Goal: Task Accomplishment & Management: Manage account settings

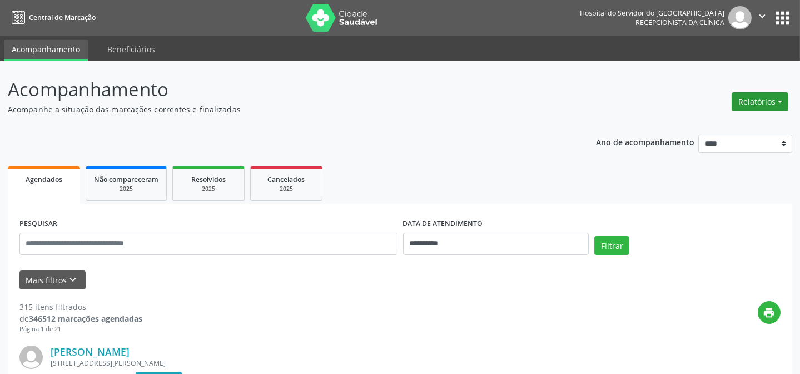
click at [754, 95] on button "Relatórios" at bounding box center [760, 101] width 57 height 19
click at [695, 122] on link "Agendamentos" at bounding box center [729, 125] width 120 height 16
select select "*"
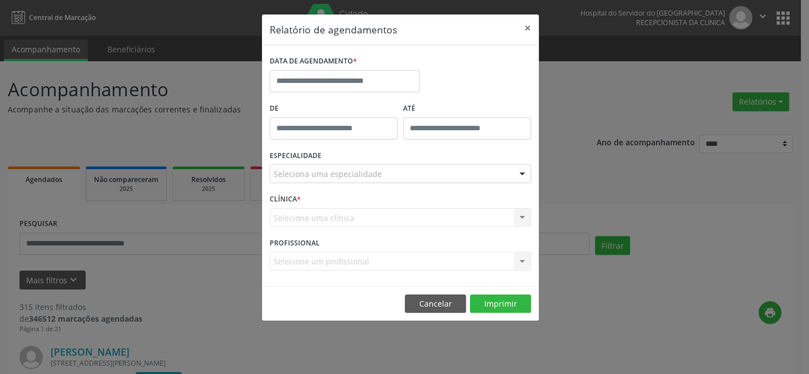
click at [310, 92] on div "DATA DE AGENDAMENTO *" at bounding box center [345, 76] width 156 height 47
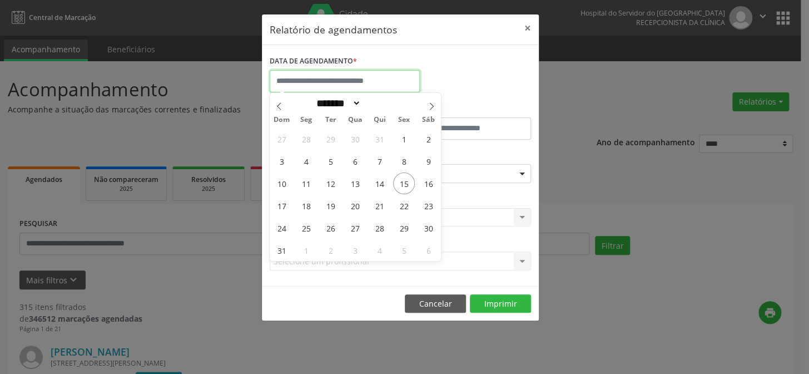
click at [313, 86] on input "text" at bounding box center [345, 81] width 150 height 22
click at [309, 206] on span "18" at bounding box center [306, 206] width 22 height 22
type input "**********"
click at [309, 205] on span "18" at bounding box center [306, 206] width 22 height 22
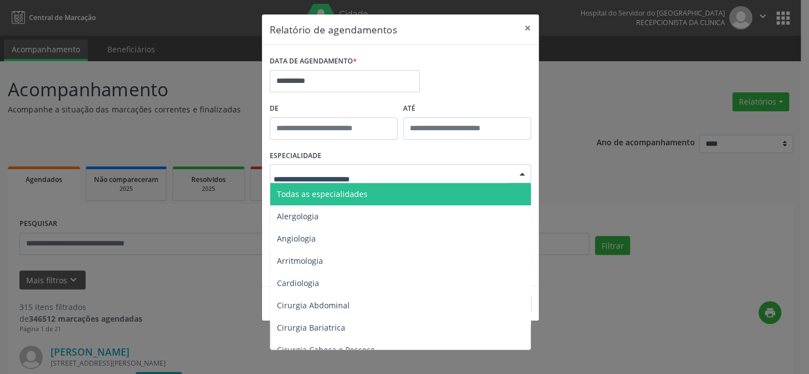
click at [319, 195] on span "Todas as especialidades" at bounding box center [322, 194] width 91 height 11
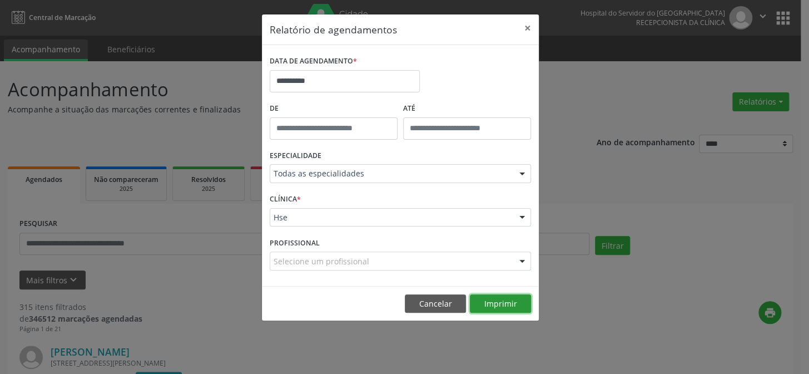
click at [507, 306] on button "Imprimir" at bounding box center [500, 303] width 61 height 19
click at [529, 26] on button "×" at bounding box center [528, 27] width 22 height 27
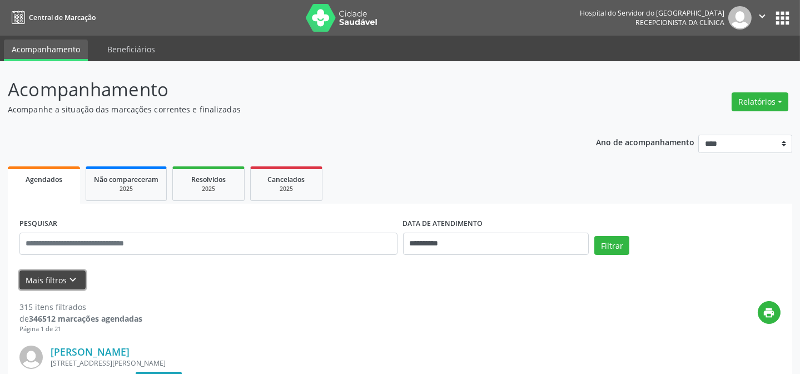
click at [44, 277] on button "Mais filtros keyboard_arrow_down" at bounding box center [52, 279] width 66 height 19
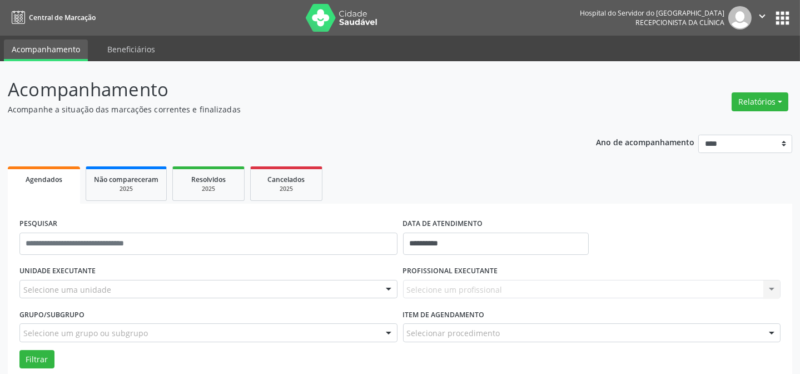
click at [197, 291] on div "Selecione uma unidade" at bounding box center [208, 289] width 378 height 19
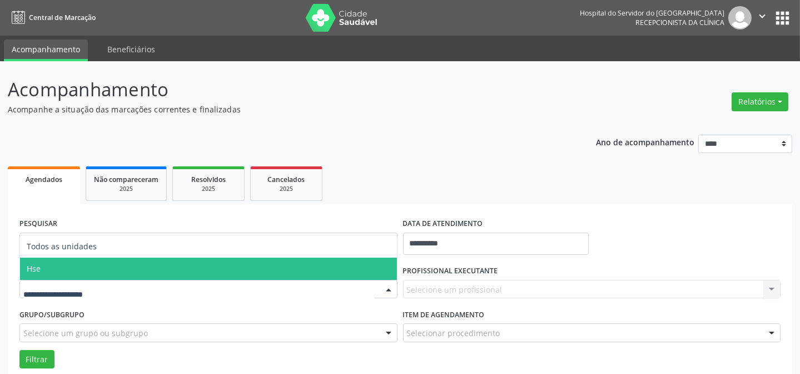
click at [180, 269] on span "Hse" at bounding box center [208, 268] width 377 height 22
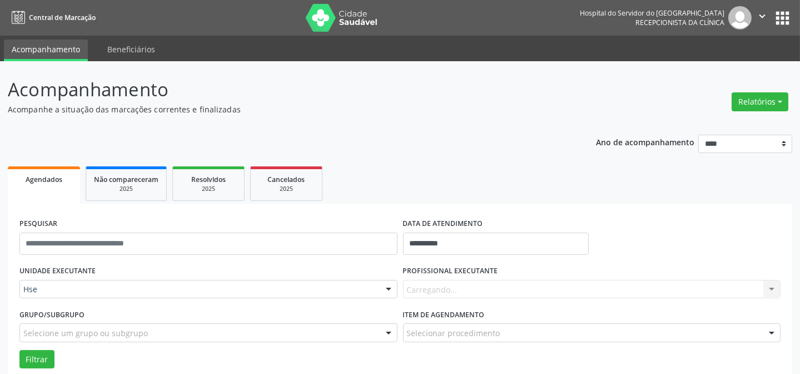
click at [482, 289] on div "Carregando... Nenhum resultado encontrado para: " " Não há nenhuma opção para s…" at bounding box center [592, 289] width 378 height 19
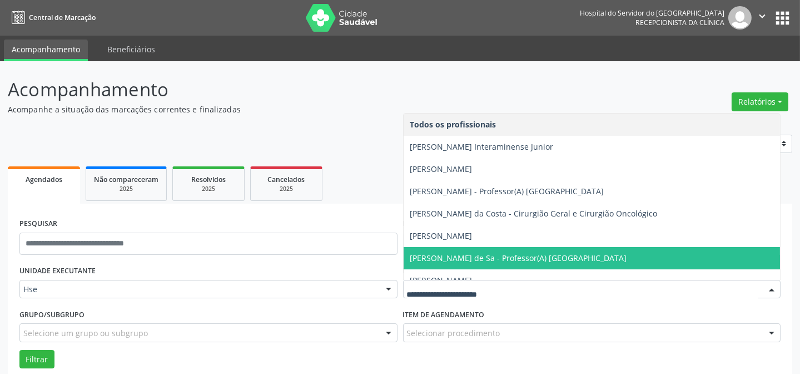
type input "*"
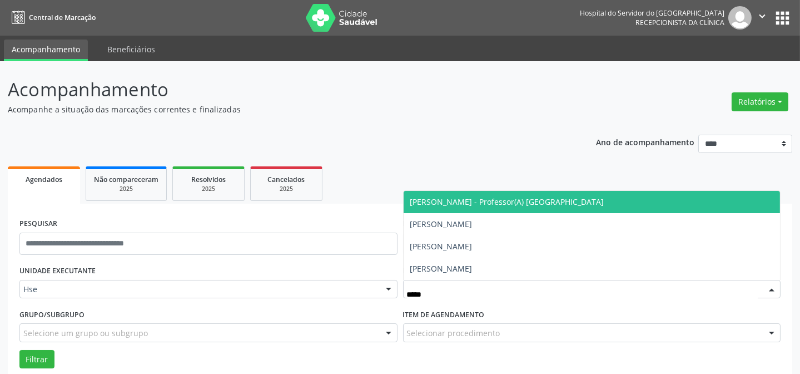
click at [478, 202] on span "[PERSON_NAME] - Professor(A) [GEOGRAPHIC_DATA]" at bounding box center [507, 201] width 194 height 11
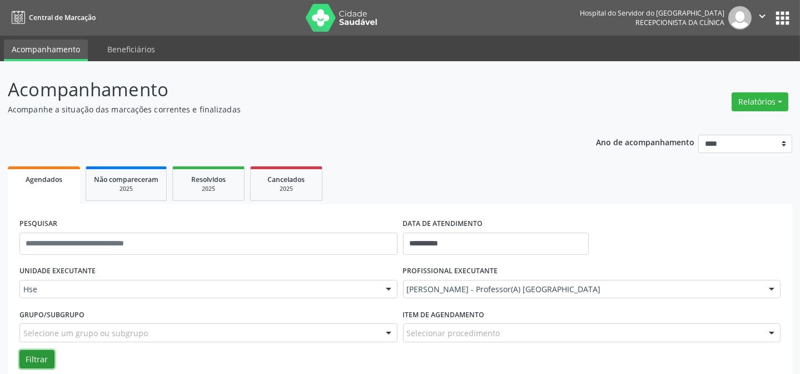
click at [24, 354] on button "Filtrar" at bounding box center [36, 359] width 35 height 19
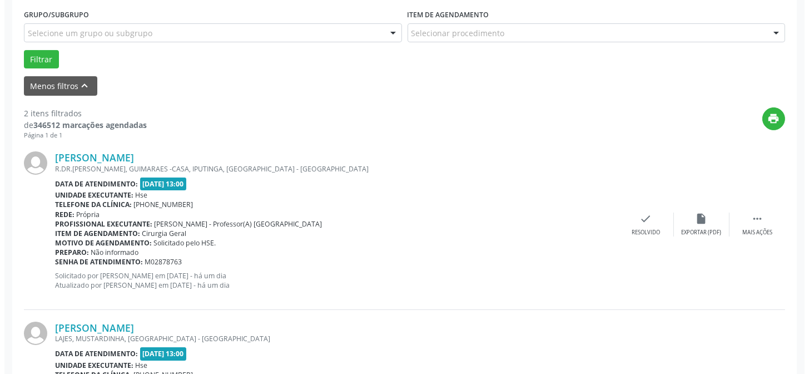
scroll to position [313, 0]
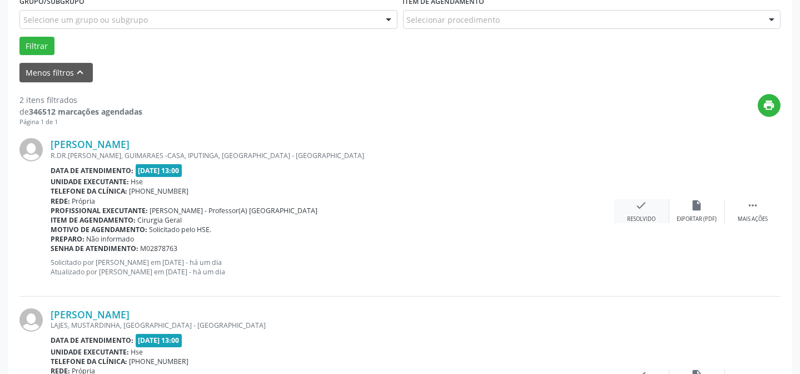
click at [636, 204] on icon "check" at bounding box center [642, 205] width 12 height 12
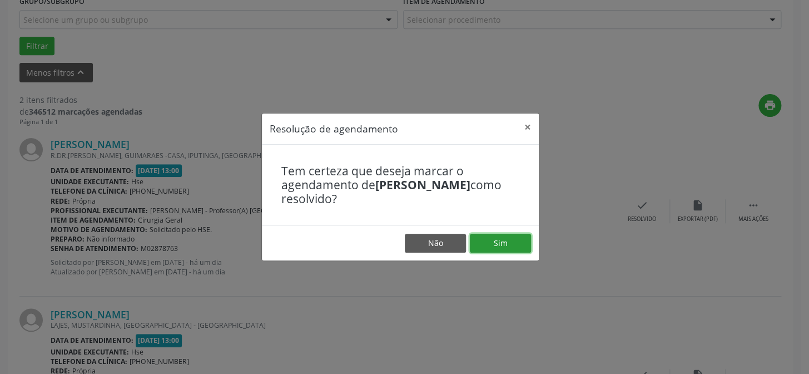
click at [506, 240] on button "Sim" at bounding box center [500, 243] width 61 height 19
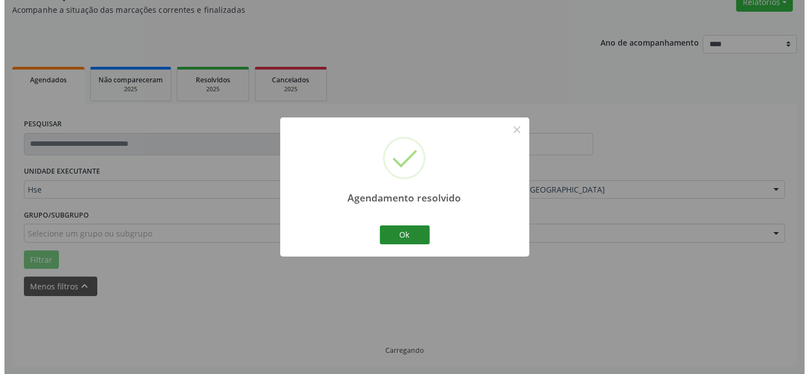
scroll to position [254, 0]
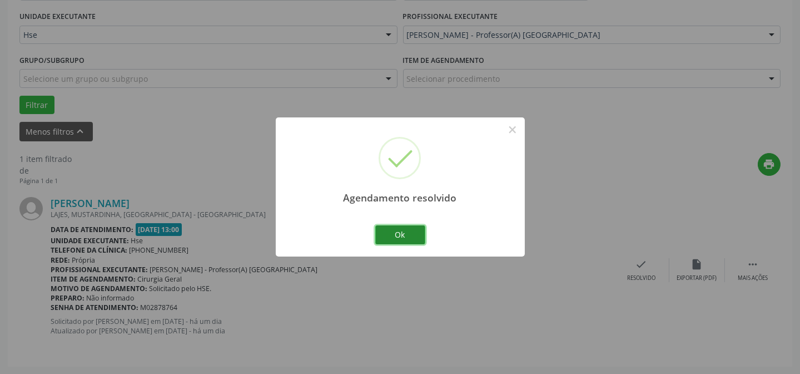
click at [410, 234] on button "Ok" at bounding box center [400, 234] width 50 height 19
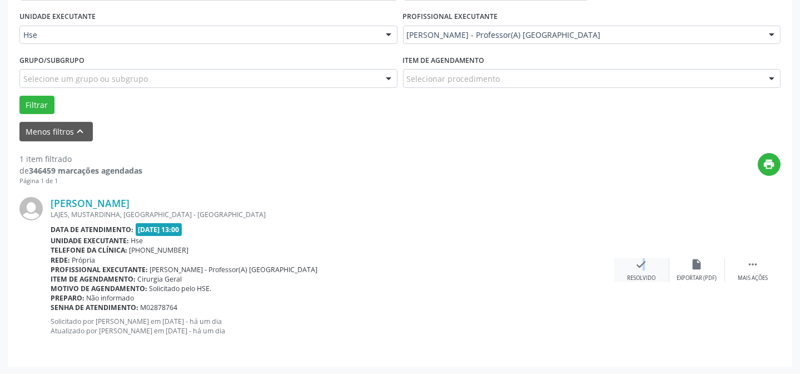
click at [637, 262] on icon "check" at bounding box center [642, 264] width 12 height 12
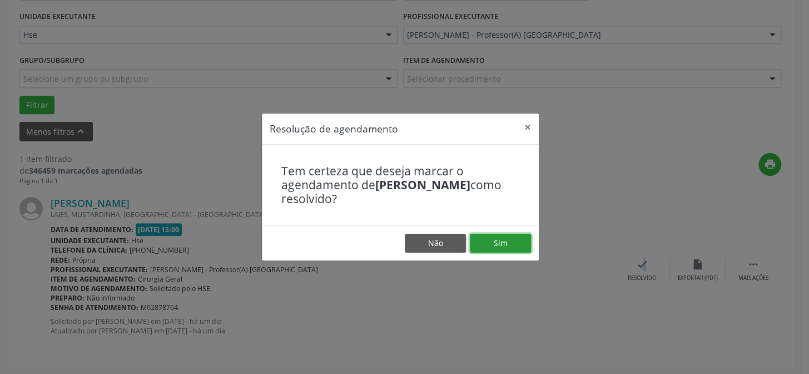
click at [485, 239] on button "Sim" at bounding box center [500, 243] width 61 height 19
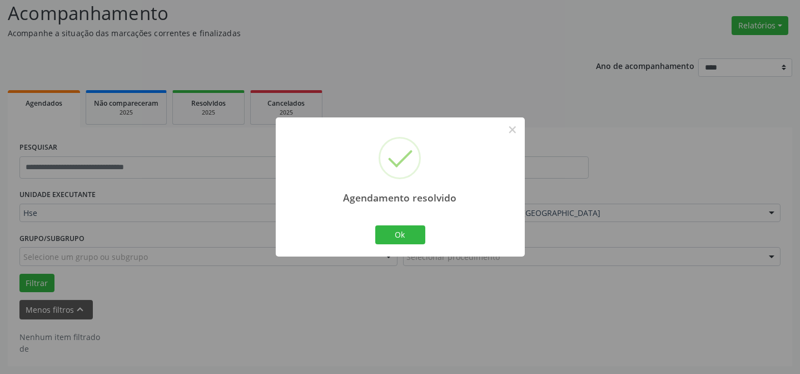
scroll to position [75, 0]
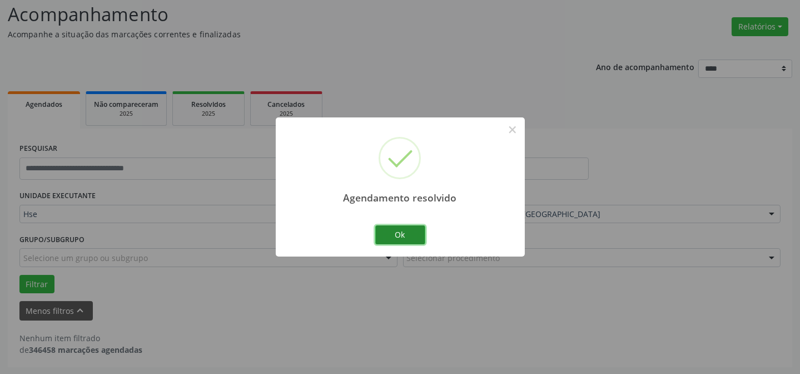
click at [407, 234] on button "Ok" at bounding box center [400, 234] width 50 height 19
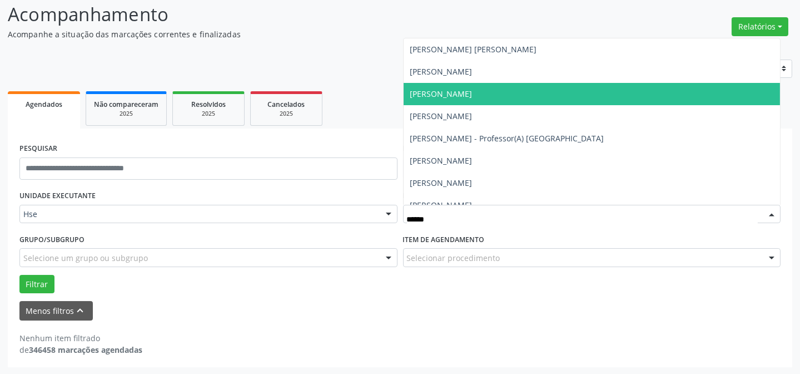
click at [509, 91] on span "[PERSON_NAME]" at bounding box center [592, 94] width 377 height 22
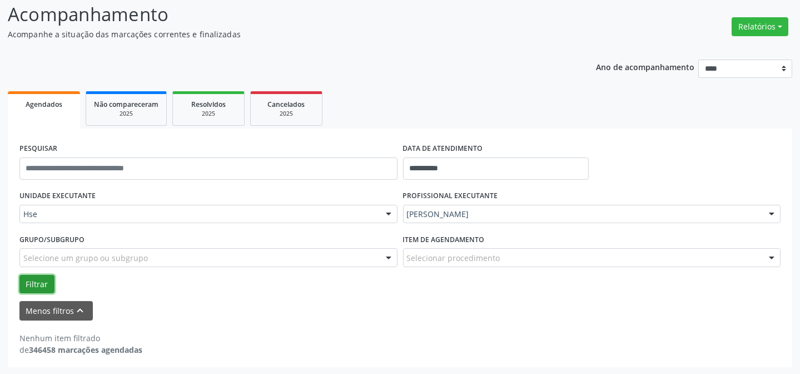
click at [28, 281] on button "Filtrar" at bounding box center [36, 284] width 35 height 19
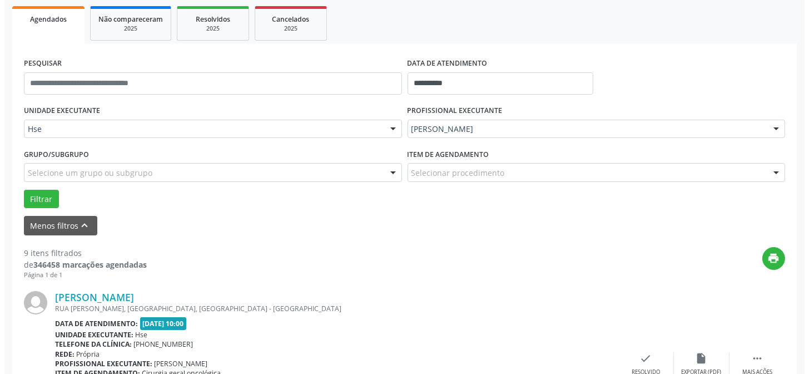
scroll to position [212, 0]
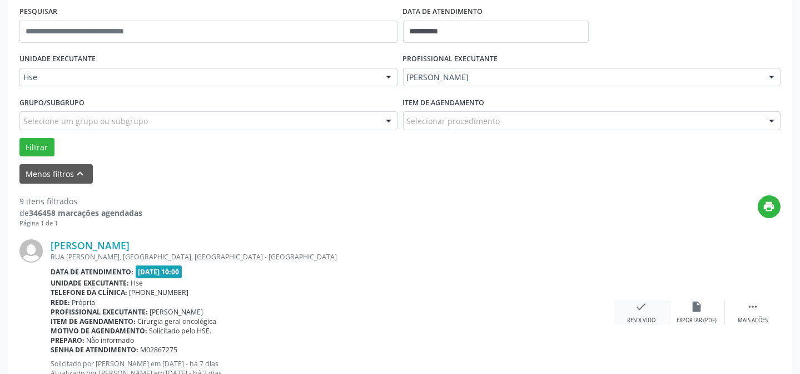
click at [645, 304] on icon "check" at bounding box center [642, 306] width 12 height 12
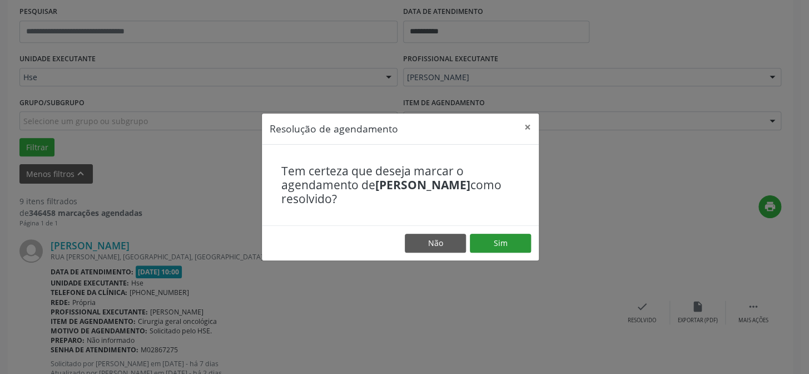
drag, startPoint x: 495, startPoint y: 229, endPoint x: 494, endPoint y: 245, distance: 15.6
click at [494, 236] on footer "Não Sim" at bounding box center [400, 242] width 277 height 35
click at [494, 245] on button "Sim" at bounding box center [500, 243] width 61 height 19
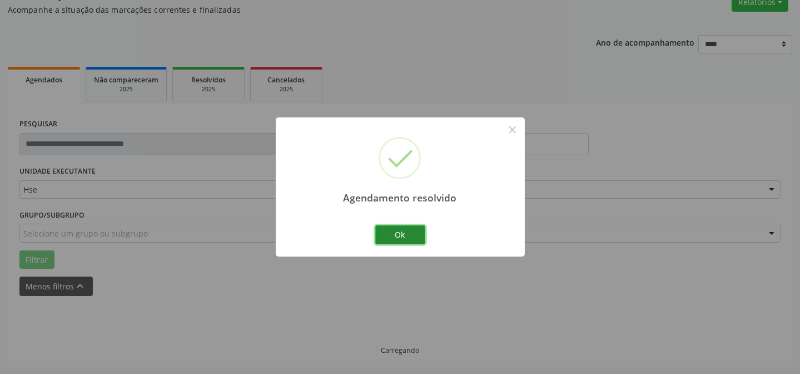
click at [393, 227] on button "Ok" at bounding box center [400, 234] width 50 height 19
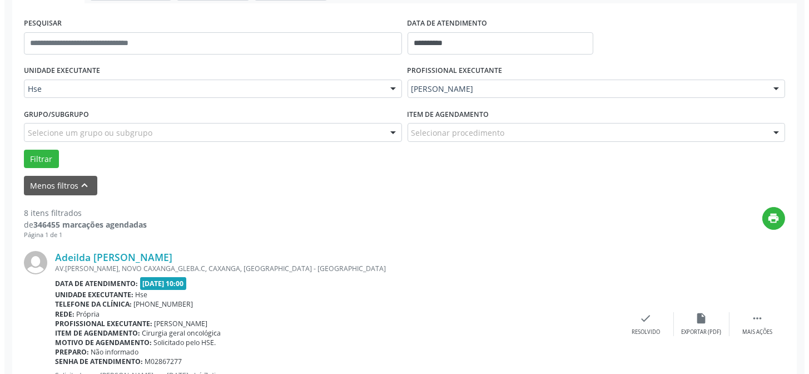
scroll to position [301, 0]
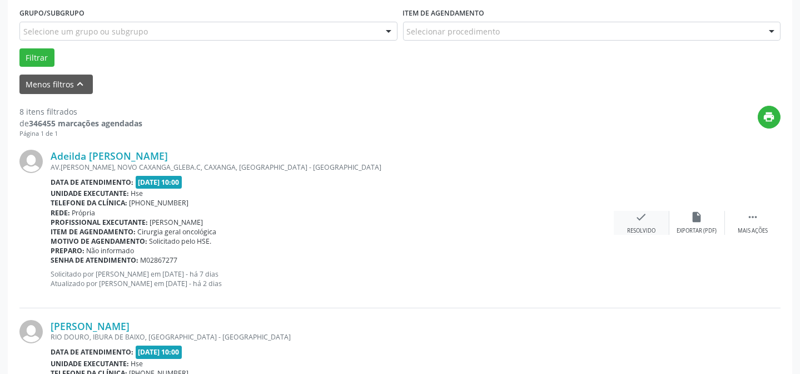
click at [630, 220] on div "check Resolvido" at bounding box center [642, 223] width 56 height 24
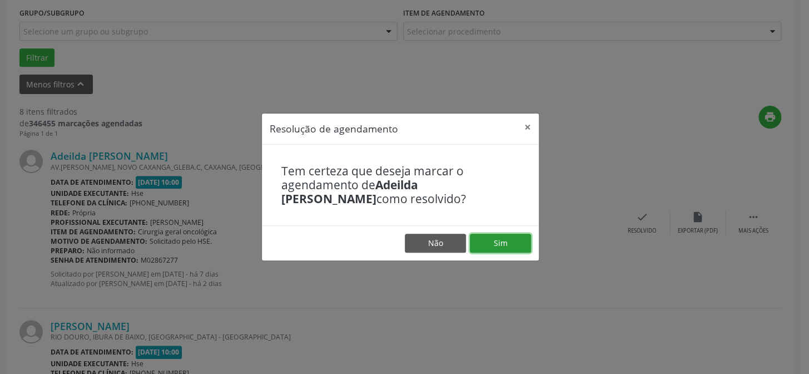
click at [509, 237] on button "Sim" at bounding box center [500, 243] width 61 height 19
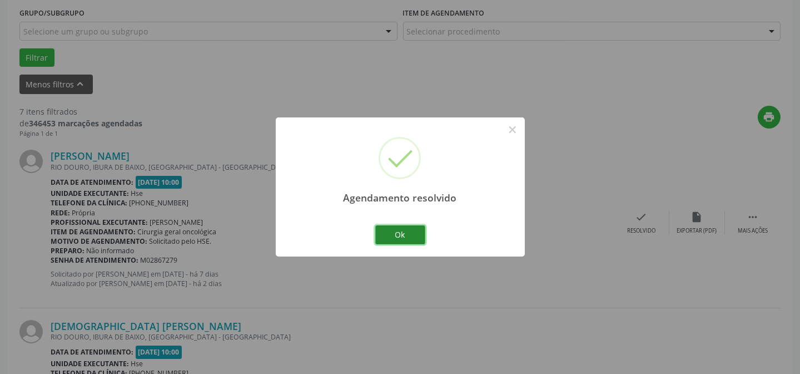
click at [395, 231] on button "Ok" at bounding box center [400, 234] width 50 height 19
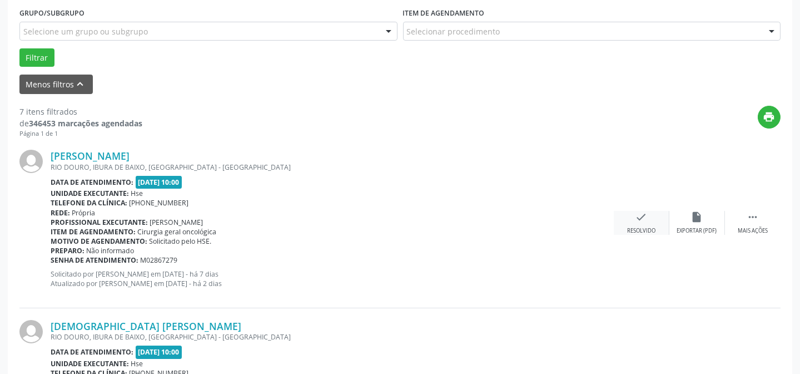
click at [644, 227] on div "Resolvido" at bounding box center [641, 231] width 28 height 8
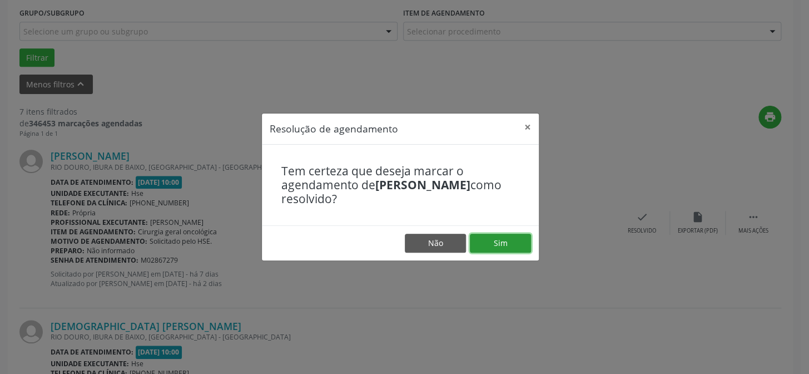
click at [513, 235] on button "Sim" at bounding box center [500, 243] width 61 height 19
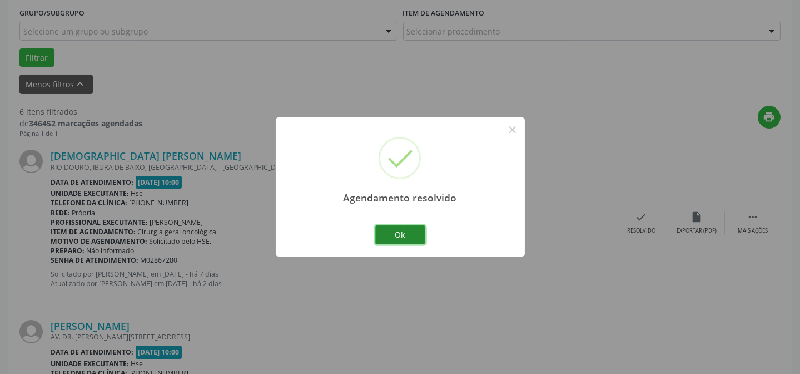
click at [401, 239] on button "Ok" at bounding box center [400, 234] width 50 height 19
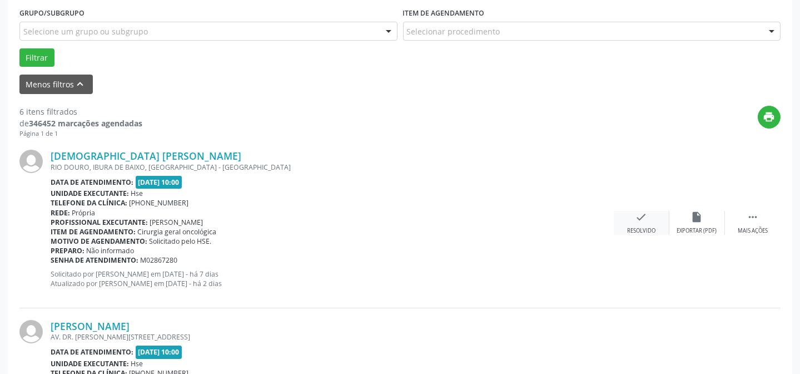
click at [638, 217] on icon "check" at bounding box center [642, 217] width 12 height 12
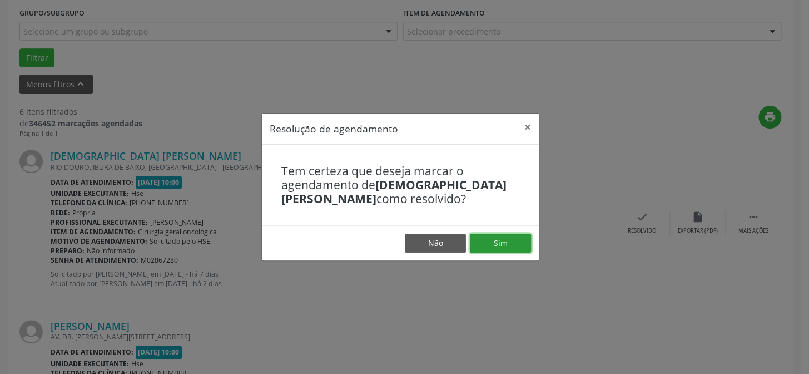
click at [490, 244] on button "Sim" at bounding box center [500, 243] width 61 height 19
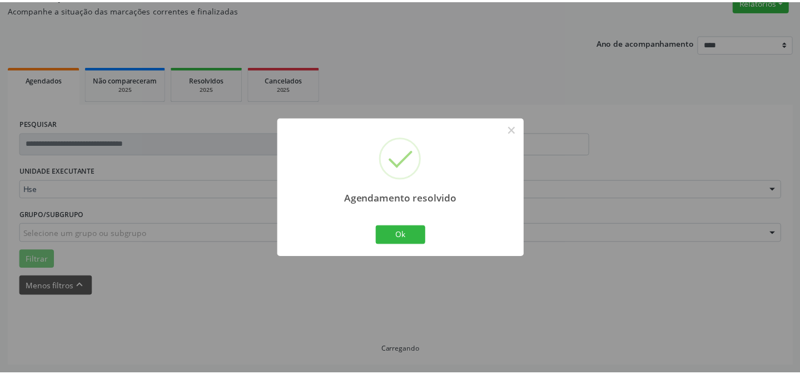
scroll to position [100, 0]
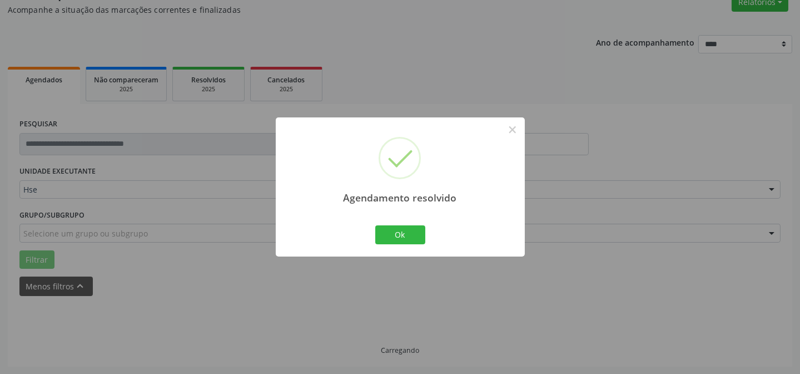
click at [412, 244] on div "Ok Cancel" at bounding box center [400, 234] width 55 height 23
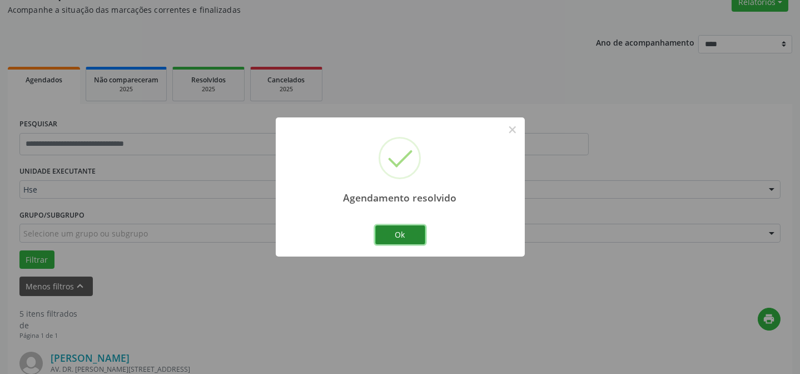
click at [415, 235] on button "Ok" at bounding box center [400, 234] width 50 height 19
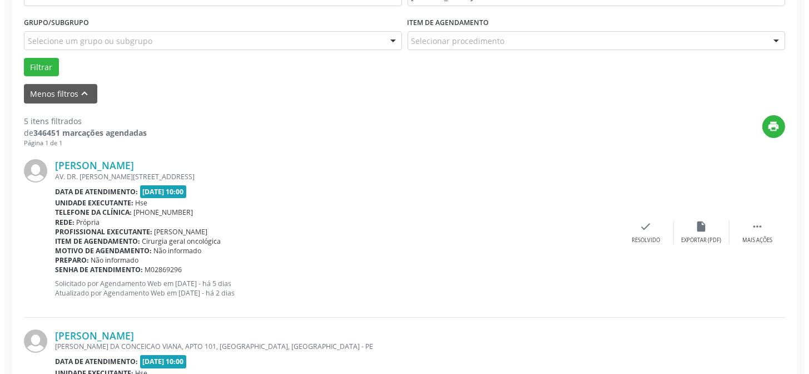
scroll to position [301, 0]
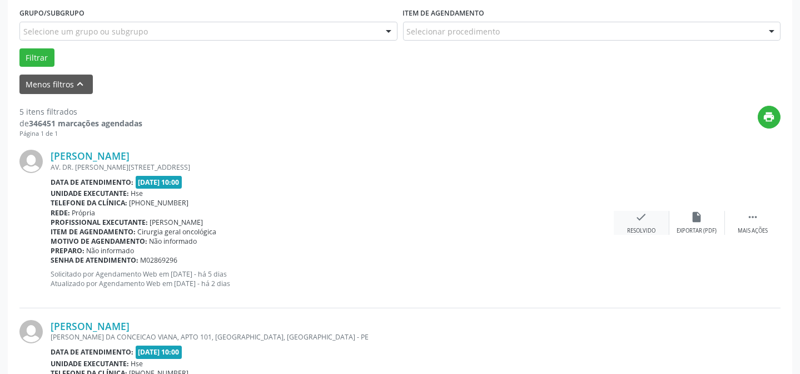
click at [651, 222] on div "check Resolvido" at bounding box center [642, 223] width 56 height 24
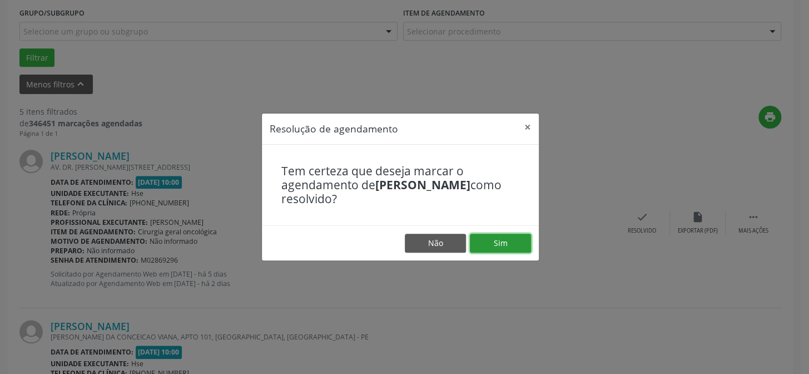
click at [507, 239] on button "Sim" at bounding box center [500, 243] width 61 height 19
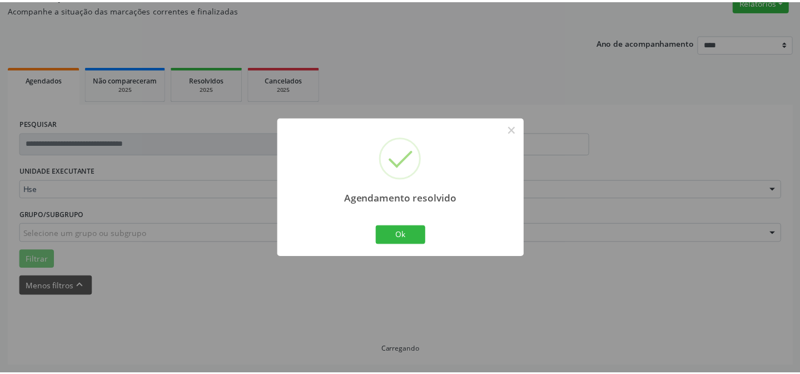
scroll to position [100, 0]
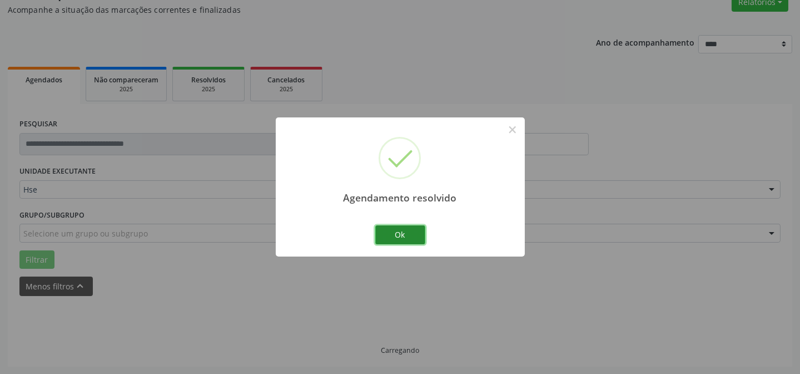
click at [385, 229] on button "Ok" at bounding box center [400, 234] width 50 height 19
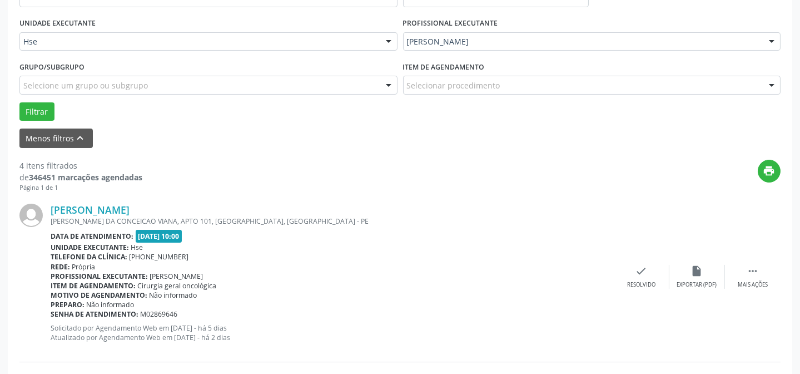
scroll to position [251, 0]
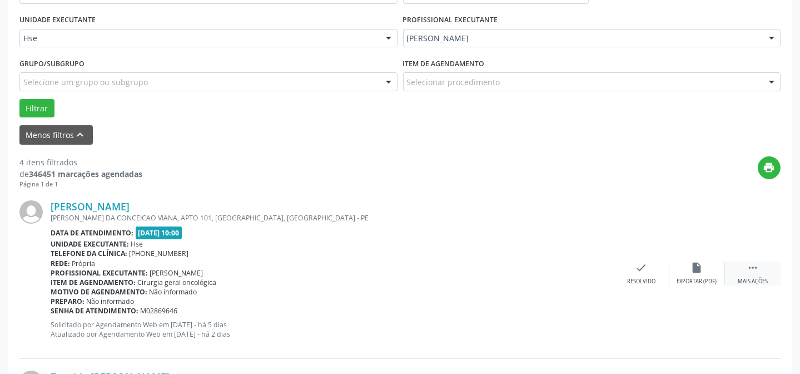
click at [751, 277] on div "Mais ações" at bounding box center [753, 281] width 30 height 8
click at [710, 272] on div "alarm_off Não compareceu" at bounding box center [698, 273] width 56 height 24
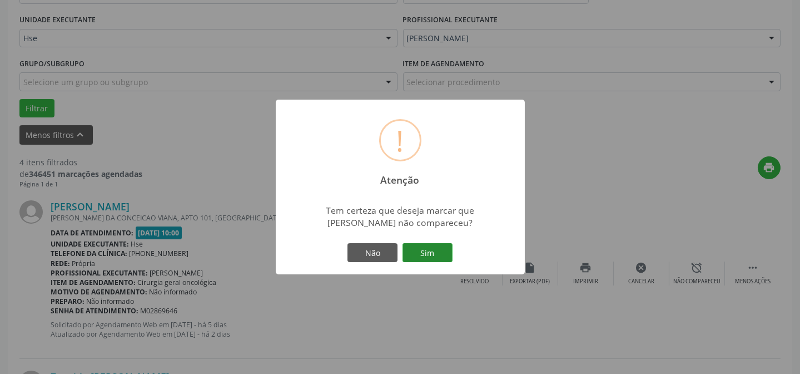
click at [447, 256] on button "Sim" at bounding box center [428, 252] width 50 height 19
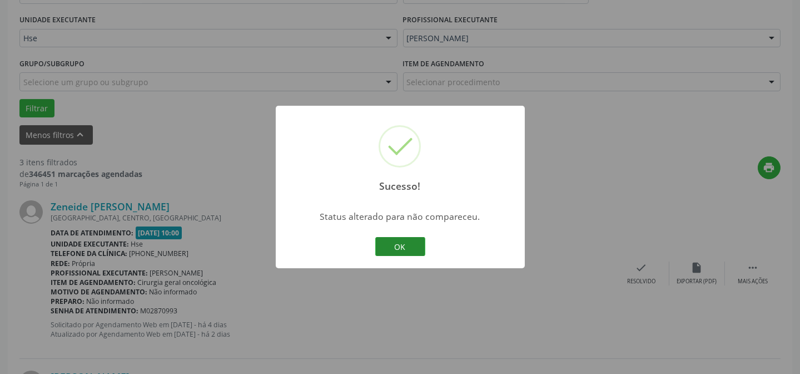
click at [391, 242] on button "OK" at bounding box center [400, 246] width 50 height 19
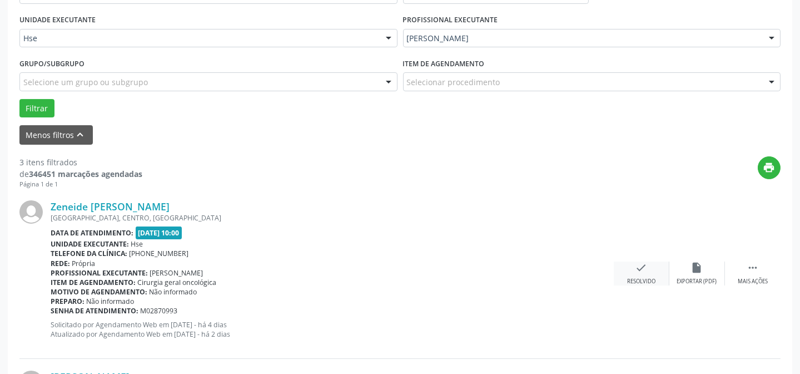
click at [639, 267] on icon "check" at bounding box center [642, 267] width 12 height 12
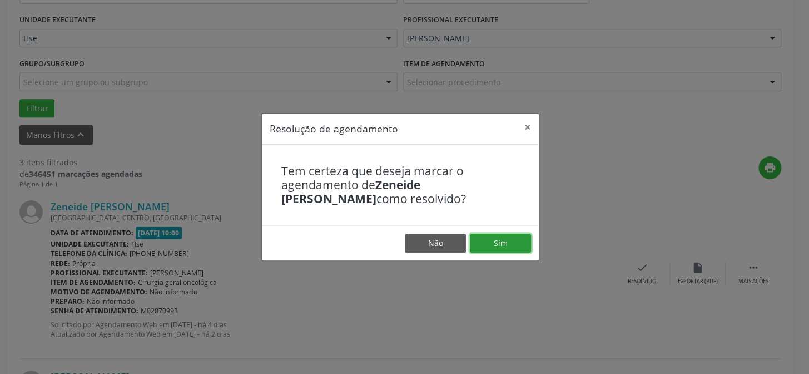
click at [504, 234] on button "Sim" at bounding box center [500, 243] width 61 height 19
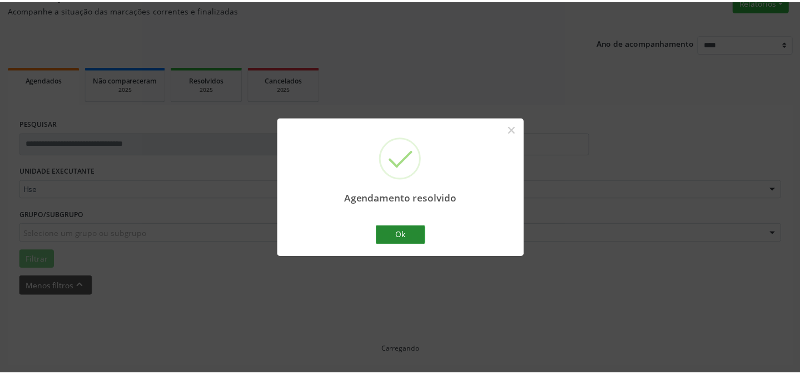
scroll to position [100, 0]
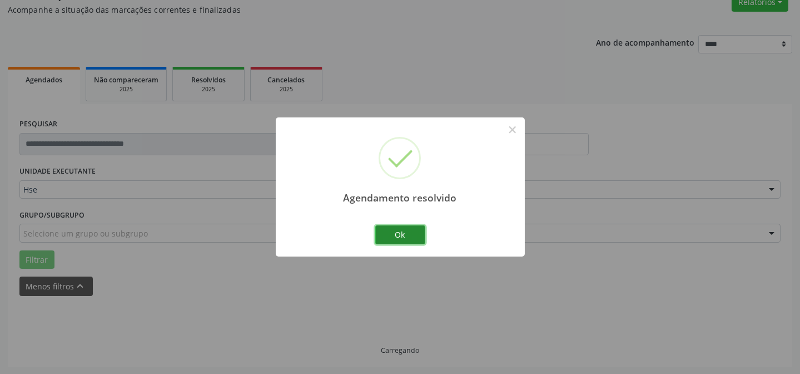
click at [385, 232] on button "Ok" at bounding box center [400, 234] width 50 height 19
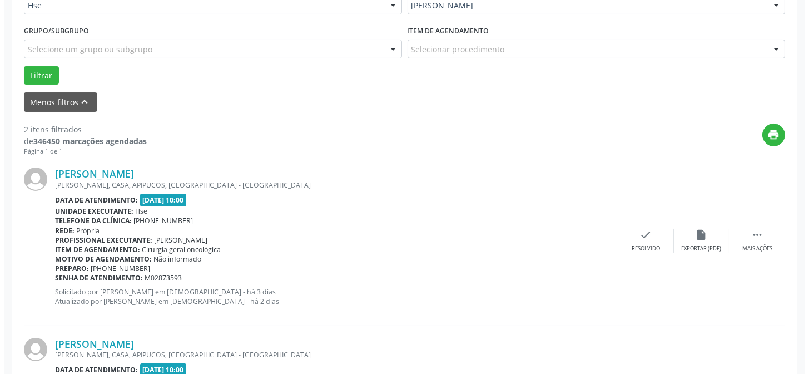
scroll to position [301, 0]
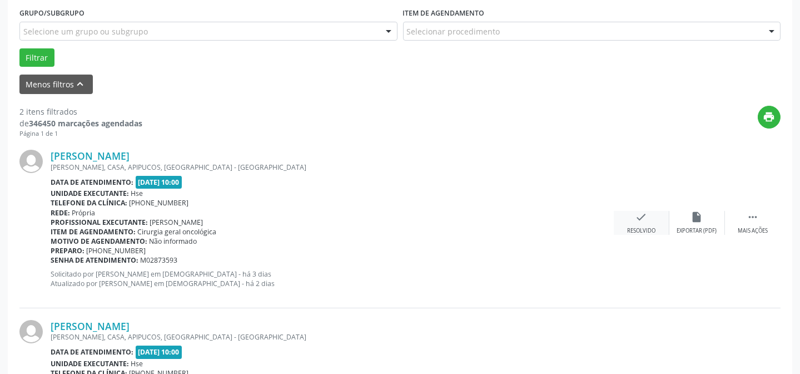
click at [642, 213] on icon "check" at bounding box center [642, 217] width 12 height 12
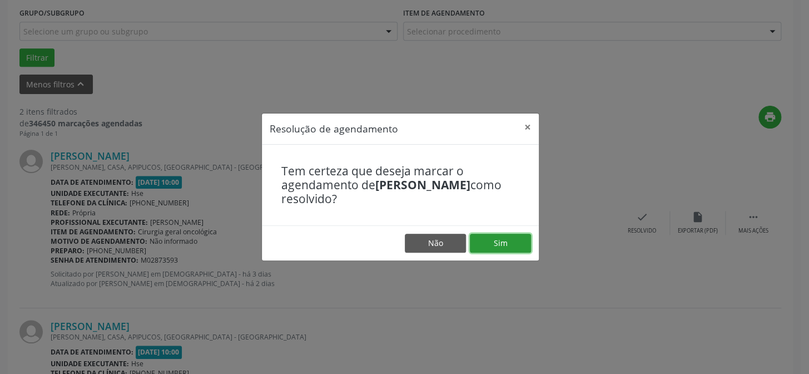
click at [503, 240] on button "Sim" at bounding box center [500, 243] width 61 height 19
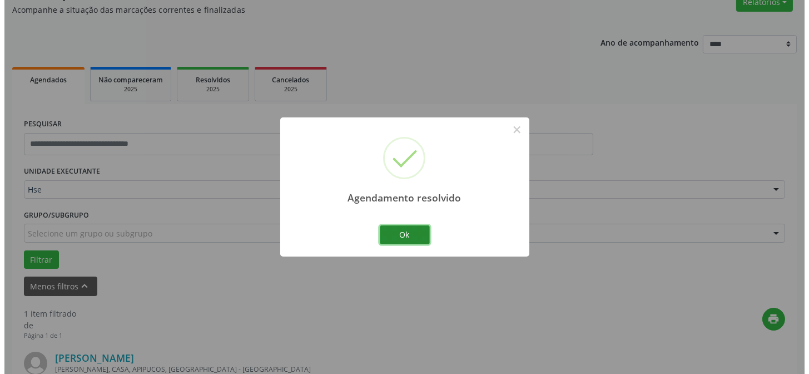
scroll to position [254, 0]
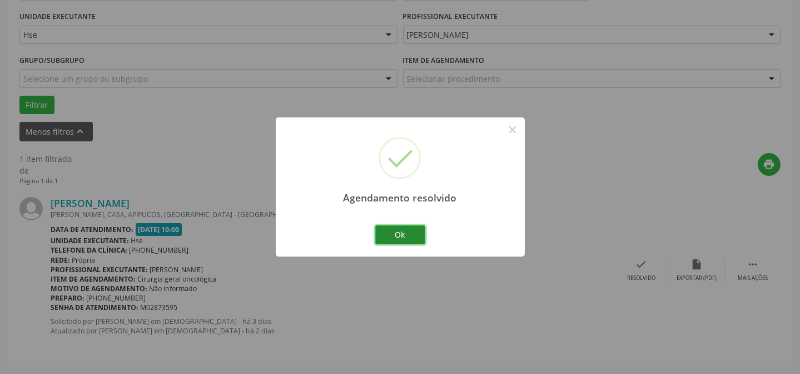
click at [405, 236] on button "Ok" at bounding box center [400, 234] width 50 height 19
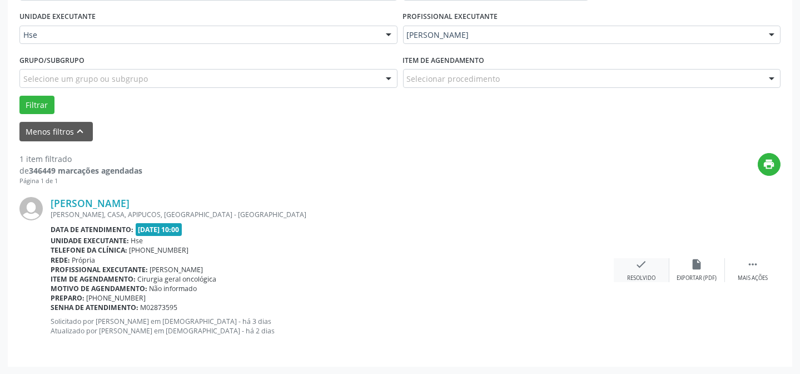
click at [651, 270] on div "check Resolvido" at bounding box center [642, 270] width 56 height 24
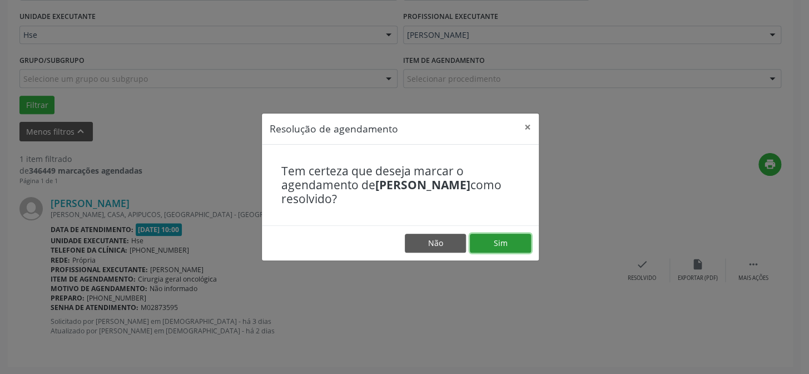
click at [507, 240] on button "Sim" at bounding box center [500, 243] width 61 height 19
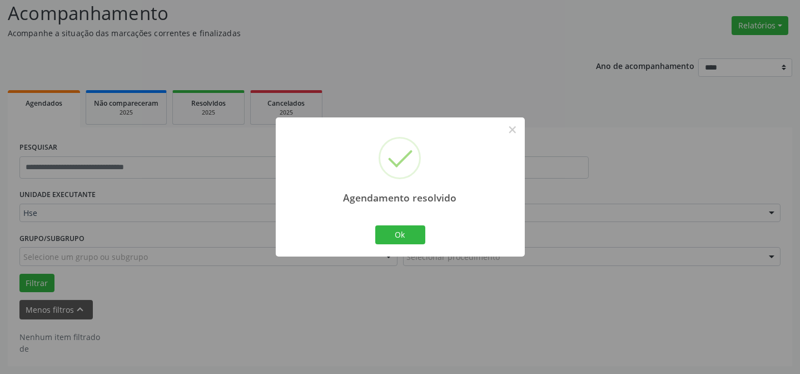
scroll to position [75, 0]
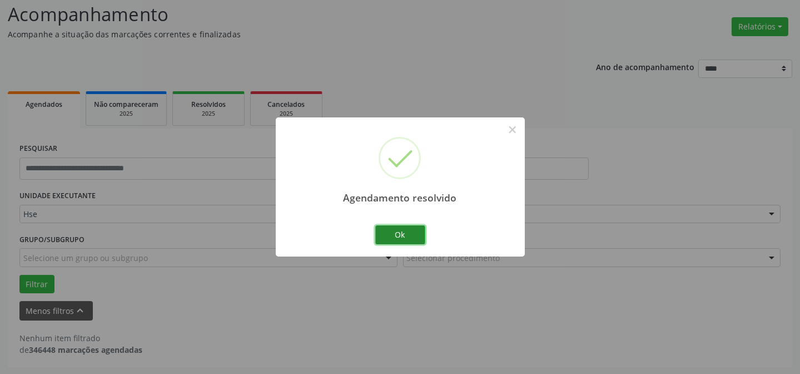
click at [395, 229] on button "Ok" at bounding box center [400, 234] width 50 height 19
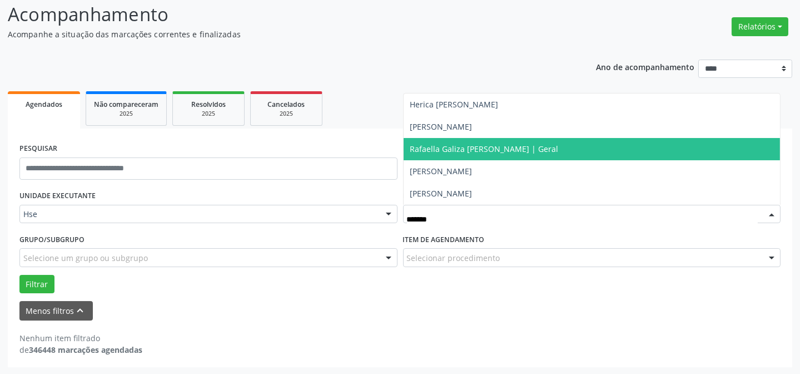
type input "********"
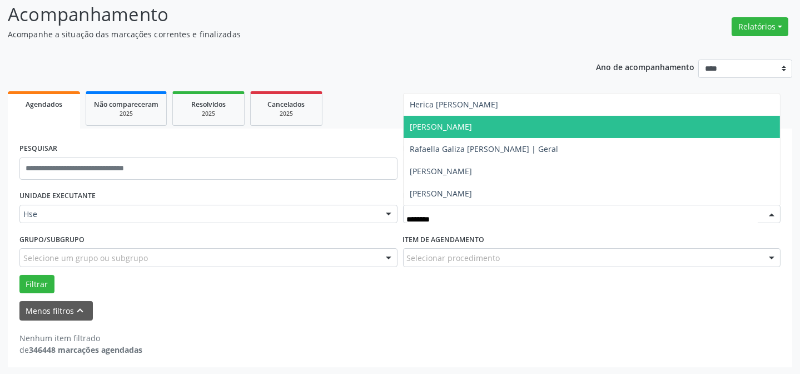
click at [493, 120] on span "[PERSON_NAME]" at bounding box center [592, 127] width 377 height 22
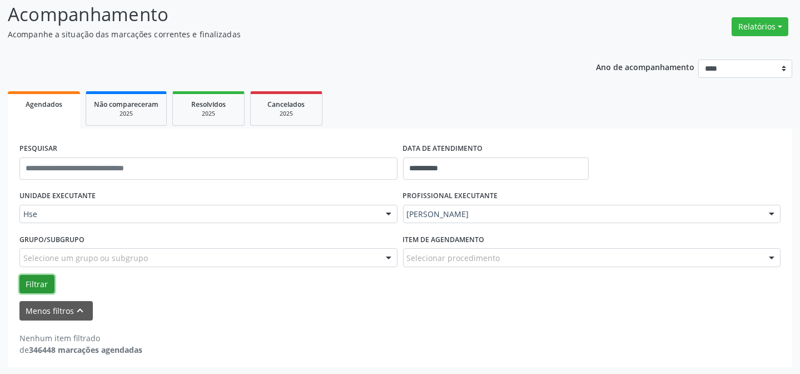
click at [36, 278] on button "Filtrar" at bounding box center [36, 284] width 35 height 19
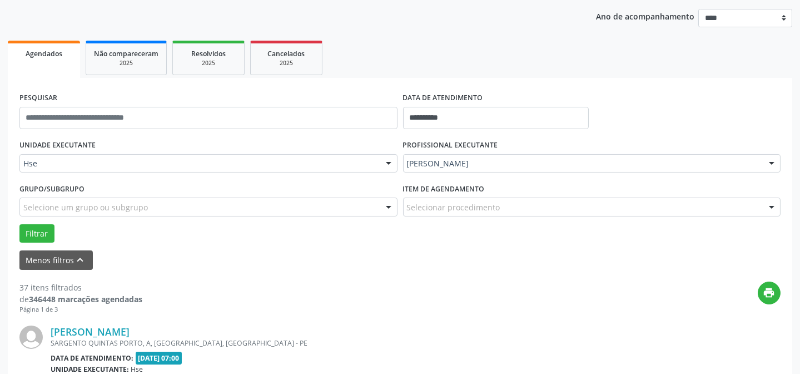
scroll to position [176, 0]
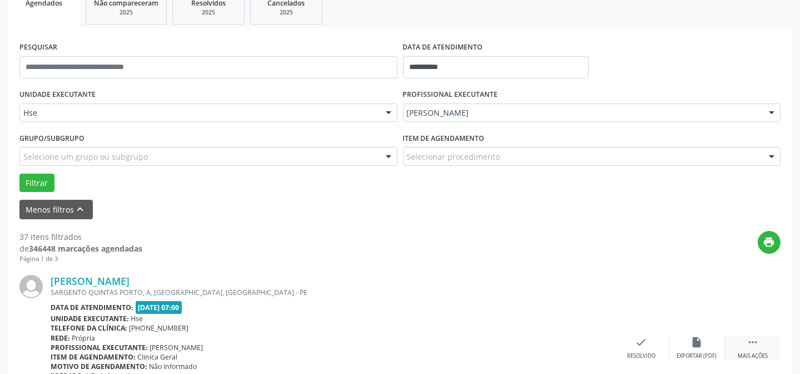
click at [758, 344] on icon "" at bounding box center [753, 342] width 12 height 12
click at [695, 349] on div "alarm_off Não compareceu" at bounding box center [698, 348] width 56 height 24
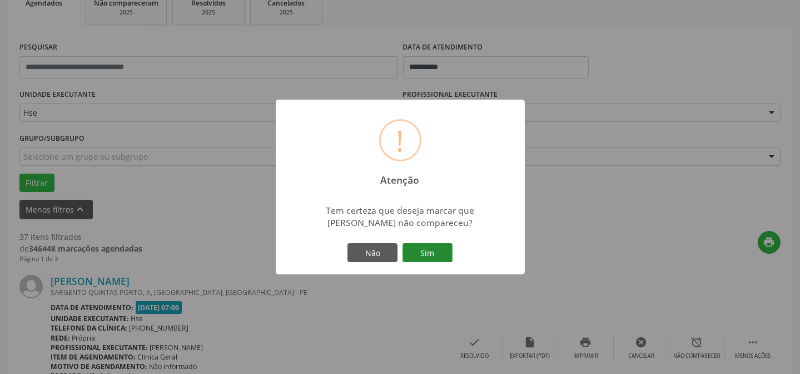
click at [433, 252] on button "Sim" at bounding box center [428, 252] width 50 height 19
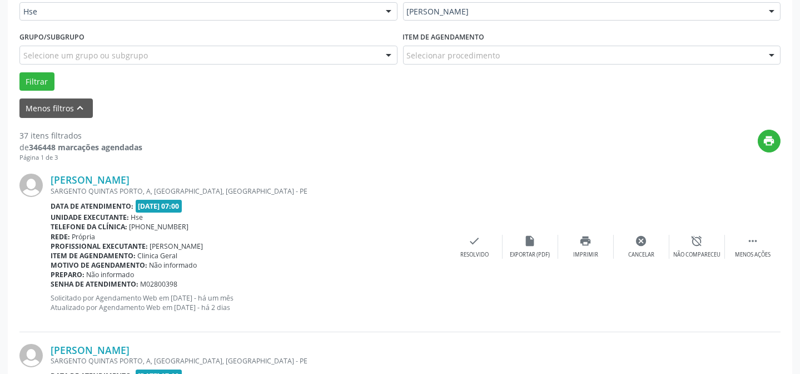
scroll to position [111, 0]
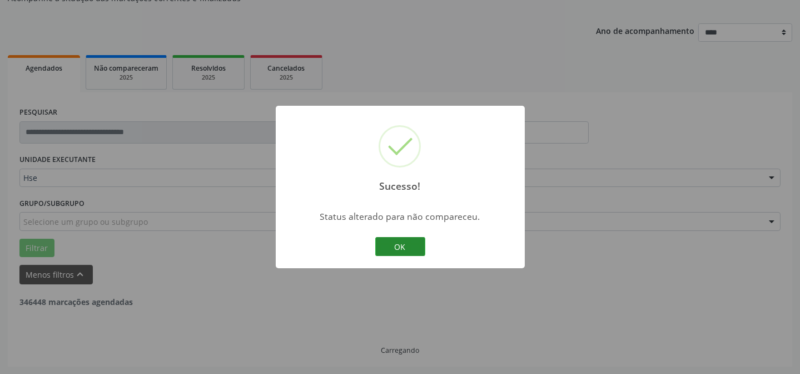
click at [418, 239] on button "OK" at bounding box center [400, 246] width 50 height 19
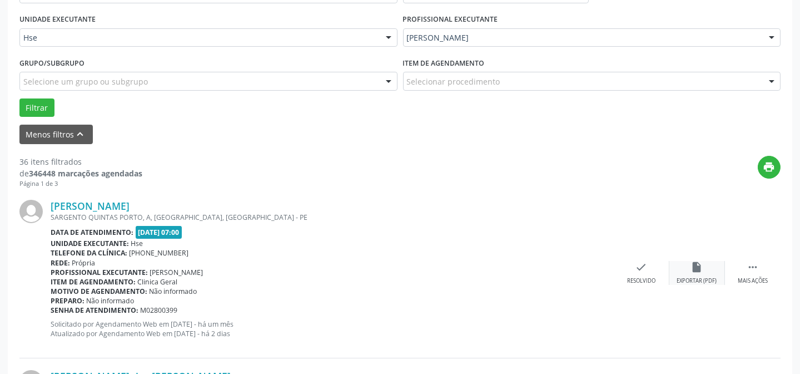
scroll to position [262, 0]
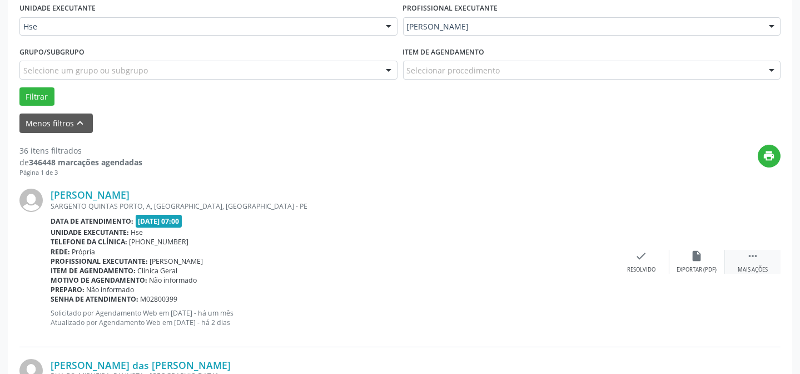
click at [761, 262] on div " Mais ações" at bounding box center [753, 262] width 56 height 24
click at [711, 259] on div "alarm_off Não compareceu" at bounding box center [698, 262] width 56 height 24
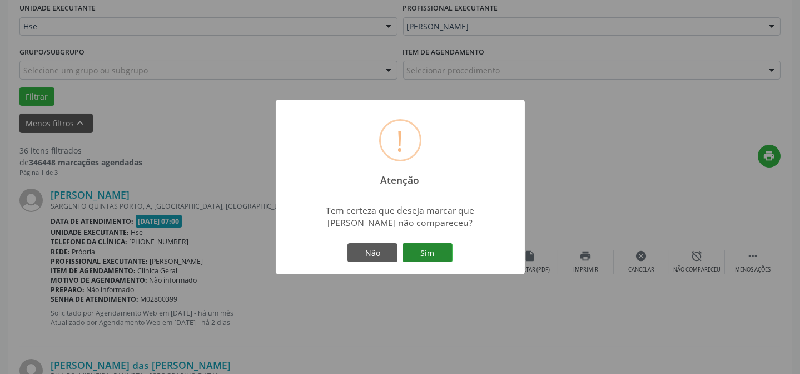
click at [428, 259] on button "Sim" at bounding box center [428, 252] width 50 height 19
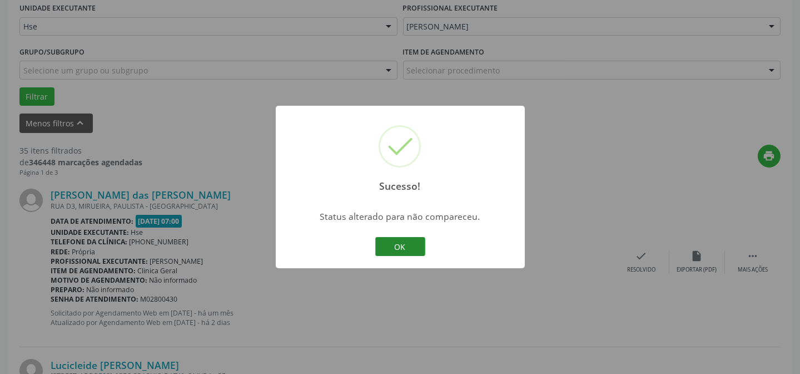
click at [420, 244] on button "OK" at bounding box center [400, 246] width 50 height 19
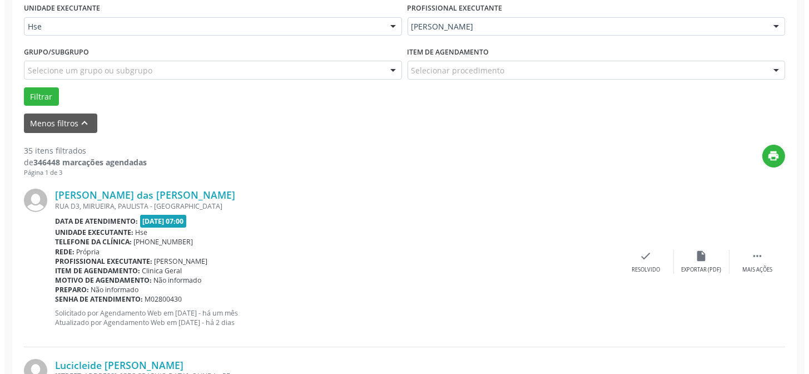
scroll to position [313, 0]
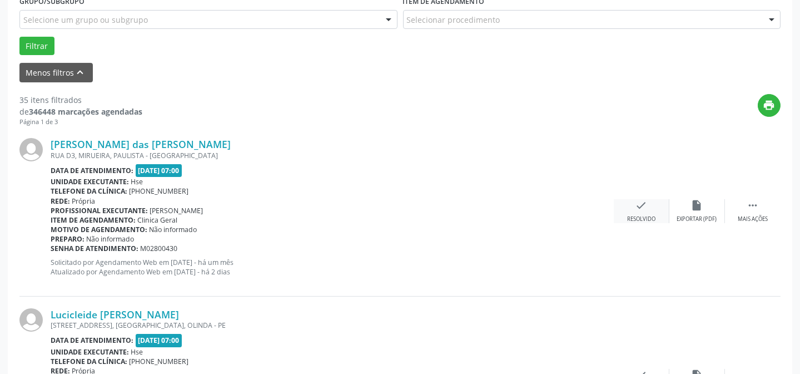
click at [645, 211] on div "check Resolvido" at bounding box center [642, 211] width 56 height 24
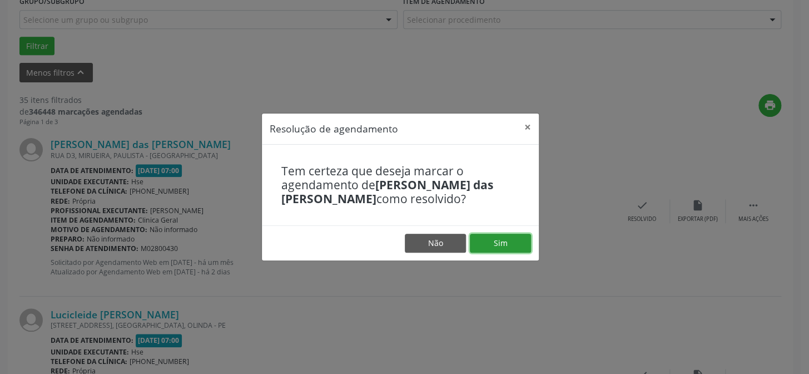
click at [499, 235] on button "Sim" at bounding box center [500, 243] width 61 height 19
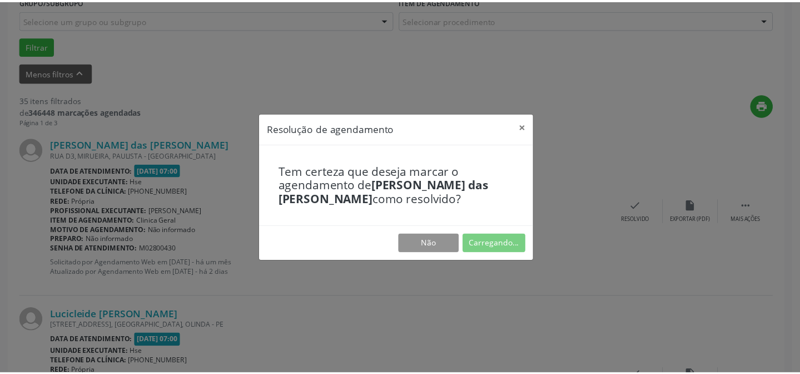
scroll to position [100, 0]
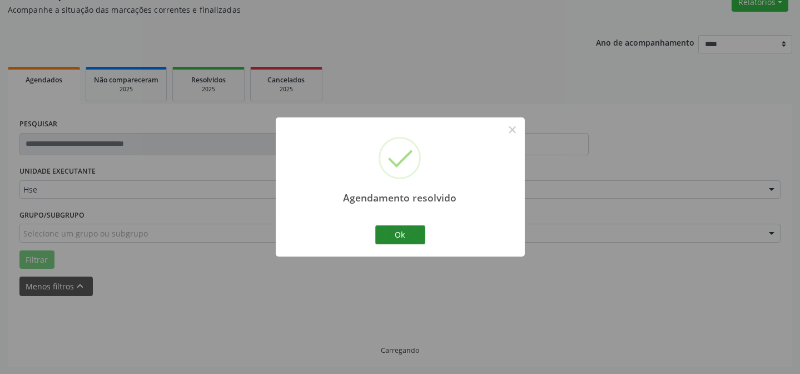
click at [404, 225] on div "Ok Cancel" at bounding box center [400, 234] width 55 height 23
click at [404, 225] on button "Ok" at bounding box center [400, 234] width 50 height 19
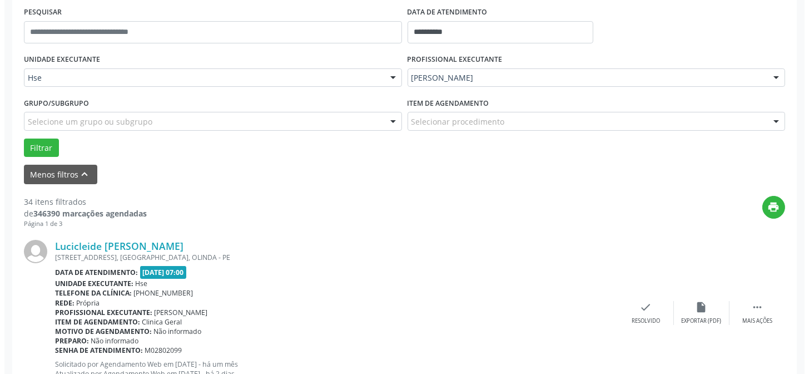
scroll to position [212, 0]
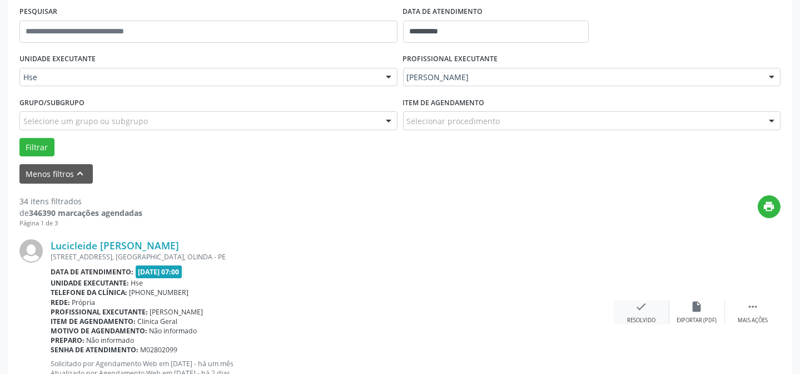
click at [656, 303] on div "check Resolvido" at bounding box center [642, 312] width 56 height 24
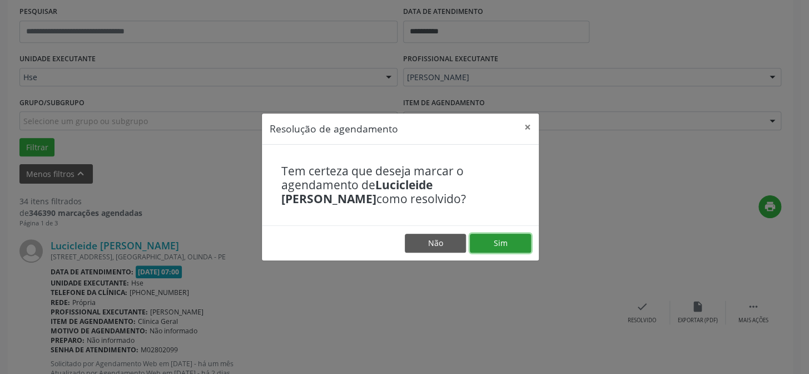
click at [520, 247] on button "Sim" at bounding box center [500, 243] width 61 height 19
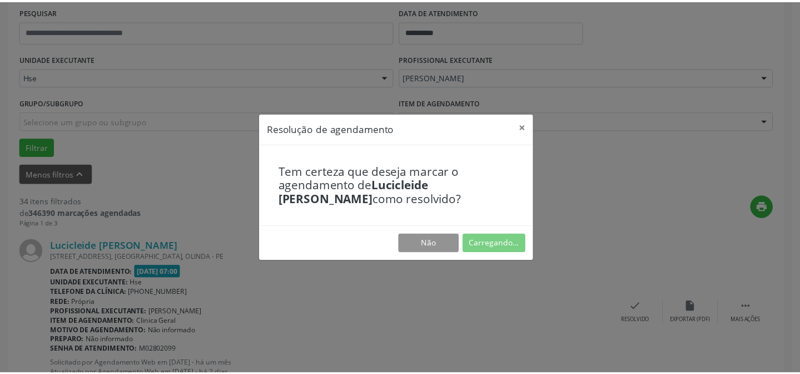
scroll to position [100, 0]
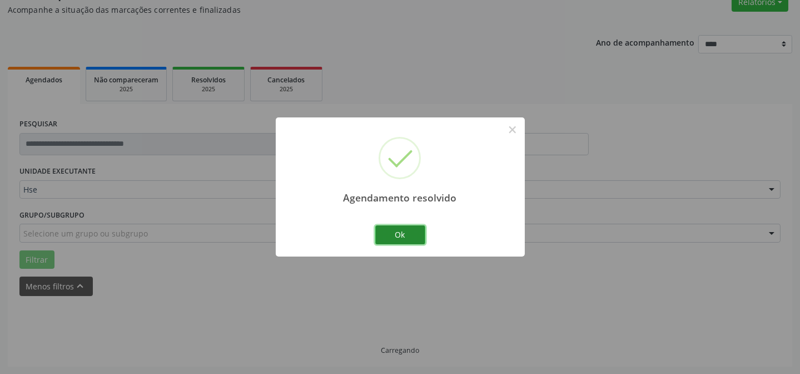
click at [396, 239] on button "Ok" at bounding box center [400, 234] width 50 height 19
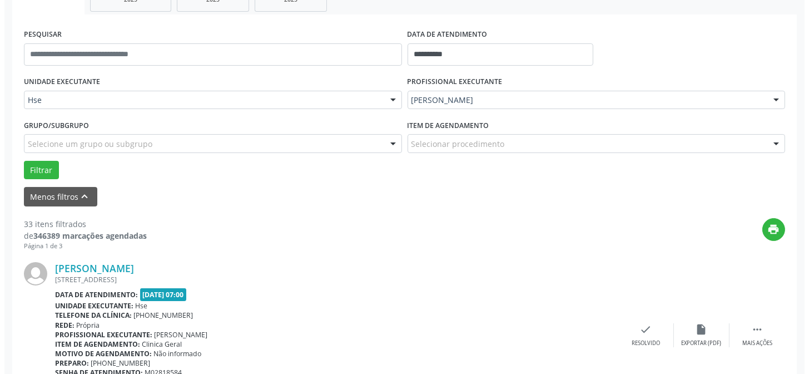
scroll to position [200, 0]
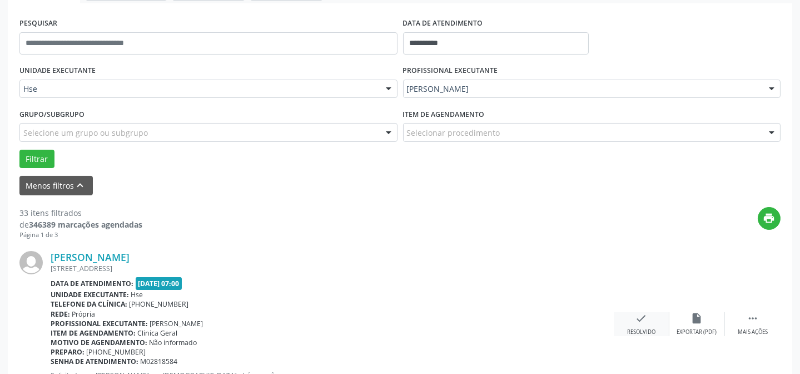
click at [636, 314] on icon "check" at bounding box center [642, 318] width 12 height 12
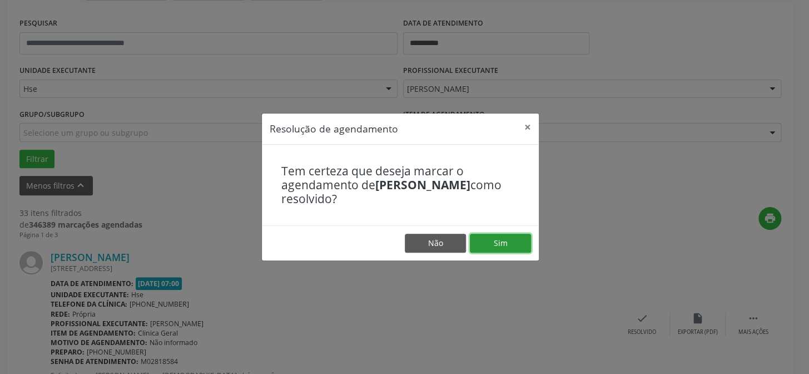
click at [507, 236] on button "Sim" at bounding box center [500, 243] width 61 height 19
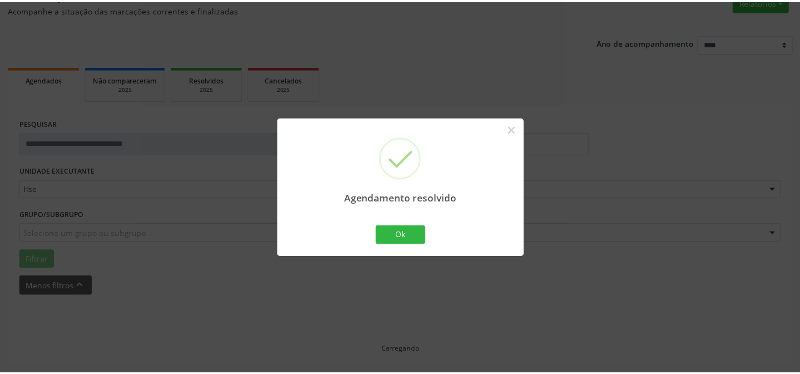
scroll to position [100, 0]
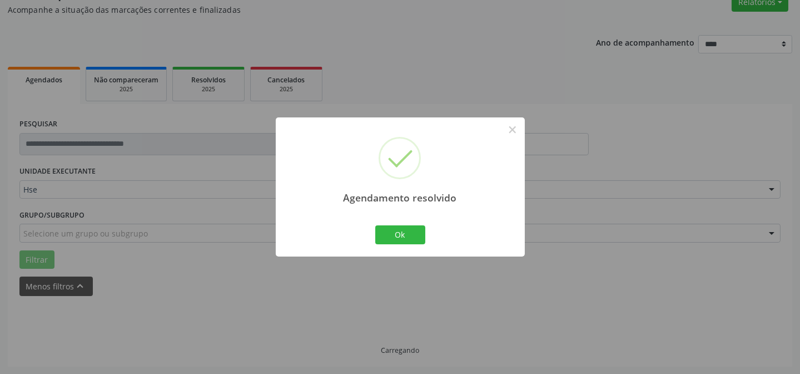
click at [429, 235] on div "Agendamento resolvido × Ok Cancel" at bounding box center [400, 186] width 249 height 138
click at [413, 232] on button "Ok" at bounding box center [400, 234] width 50 height 19
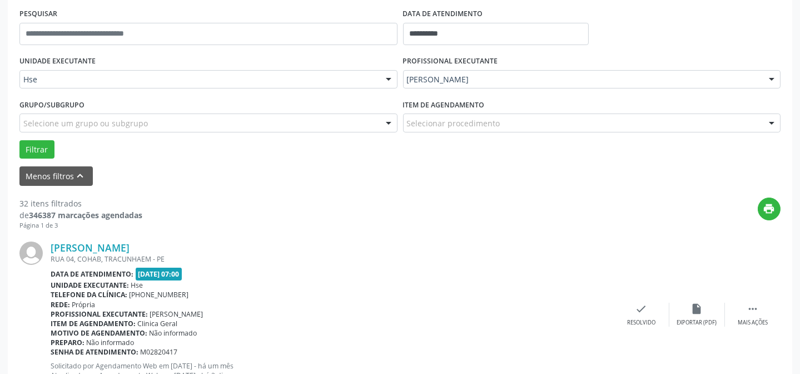
scroll to position [262, 0]
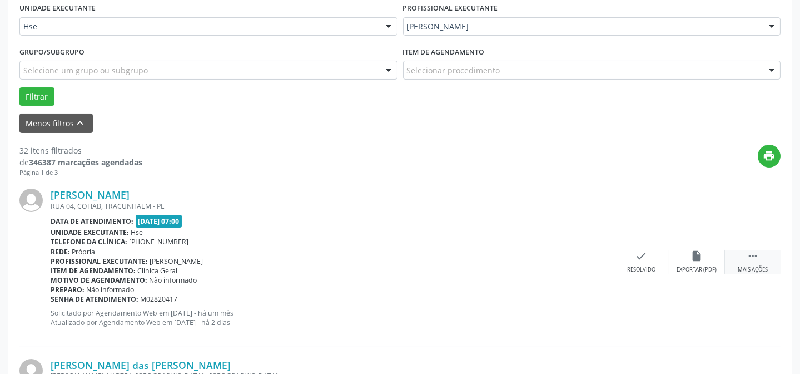
click at [746, 270] on div "Mais ações" at bounding box center [753, 270] width 30 height 8
click at [705, 266] on div "Não compareceu" at bounding box center [696, 270] width 47 height 8
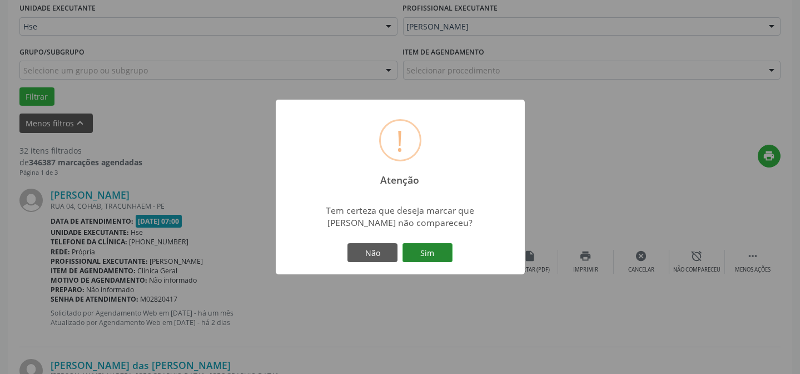
click at [449, 250] on button "Sim" at bounding box center [428, 252] width 50 height 19
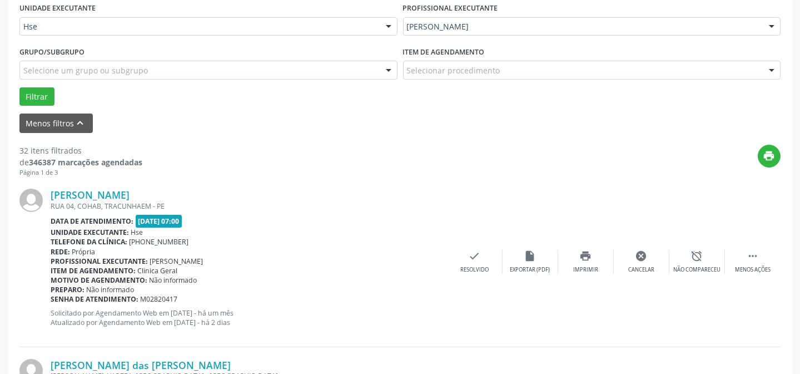
scroll to position [111, 0]
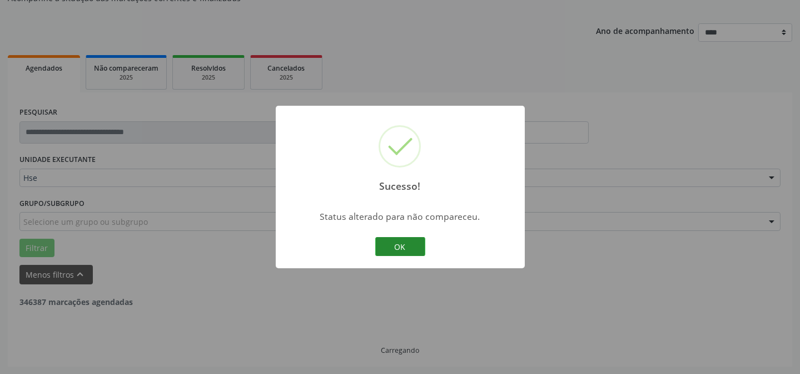
click at [394, 243] on button "OK" at bounding box center [400, 246] width 50 height 19
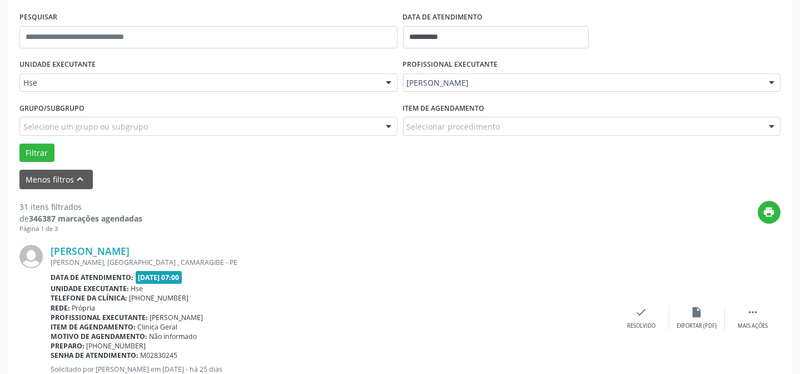
scroll to position [262, 0]
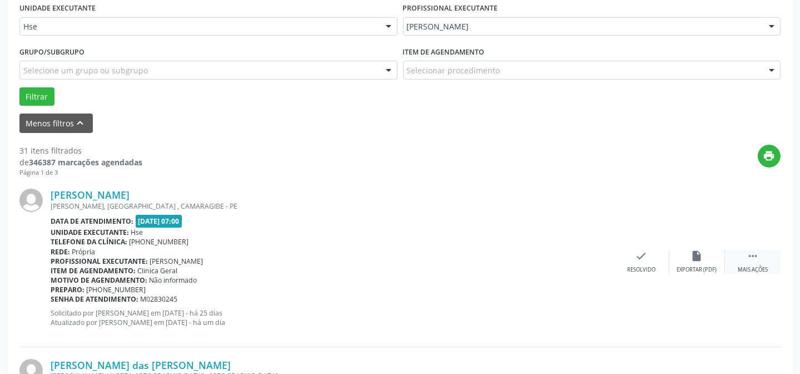
click at [743, 261] on div " Mais ações" at bounding box center [753, 262] width 56 height 24
click at [693, 255] on icon "alarm_off" at bounding box center [697, 256] width 12 height 12
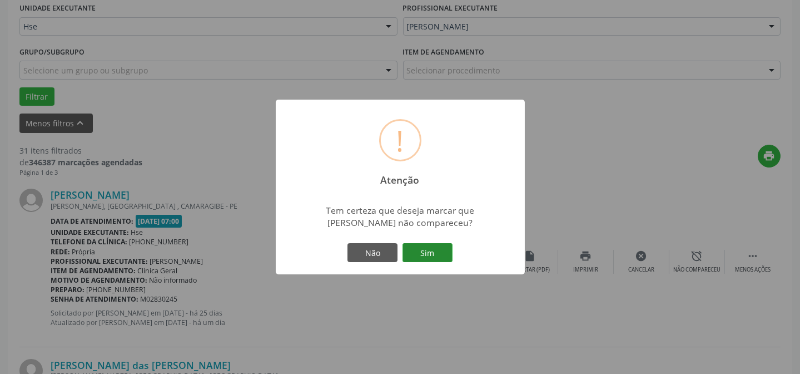
click at [444, 257] on button "Sim" at bounding box center [428, 252] width 50 height 19
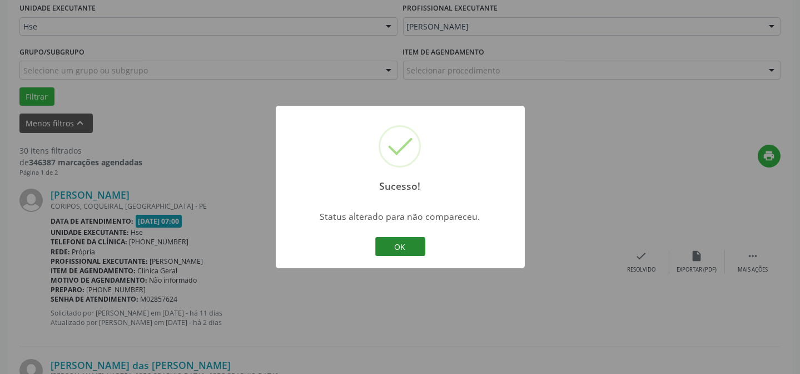
click at [396, 245] on button "OK" at bounding box center [400, 246] width 50 height 19
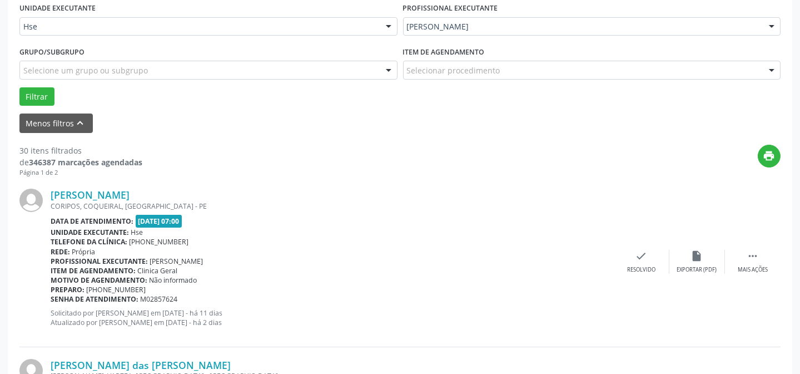
click at [745, 253] on div " Mais ações" at bounding box center [753, 262] width 56 height 24
click at [693, 255] on icon "alarm_off" at bounding box center [697, 256] width 12 height 12
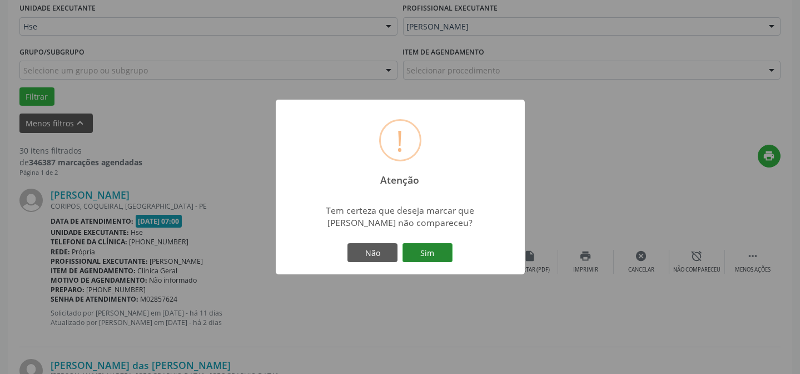
click at [438, 253] on button "Sim" at bounding box center [428, 252] width 50 height 19
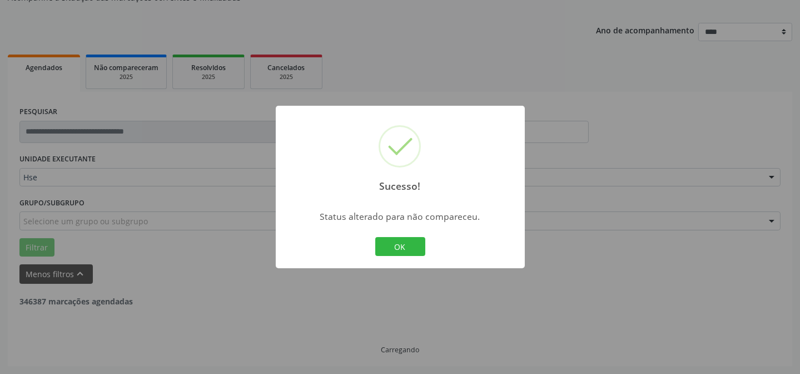
scroll to position [111, 0]
click at [419, 249] on button "OK" at bounding box center [400, 246] width 50 height 19
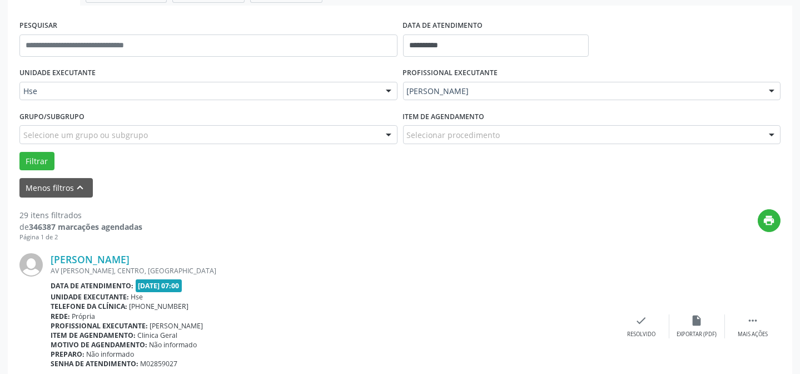
scroll to position [212, 0]
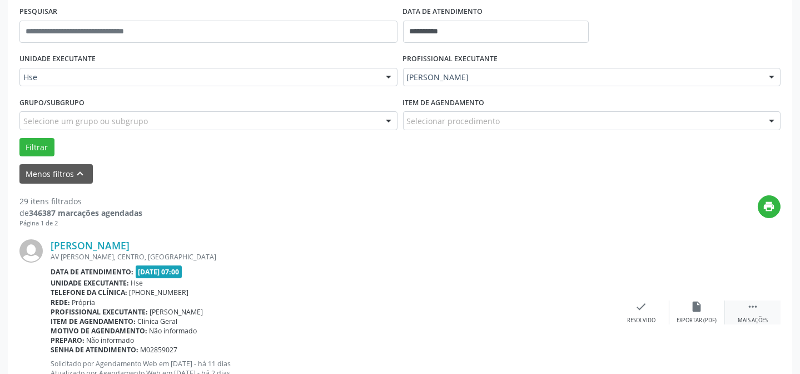
click at [747, 311] on icon "" at bounding box center [753, 306] width 12 height 12
click at [678, 309] on div "alarm_off Não compareceu" at bounding box center [698, 312] width 56 height 24
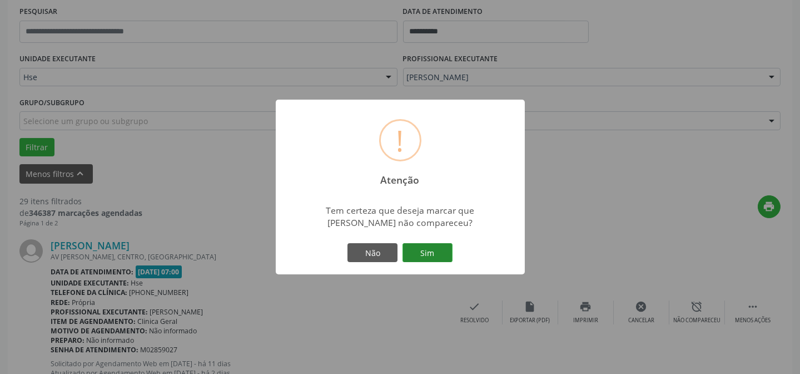
click at [442, 250] on button "Sim" at bounding box center [428, 252] width 50 height 19
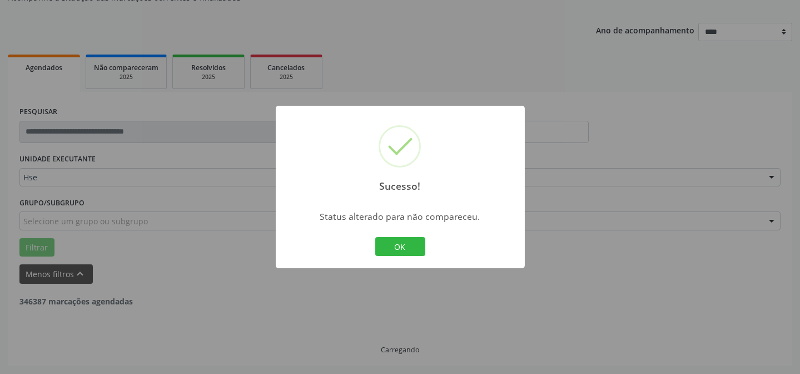
scroll to position [111, 0]
click at [415, 247] on button "OK" at bounding box center [400, 246] width 50 height 19
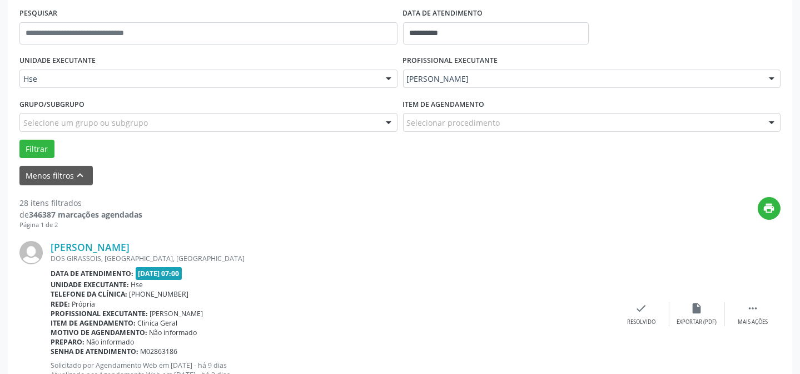
scroll to position [212, 0]
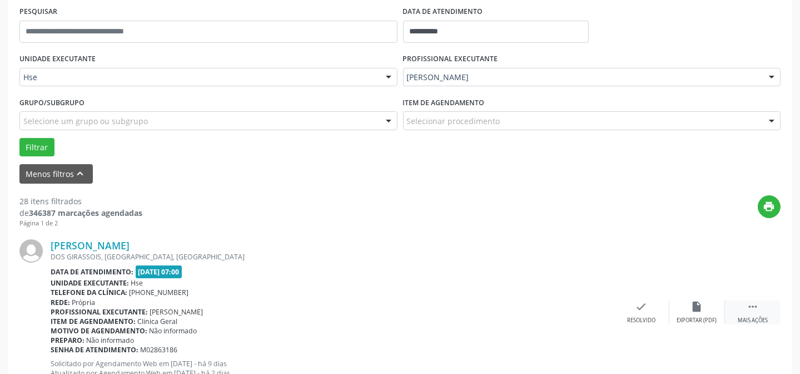
click at [740, 306] on div " Mais ações" at bounding box center [753, 312] width 56 height 24
click at [705, 306] on div "alarm_off Não compareceu" at bounding box center [698, 312] width 56 height 24
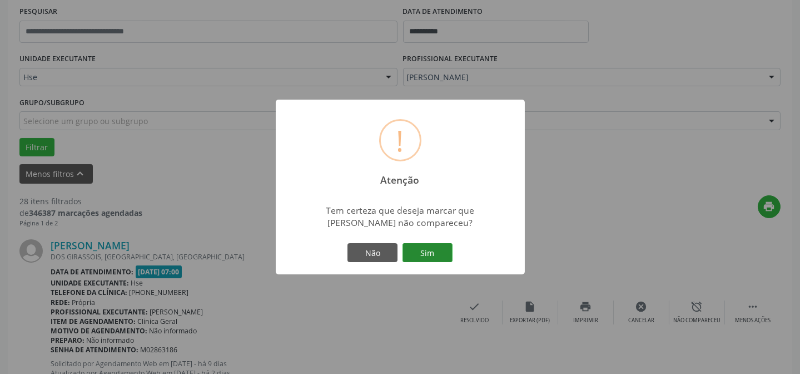
click at [439, 255] on button "Sim" at bounding box center [428, 252] width 50 height 19
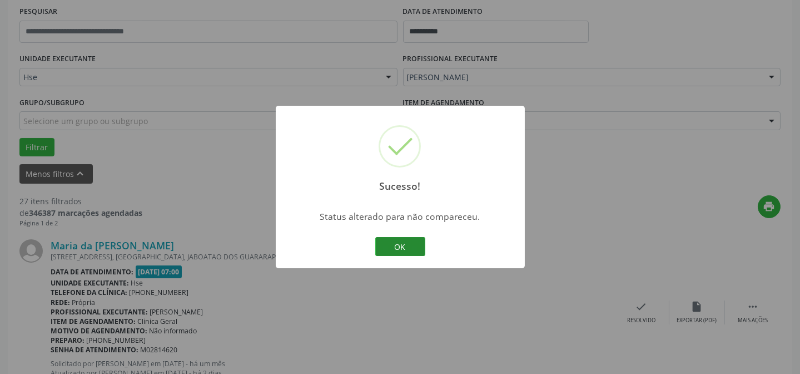
click at [387, 250] on button "OK" at bounding box center [400, 246] width 50 height 19
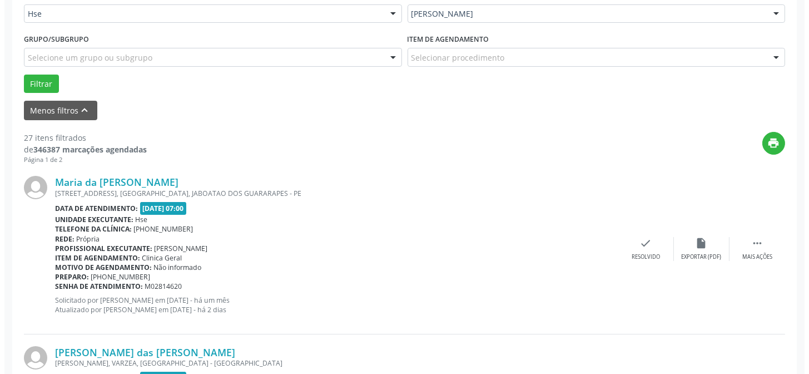
scroll to position [313, 0]
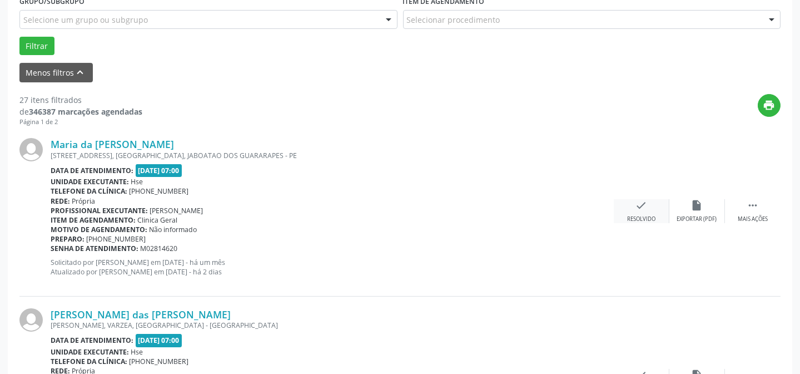
click at [649, 199] on div "check Resolvido" at bounding box center [642, 211] width 56 height 24
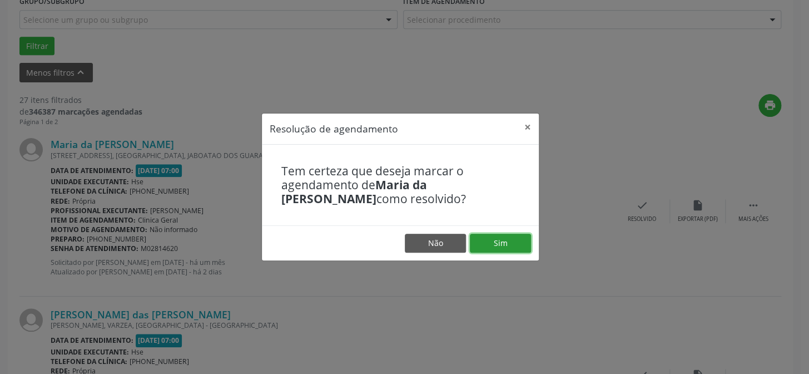
click at [517, 242] on button "Sim" at bounding box center [500, 243] width 61 height 19
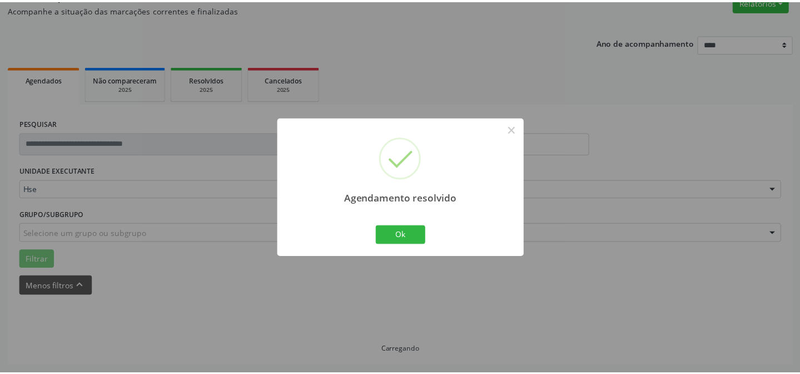
scroll to position [100, 0]
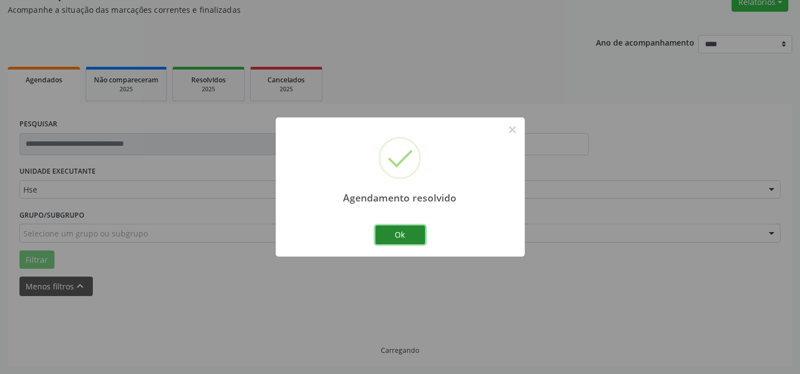
click at [414, 239] on button "Ok" at bounding box center [400, 234] width 50 height 19
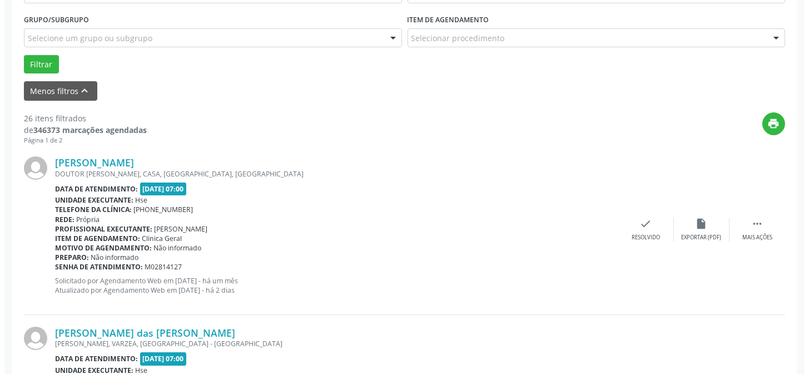
scroll to position [313, 0]
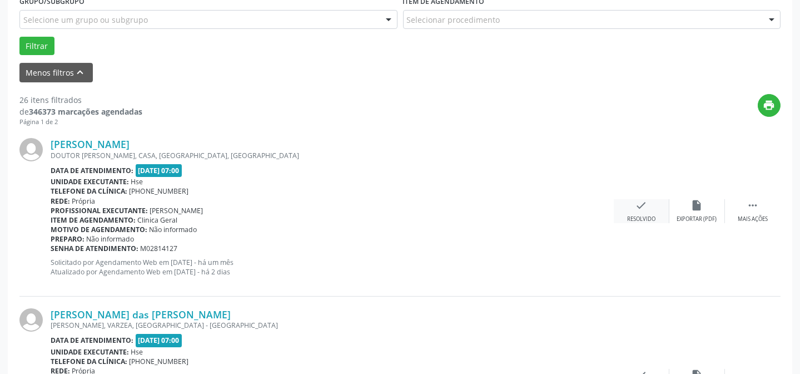
click at [638, 211] on div "check Resolvido" at bounding box center [642, 211] width 56 height 24
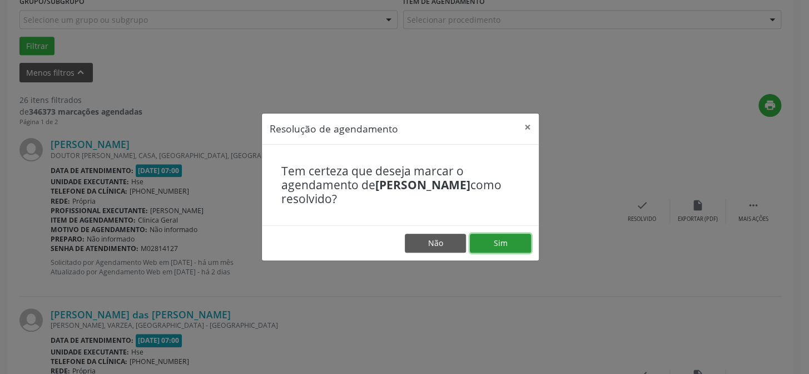
click at [495, 241] on button "Sim" at bounding box center [500, 243] width 61 height 19
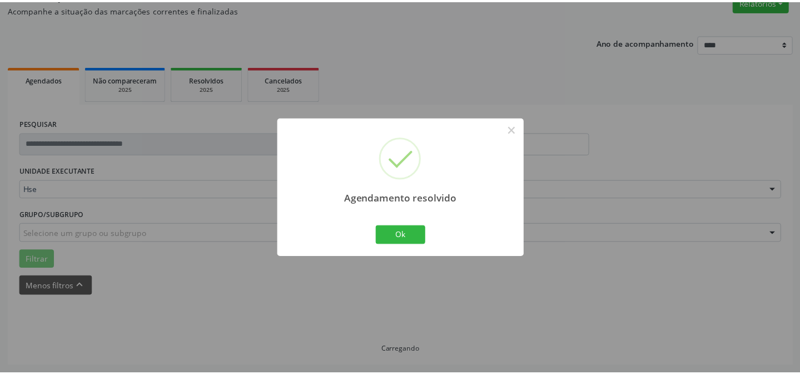
scroll to position [100, 0]
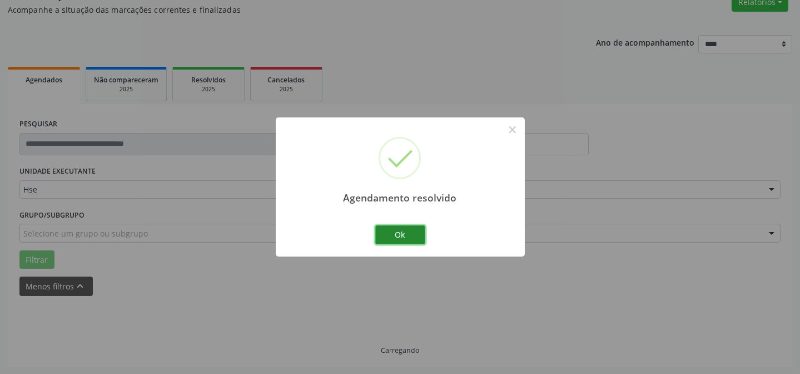
click at [422, 237] on button "Ok" at bounding box center [400, 234] width 50 height 19
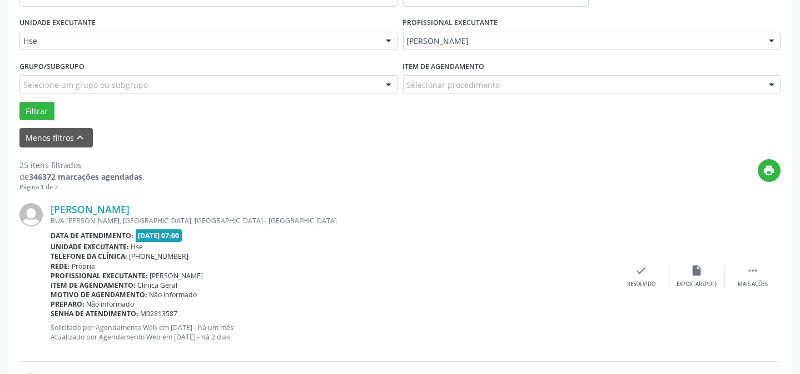
scroll to position [262, 0]
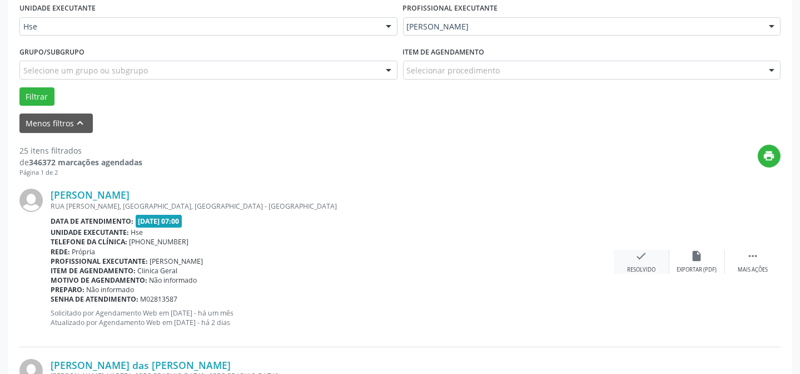
click at [632, 256] on div "check Resolvido" at bounding box center [642, 262] width 56 height 24
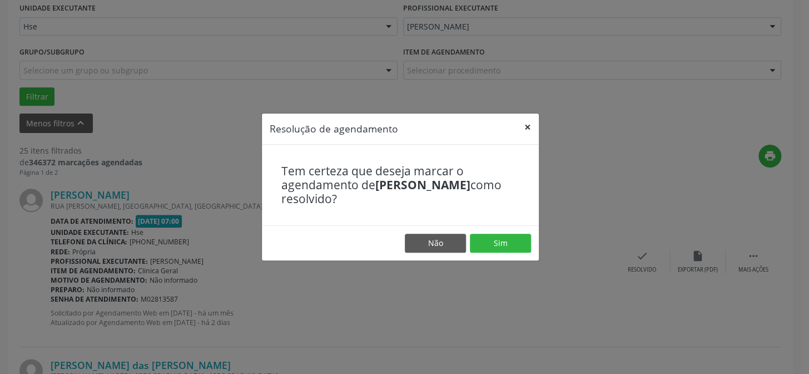
click at [529, 122] on button "×" at bounding box center [528, 126] width 22 height 27
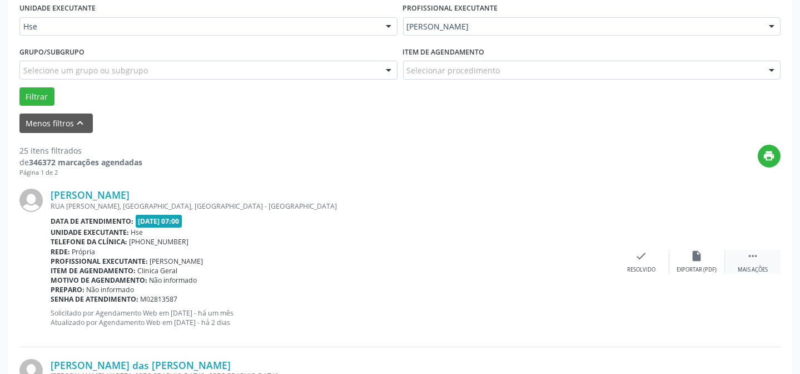
click at [748, 260] on icon "" at bounding box center [753, 256] width 12 height 12
click at [673, 251] on div "alarm_off Não compareceu" at bounding box center [698, 262] width 56 height 24
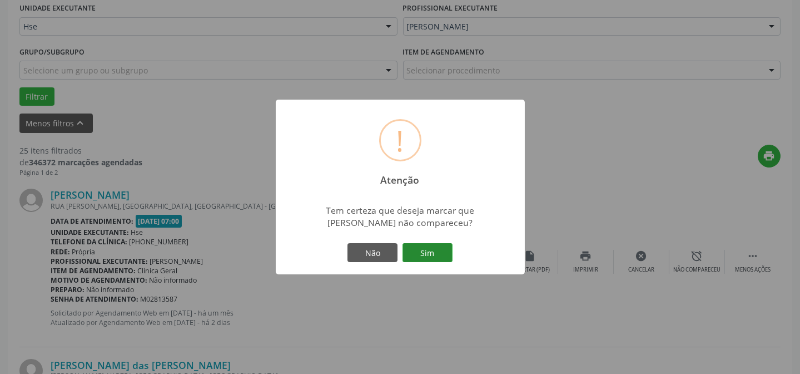
click at [433, 254] on button "Sim" at bounding box center [428, 252] width 50 height 19
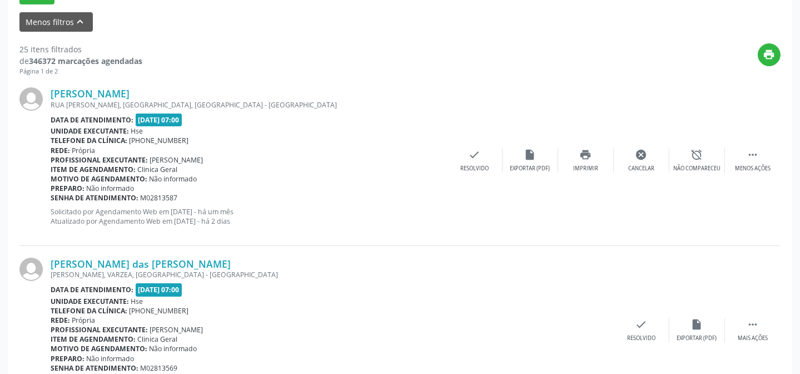
scroll to position [111, 0]
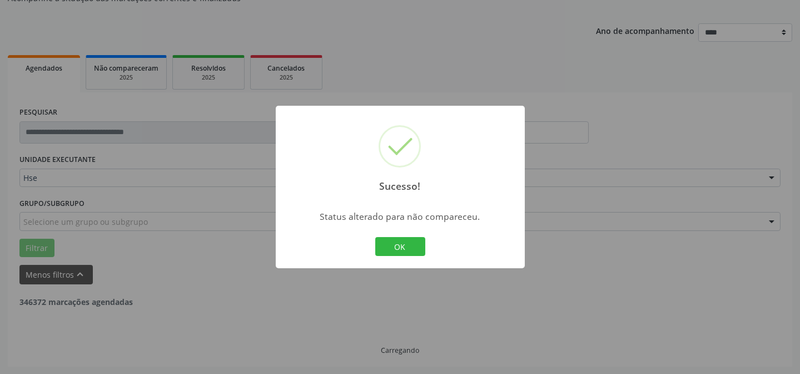
click at [407, 235] on div "OK Cancel" at bounding box center [400, 246] width 55 height 23
click at [407, 246] on button "OK" at bounding box center [400, 246] width 50 height 19
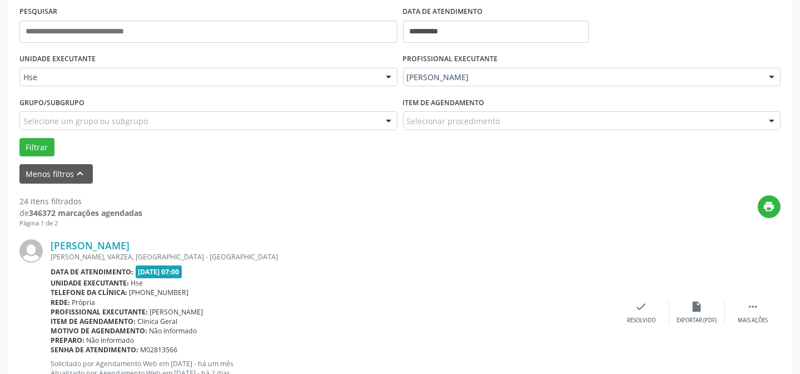
scroll to position [262, 0]
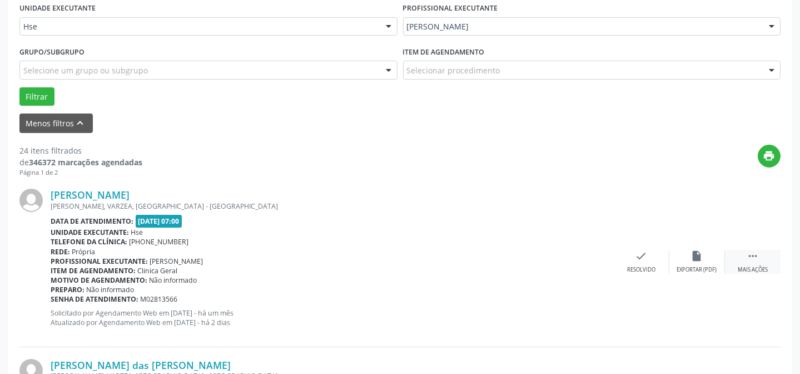
click at [753, 255] on icon "" at bounding box center [753, 256] width 12 height 12
click at [700, 254] on icon "alarm_off" at bounding box center [697, 256] width 12 height 12
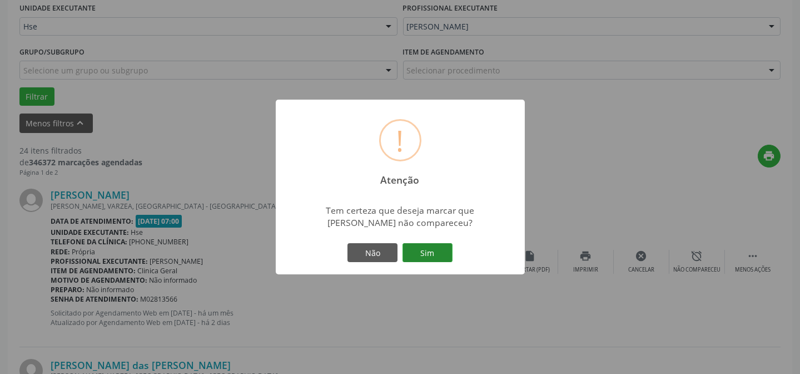
click at [437, 252] on button "Sim" at bounding box center [428, 252] width 50 height 19
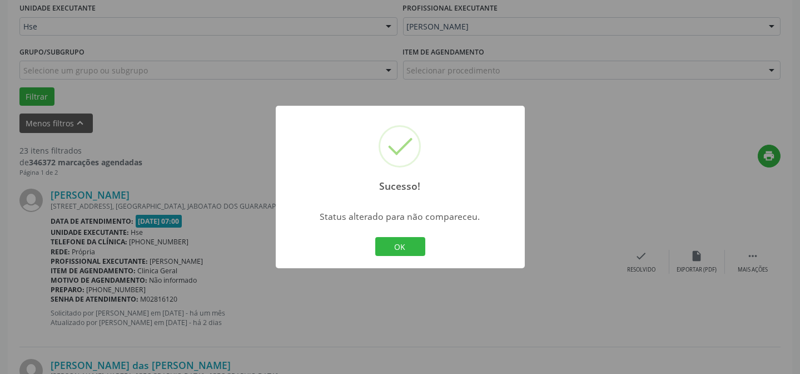
click at [412, 257] on div "OK Cancel" at bounding box center [400, 246] width 55 height 23
click at [412, 243] on button "OK" at bounding box center [400, 246] width 50 height 19
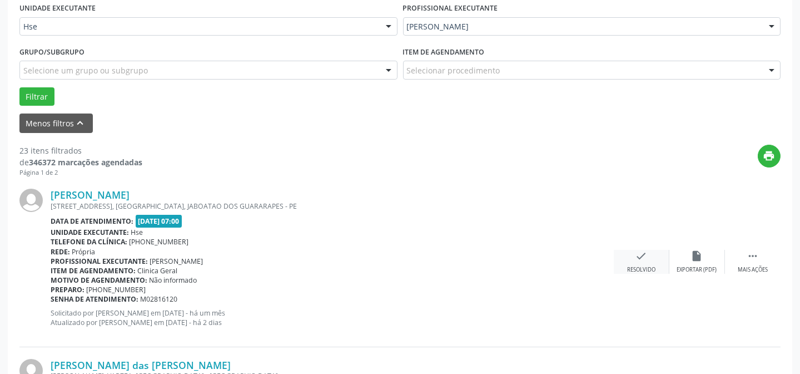
click at [641, 261] on icon "check" at bounding box center [642, 256] width 12 height 12
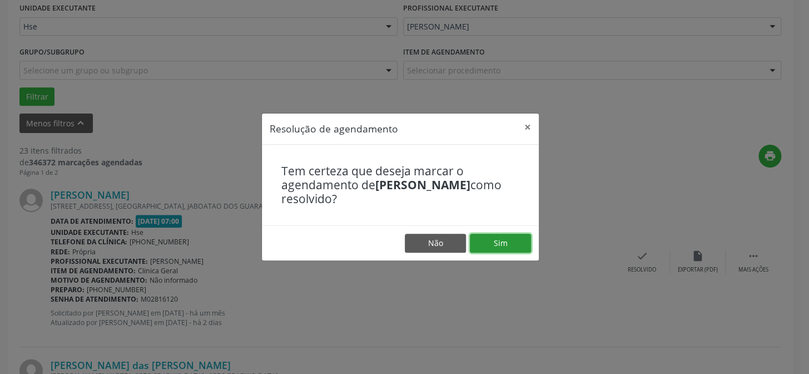
click at [524, 251] on button "Sim" at bounding box center [500, 243] width 61 height 19
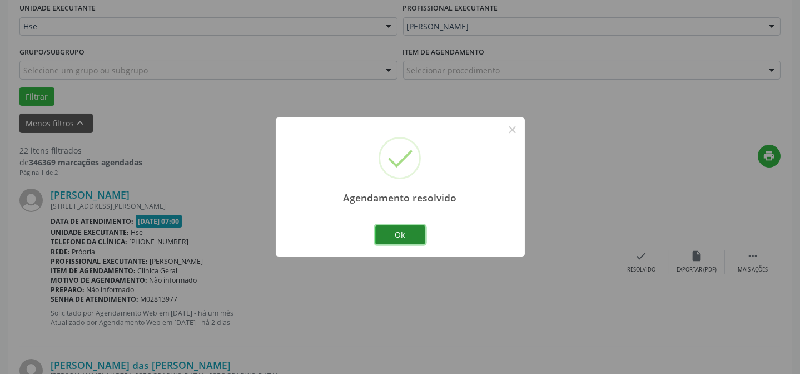
click at [404, 229] on button "Ok" at bounding box center [400, 234] width 50 height 19
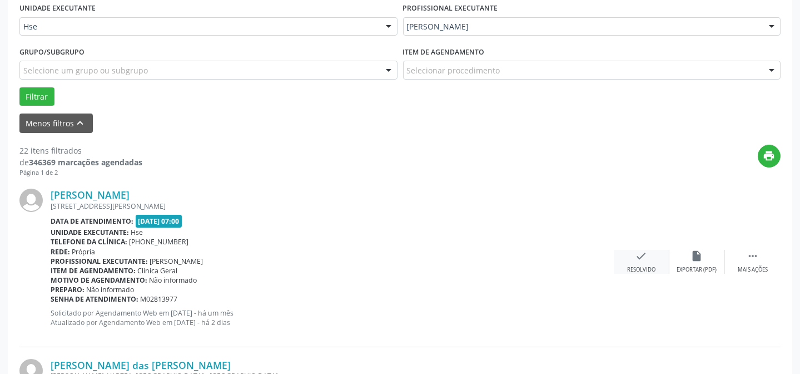
click at [641, 255] on icon "check" at bounding box center [642, 256] width 12 height 12
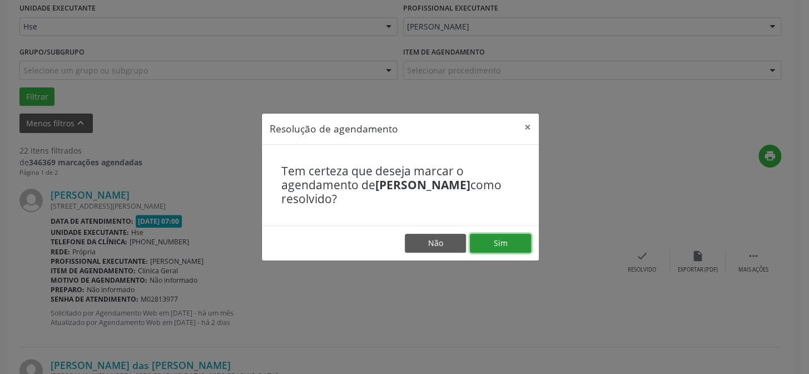
click at [517, 238] on button "Sim" at bounding box center [500, 243] width 61 height 19
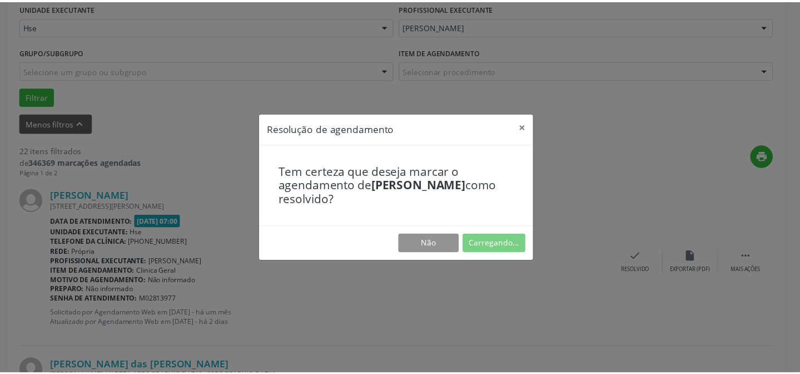
scroll to position [100, 0]
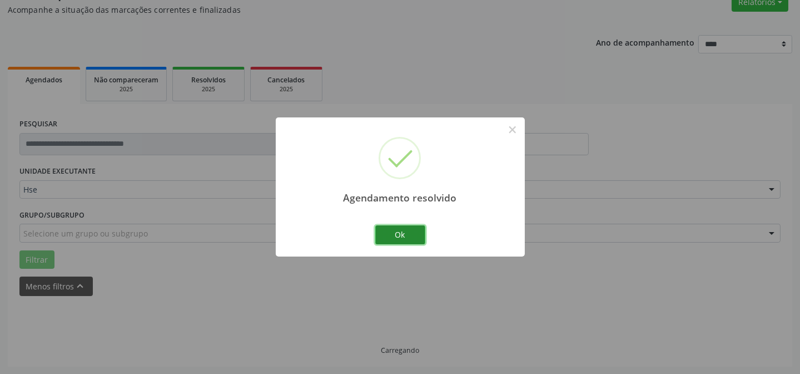
click at [406, 234] on button "Ok" at bounding box center [400, 234] width 50 height 19
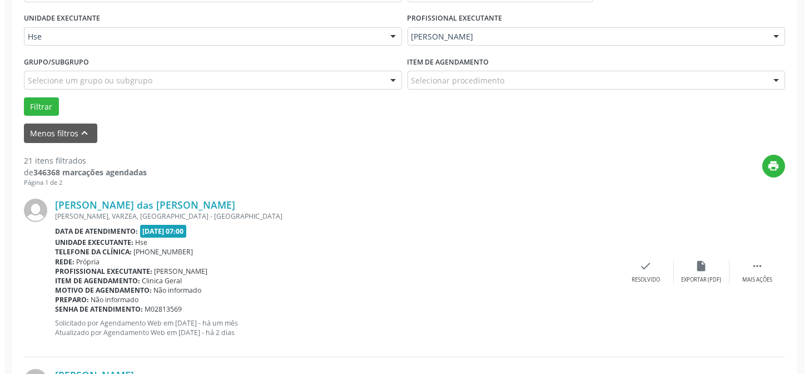
scroll to position [262, 0]
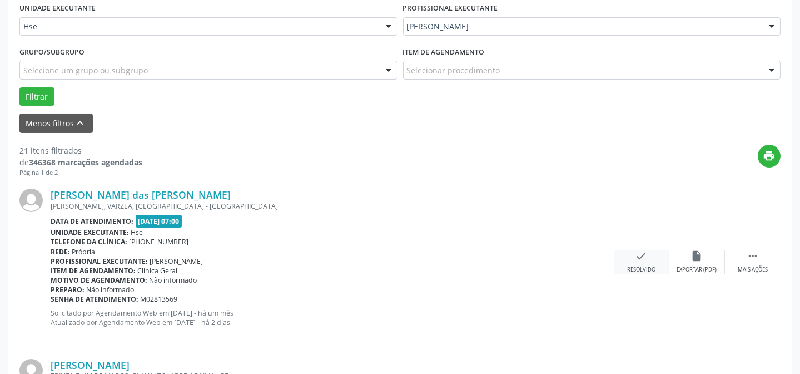
click at [645, 262] on div "check Resolvido" at bounding box center [642, 262] width 56 height 24
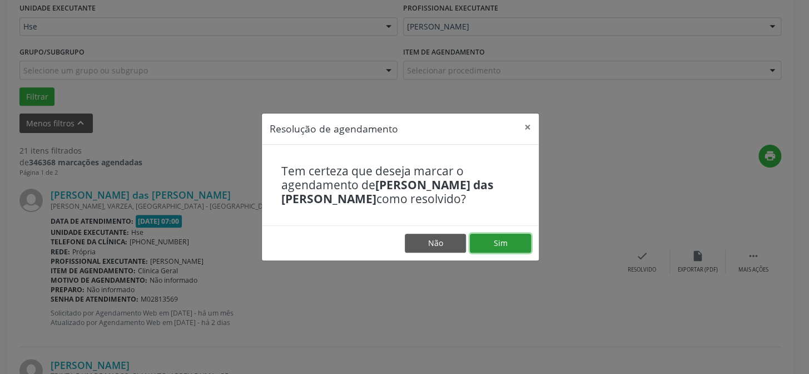
click at [513, 247] on button "Sim" at bounding box center [500, 243] width 61 height 19
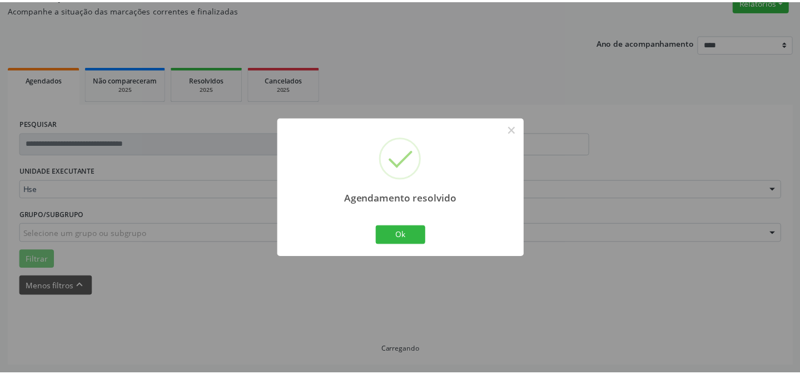
scroll to position [100, 0]
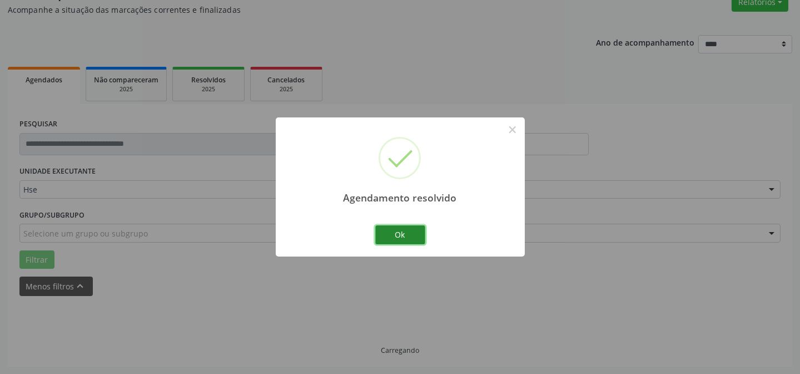
click at [396, 229] on button "Ok" at bounding box center [400, 234] width 50 height 19
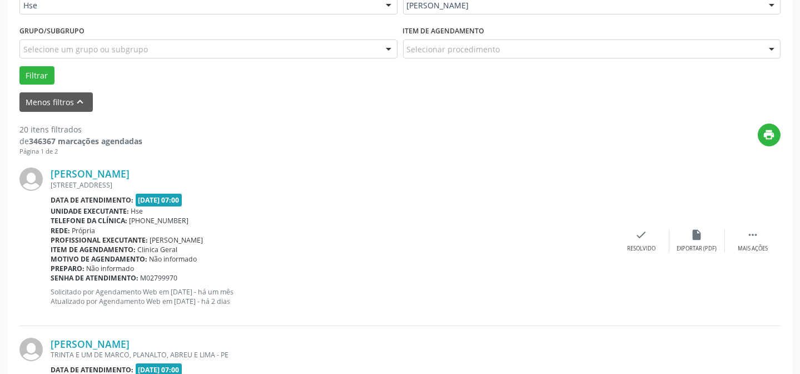
scroll to position [364, 0]
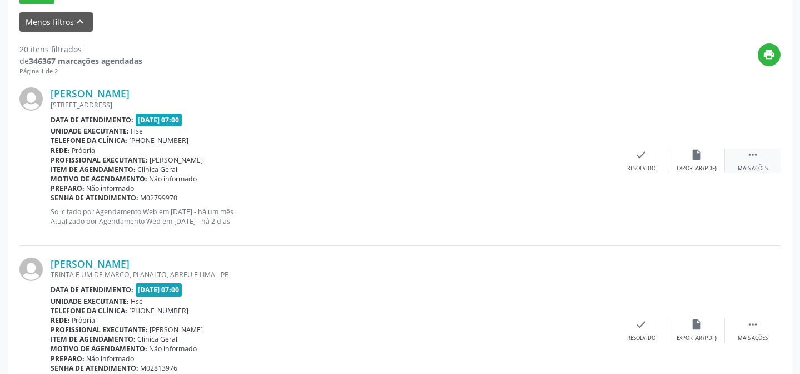
click at [750, 165] on div "Mais ações" at bounding box center [753, 169] width 30 height 8
click at [717, 165] on div "Não compareceu" at bounding box center [696, 169] width 47 height 8
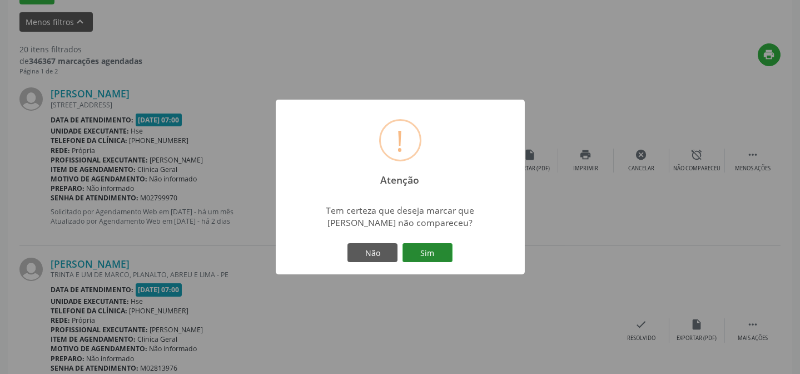
click at [434, 248] on button "Sim" at bounding box center [428, 252] width 50 height 19
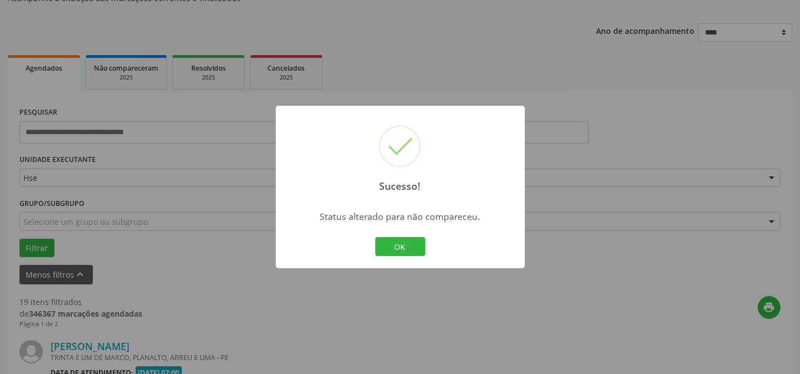
scroll to position [363, 0]
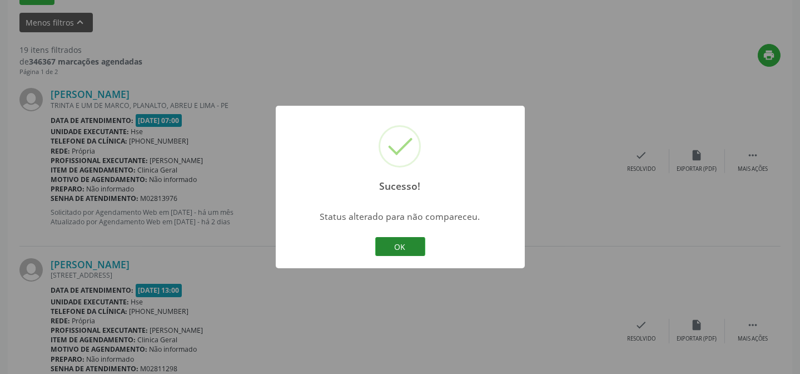
click at [408, 249] on button "OK" at bounding box center [400, 246] width 50 height 19
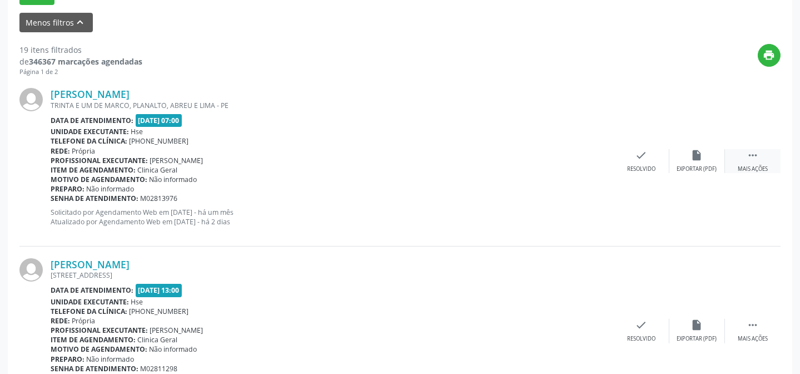
click at [752, 151] on icon "" at bounding box center [753, 155] width 12 height 12
click at [706, 145] on div "[PERSON_NAME] TRINTA E UM DE MARCO, PLANALTO, ABREU E LIMA - PE Data de atendim…" at bounding box center [399, 161] width 761 height 170
click at [698, 153] on icon "alarm_off" at bounding box center [697, 155] width 12 height 12
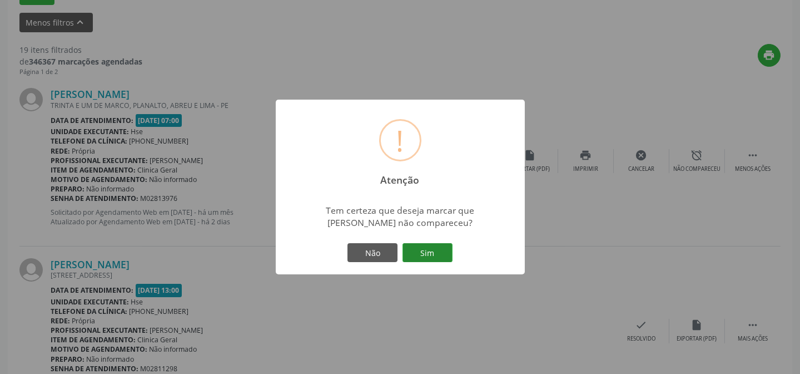
click at [445, 249] on button "Sim" at bounding box center [428, 252] width 50 height 19
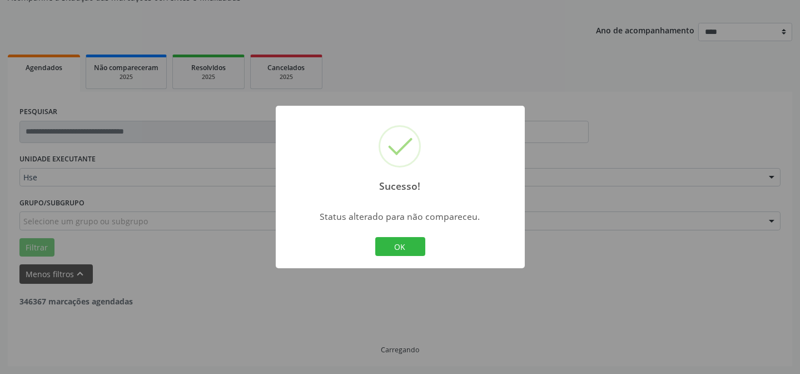
scroll to position [111, 0]
click at [396, 247] on button "OK" at bounding box center [400, 246] width 50 height 19
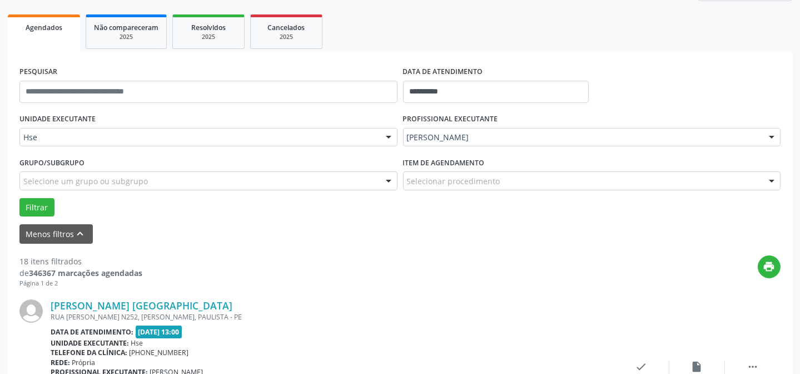
scroll to position [212, 0]
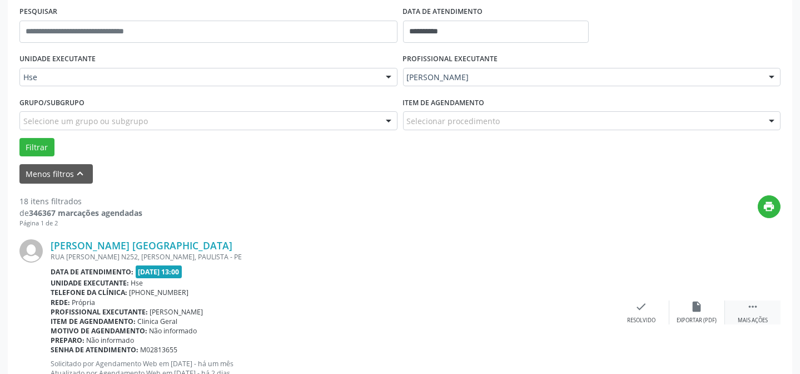
click at [742, 304] on div " Mais ações" at bounding box center [753, 312] width 56 height 24
click at [688, 306] on div "alarm_off Não compareceu" at bounding box center [698, 312] width 56 height 24
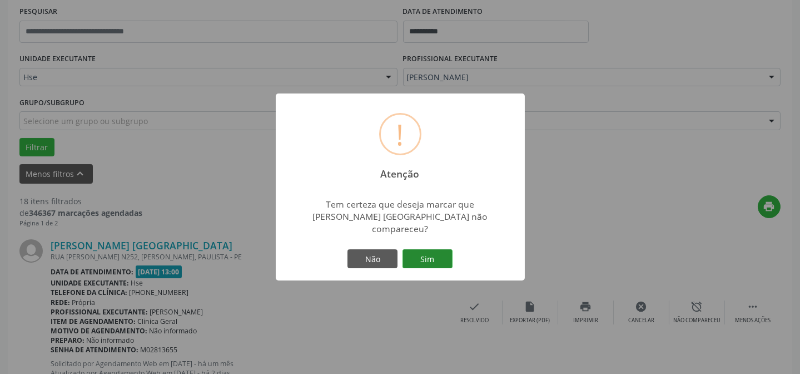
click at [423, 261] on button "Sim" at bounding box center [428, 258] width 50 height 19
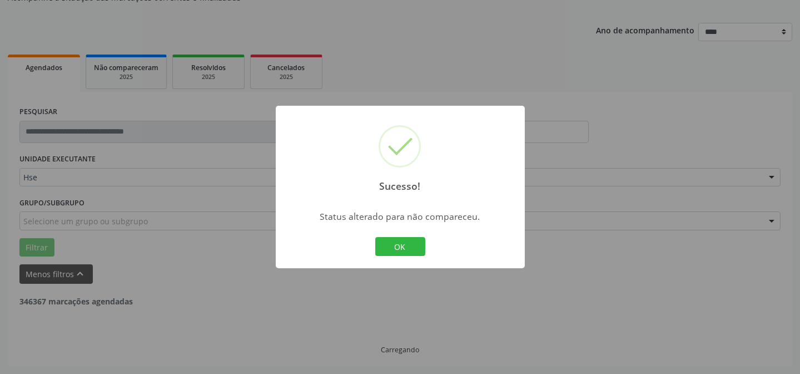
scroll to position [111, 0]
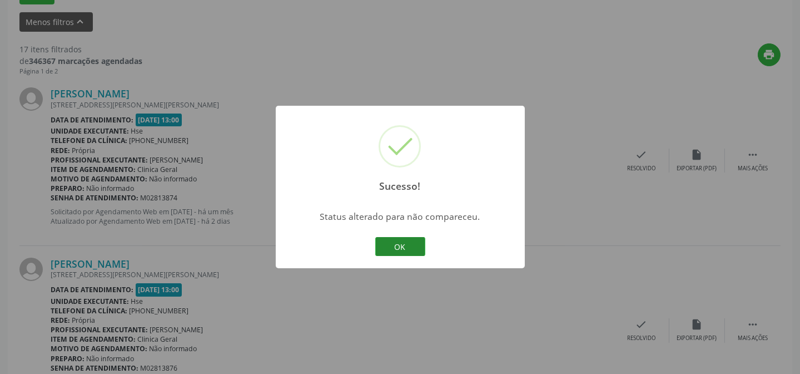
click at [397, 246] on button "OK" at bounding box center [400, 246] width 50 height 19
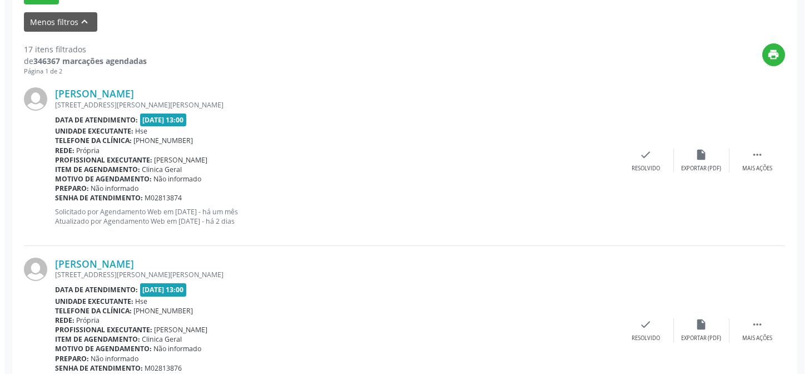
scroll to position [363, 0]
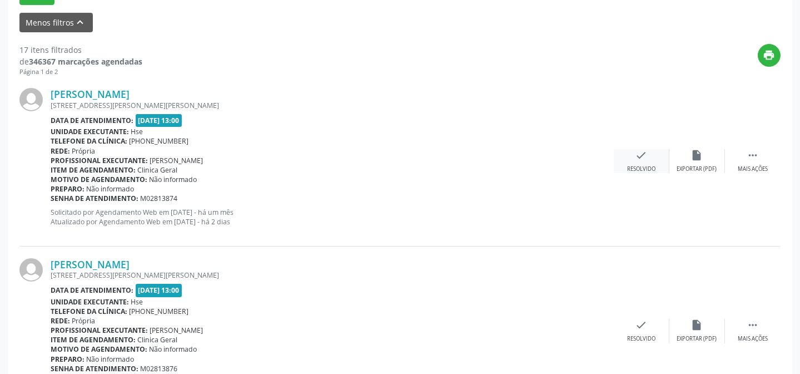
click at [640, 165] on div "Resolvido" at bounding box center [641, 169] width 28 height 8
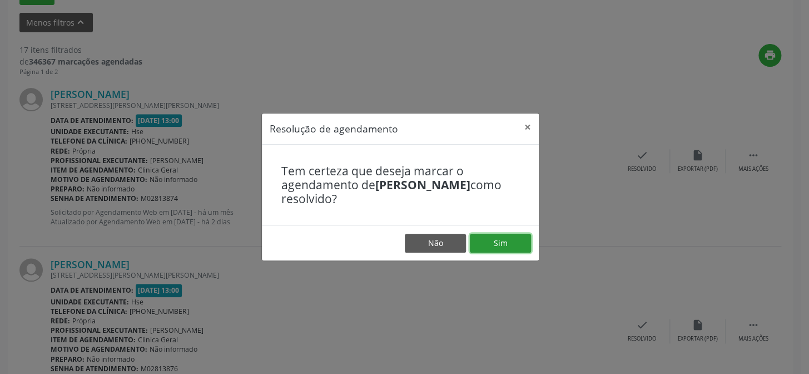
click at [509, 242] on button "Sim" at bounding box center [500, 243] width 61 height 19
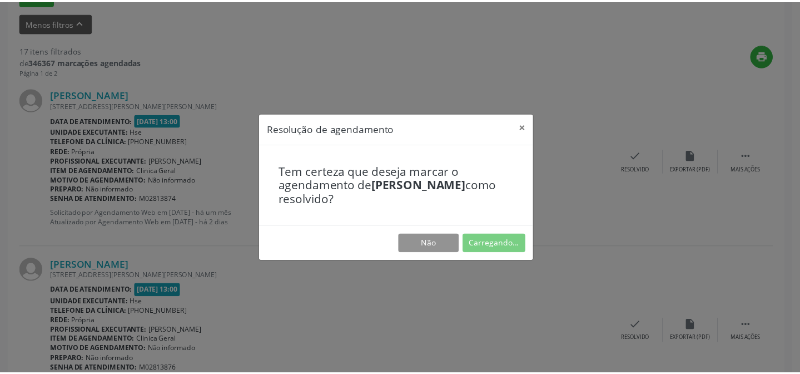
scroll to position [100, 0]
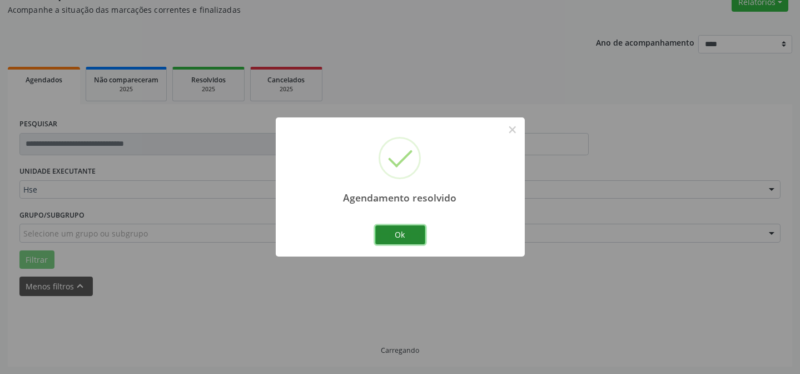
click at [412, 232] on button "Ok" at bounding box center [400, 234] width 50 height 19
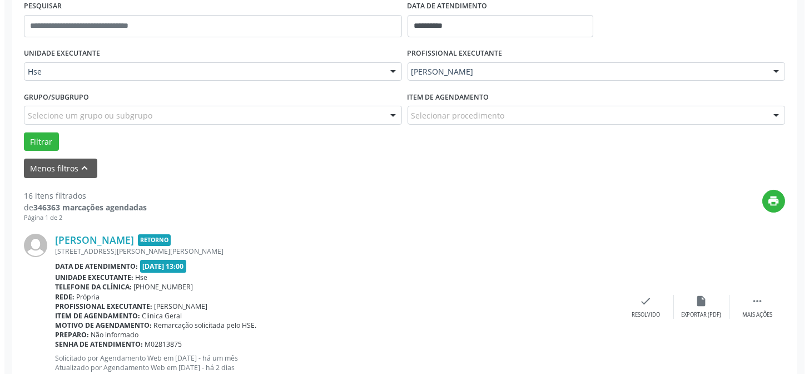
scroll to position [251, 0]
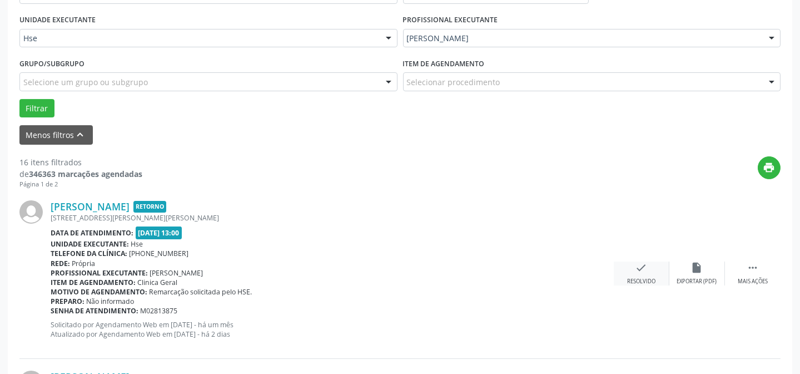
click at [640, 266] on icon "check" at bounding box center [642, 267] width 12 height 12
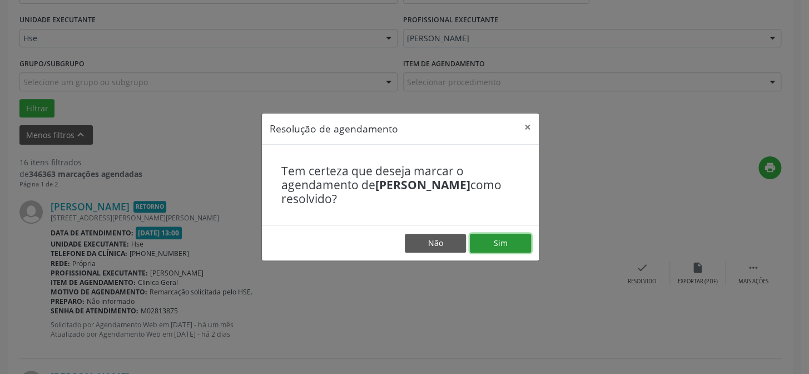
click at [498, 236] on button "Sim" at bounding box center [500, 243] width 61 height 19
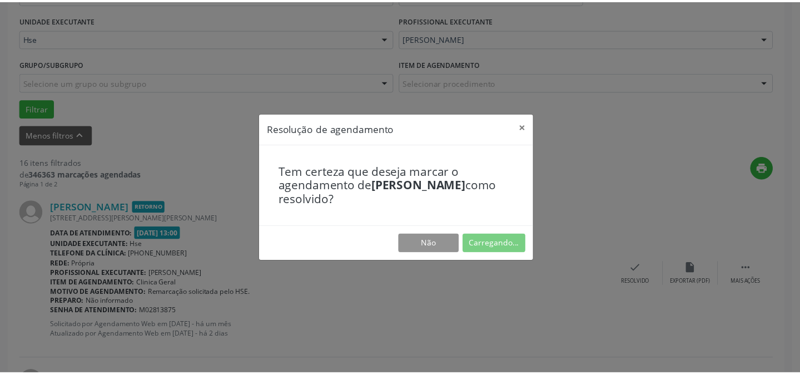
scroll to position [100, 0]
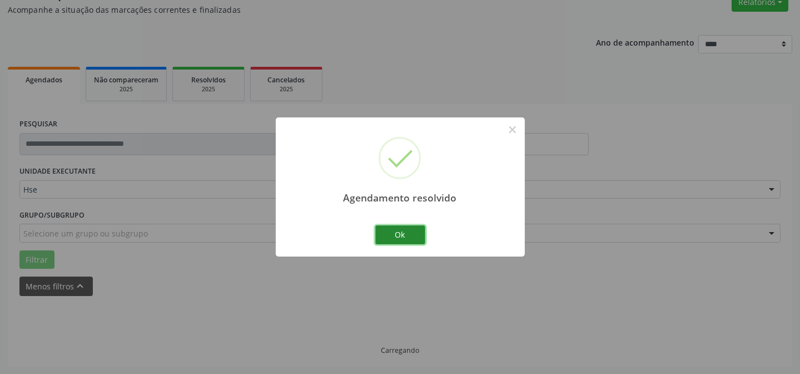
click at [393, 227] on button "Ok" at bounding box center [400, 234] width 50 height 19
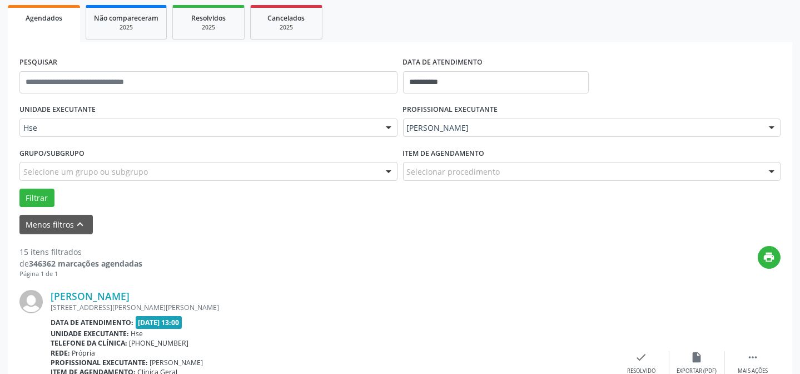
scroll to position [212, 0]
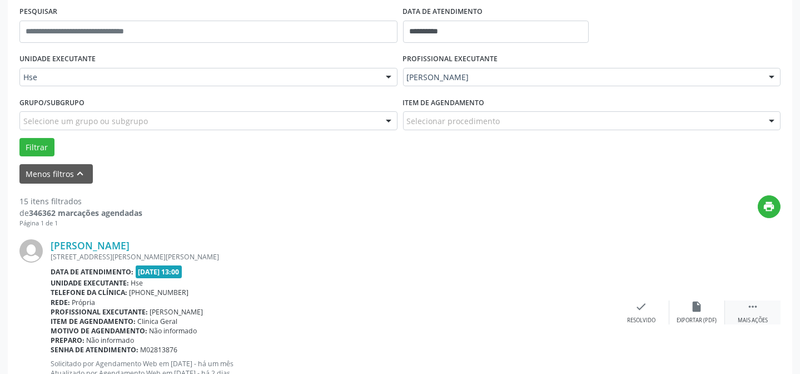
click at [760, 305] on div " Mais ações" at bounding box center [753, 312] width 56 height 24
click at [695, 300] on icon "alarm_off" at bounding box center [697, 306] width 12 height 12
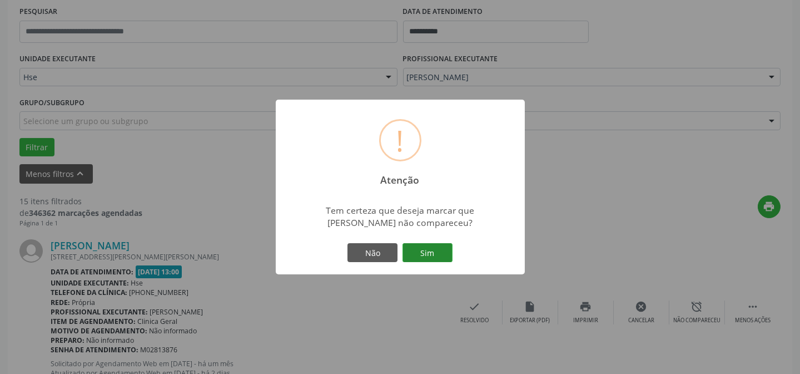
click at [427, 245] on button "Sim" at bounding box center [428, 252] width 50 height 19
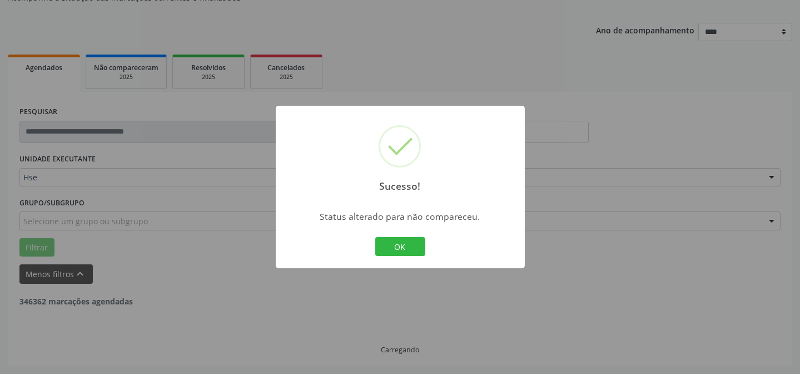
scroll to position [111, 0]
click at [405, 244] on button "OK" at bounding box center [400, 246] width 50 height 19
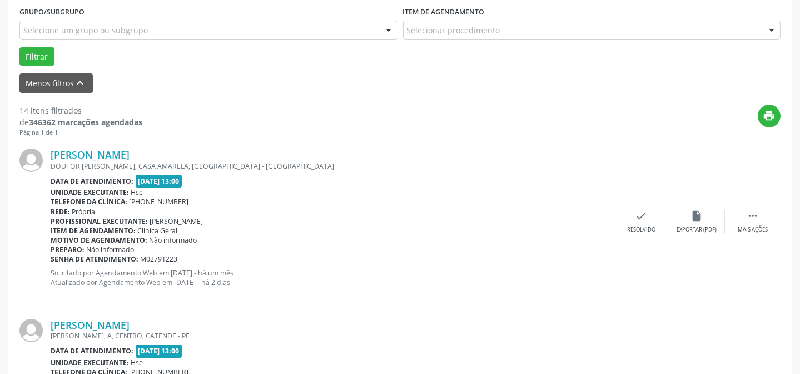
scroll to position [313, 0]
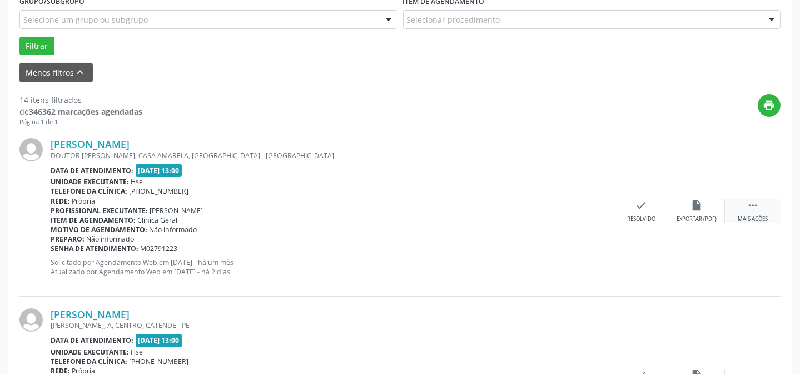
click at [736, 209] on div " Mais ações" at bounding box center [753, 211] width 56 height 24
click at [708, 209] on div "alarm_off Não compareceu" at bounding box center [698, 211] width 56 height 24
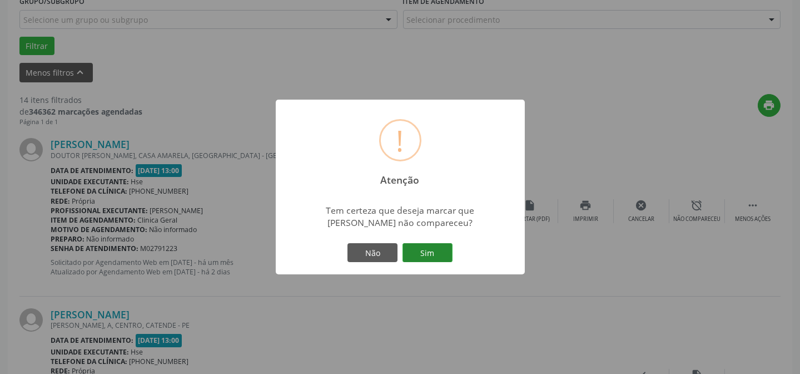
click at [430, 247] on button "Sim" at bounding box center [428, 252] width 50 height 19
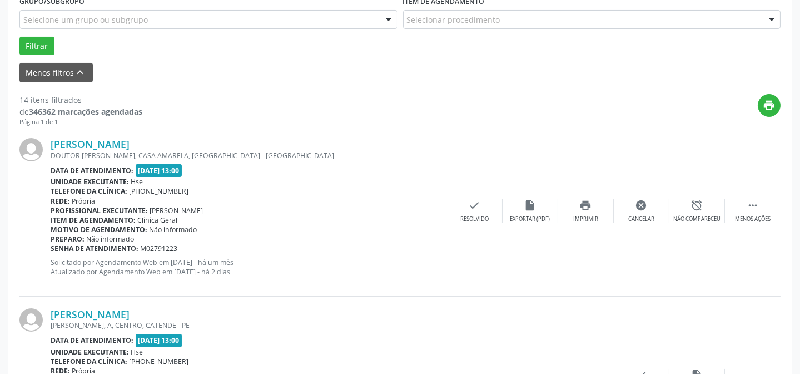
scroll to position [111, 0]
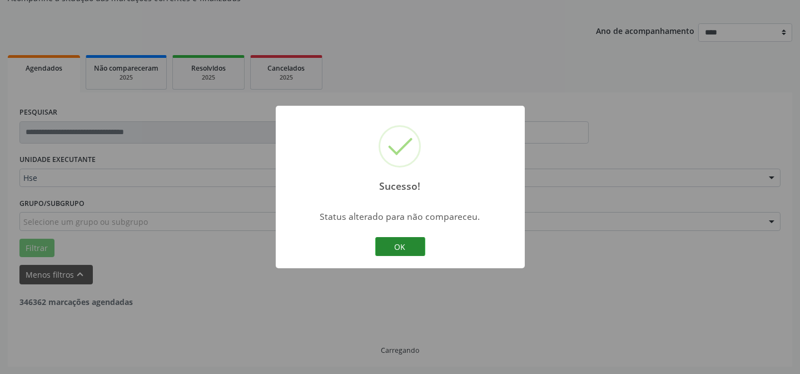
click at [417, 237] on button "OK" at bounding box center [400, 246] width 50 height 19
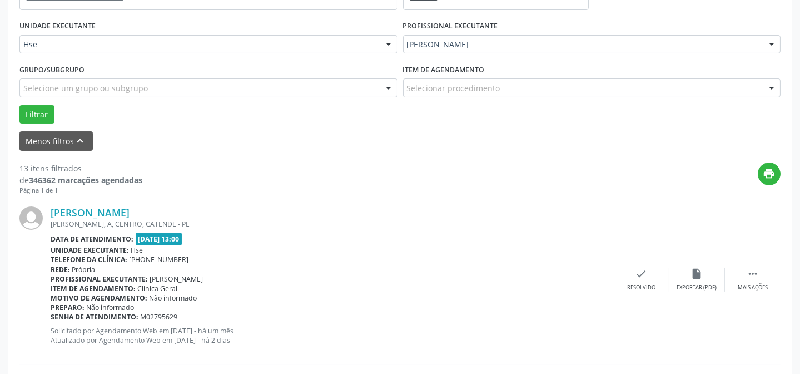
scroll to position [262, 0]
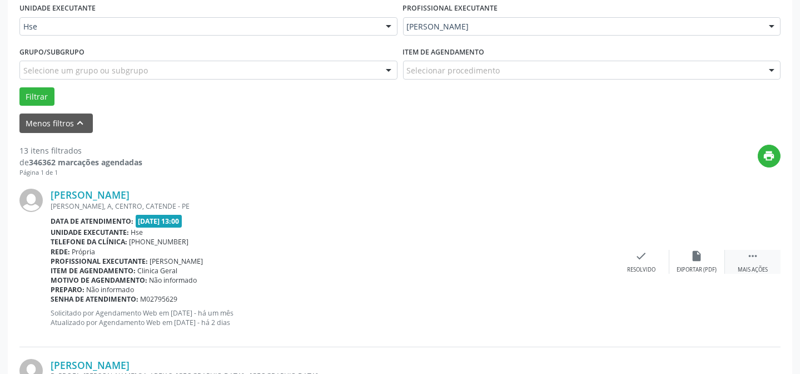
click at [753, 255] on icon "" at bounding box center [753, 256] width 12 height 12
click at [693, 255] on icon "alarm_off" at bounding box center [697, 256] width 12 height 12
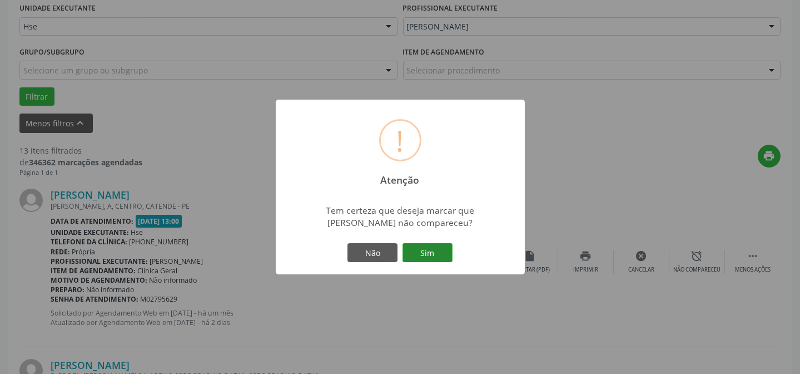
click at [423, 252] on button "Sim" at bounding box center [428, 252] width 50 height 19
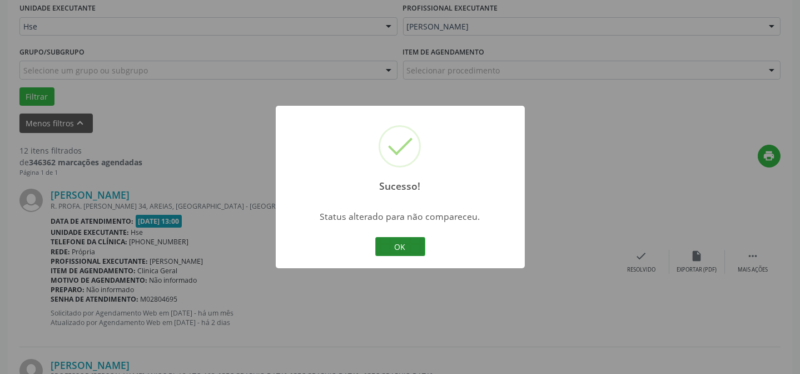
click at [401, 245] on button "OK" at bounding box center [400, 246] width 50 height 19
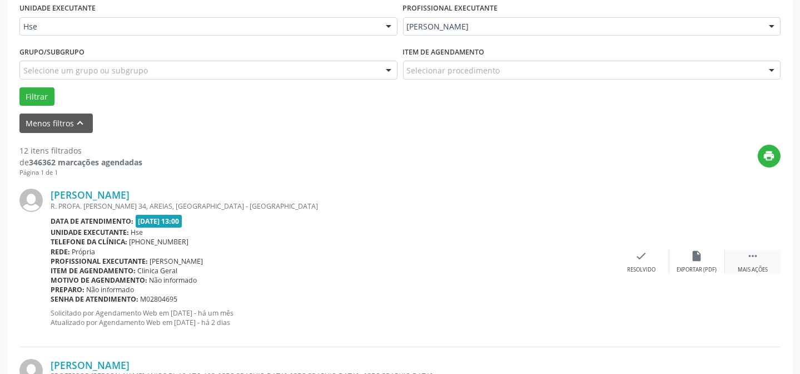
click at [752, 252] on icon "" at bounding box center [753, 256] width 12 height 12
click at [702, 252] on icon "alarm_off" at bounding box center [697, 256] width 12 height 12
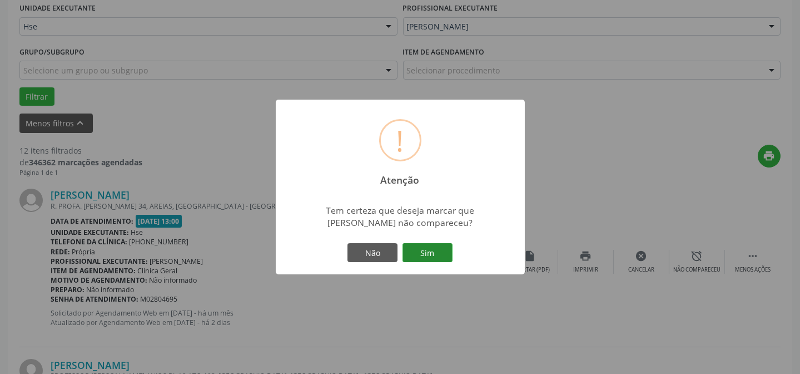
click at [429, 258] on button "Sim" at bounding box center [428, 252] width 50 height 19
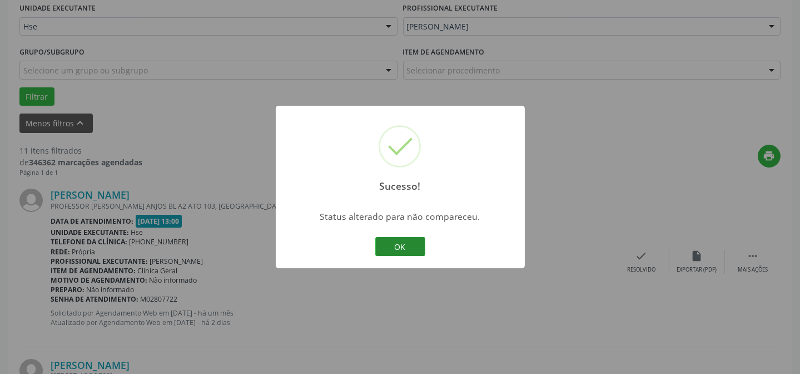
click at [385, 246] on button "OK" at bounding box center [400, 246] width 50 height 19
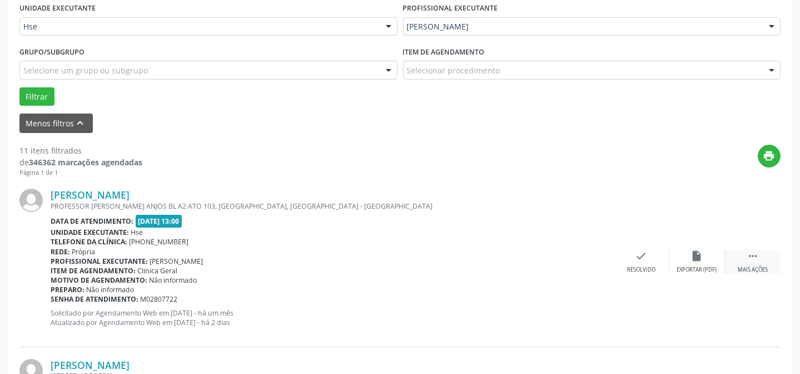
click at [748, 255] on icon "" at bounding box center [753, 256] width 12 height 12
click at [686, 260] on div "alarm_off Não compareceu" at bounding box center [698, 262] width 56 height 24
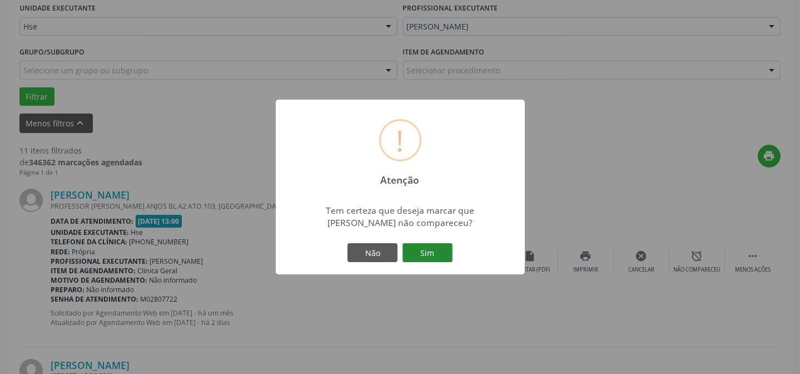
click at [428, 252] on button "Sim" at bounding box center [428, 252] width 50 height 19
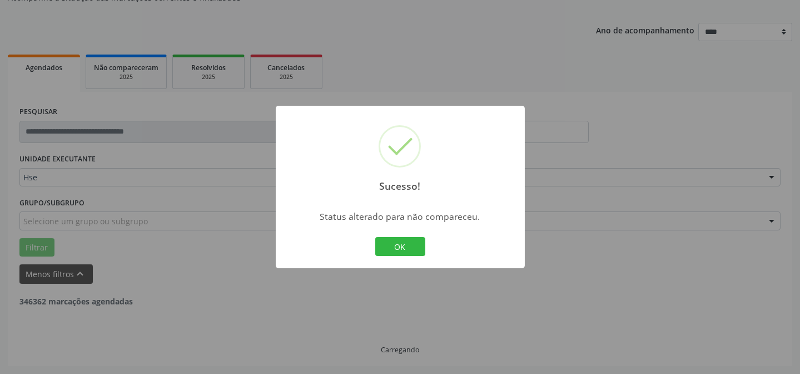
scroll to position [111, 0]
click at [396, 241] on button "OK" at bounding box center [400, 246] width 50 height 19
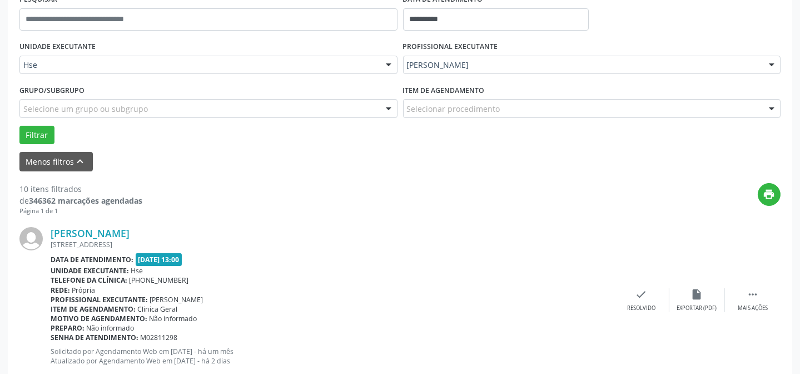
scroll to position [262, 0]
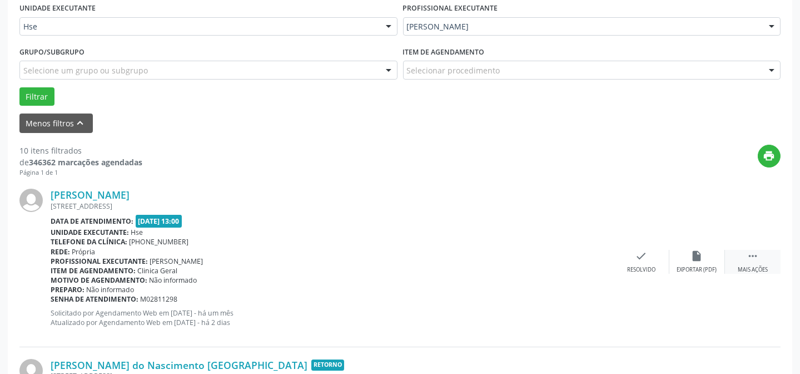
click at [729, 255] on div " Mais ações" at bounding box center [753, 262] width 56 height 24
click at [680, 259] on div "alarm_off Não compareceu" at bounding box center [698, 262] width 56 height 24
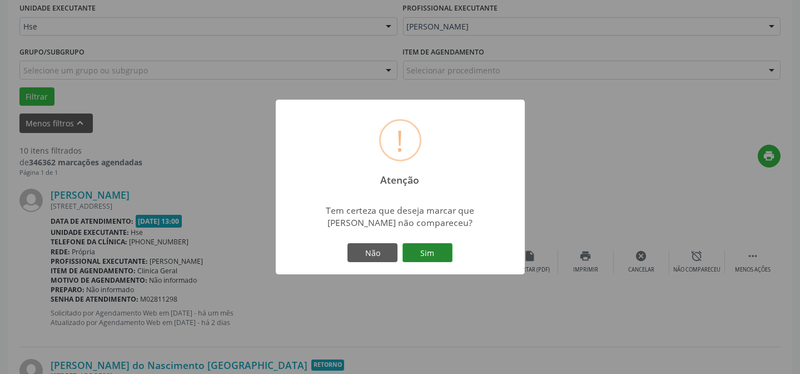
click at [415, 252] on button "Sim" at bounding box center [428, 252] width 50 height 19
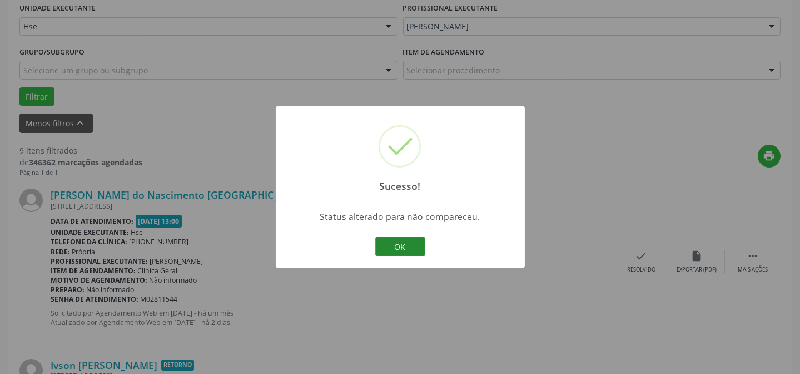
click at [410, 251] on button "OK" at bounding box center [400, 246] width 50 height 19
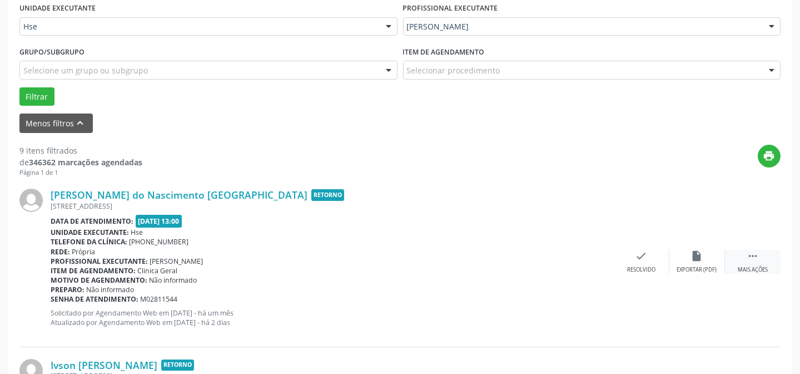
click at [752, 261] on div " Mais ações" at bounding box center [753, 262] width 56 height 24
click at [700, 257] on icon "alarm_off" at bounding box center [697, 256] width 12 height 12
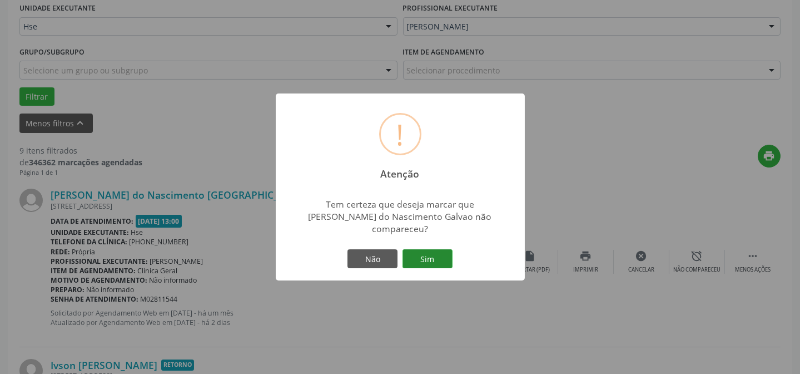
click at [435, 249] on button "Sim" at bounding box center [428, 258] width 50 height 19
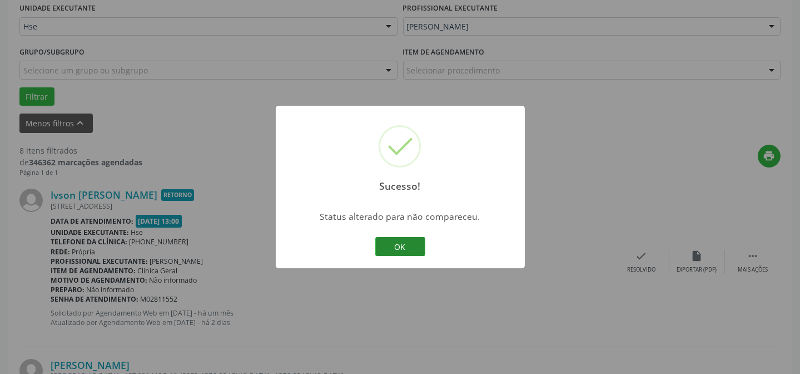
click at [418, 245] on button "OK" at bounding box center [400, 246] width 50 height 19
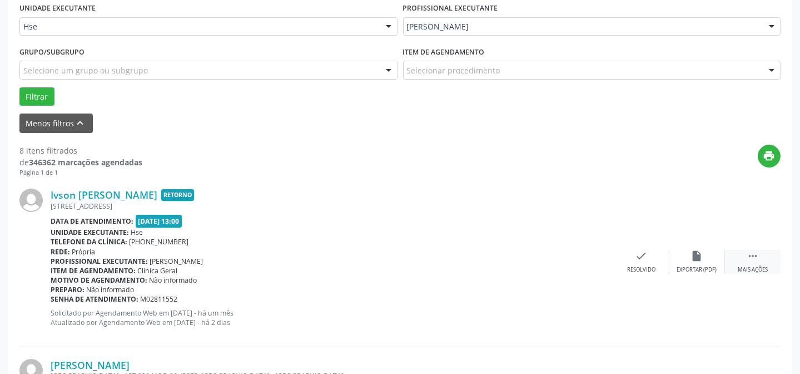
click at [740, 254] on div " Mais ações" at bounding box center [753, 262] width 56 height 24
click at [695, 250] on icon "alarm_off" at bounding box center [697, 256] width 12 height 12
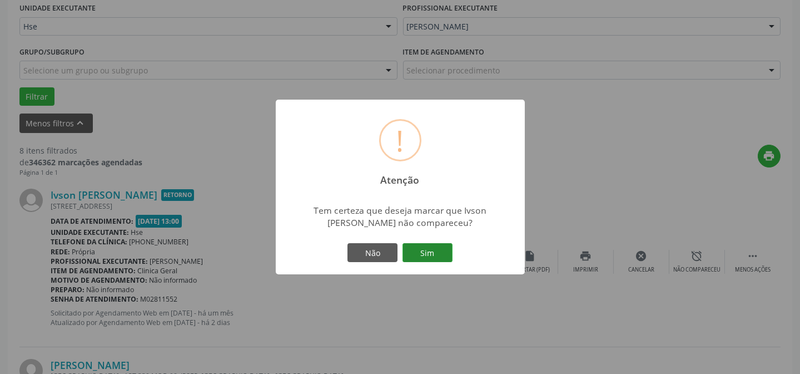
click at [438, 249] on button "Sim" at bounding box center [428, 252] width 50 height 19
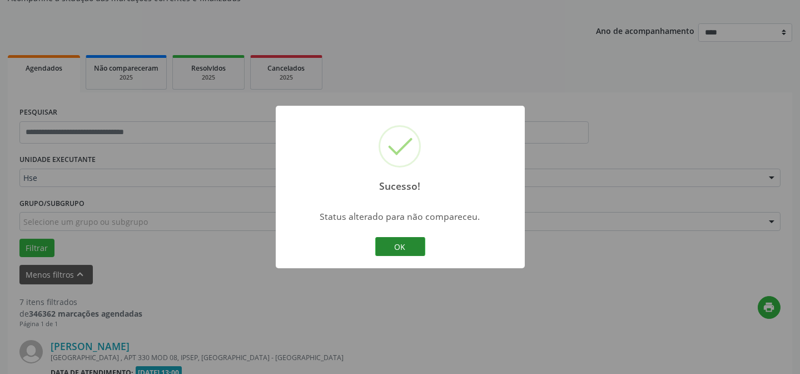
click at [400, 250] on button "OK" at bounding box center [400, 246] width 50 height 19
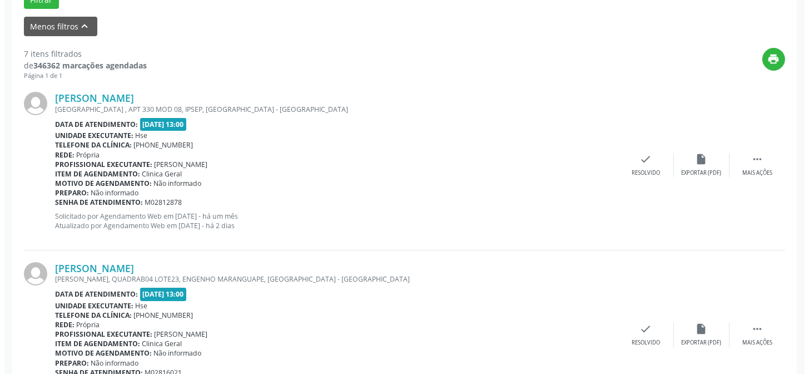
scroll to position [364, 0]
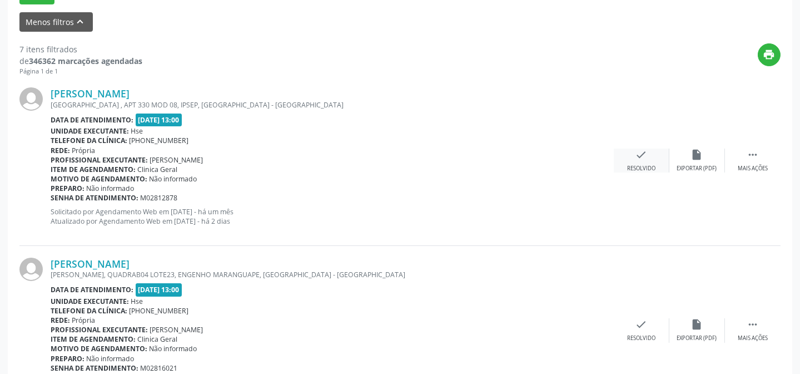
click at [654, 159] on div "check Resolvido" at bounding box center [642, 160] width 56 height 24
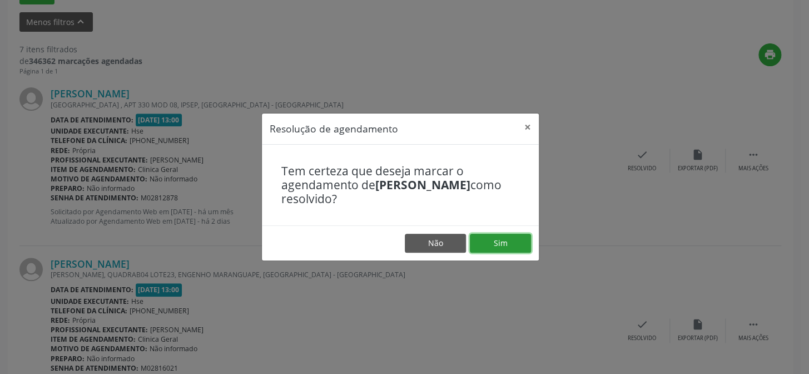
click at [498, 240] on button "Sim" at bounding box center [500, 243] width 61 height 19
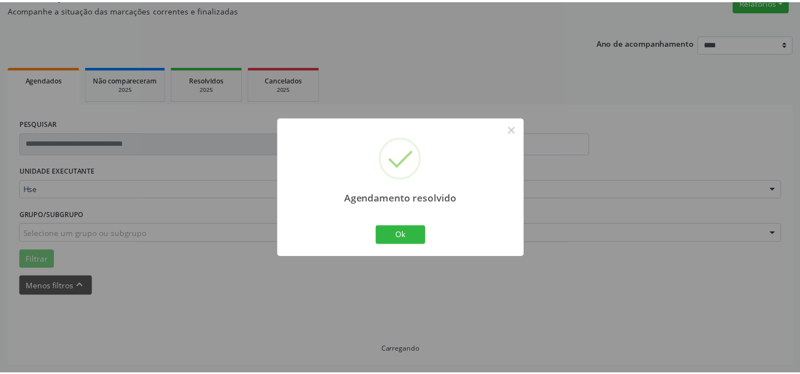
scroll to position [100, 0]
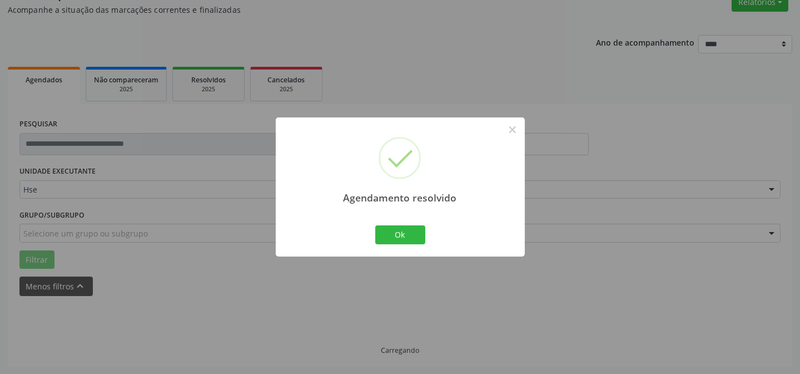
click at [398, 224] on div "Ok Cancel" at bounding box center [400, 234] width 55 height 23
click at [400, 231] on button "Ok" at bounding box center [400, 234] width 50 height 19
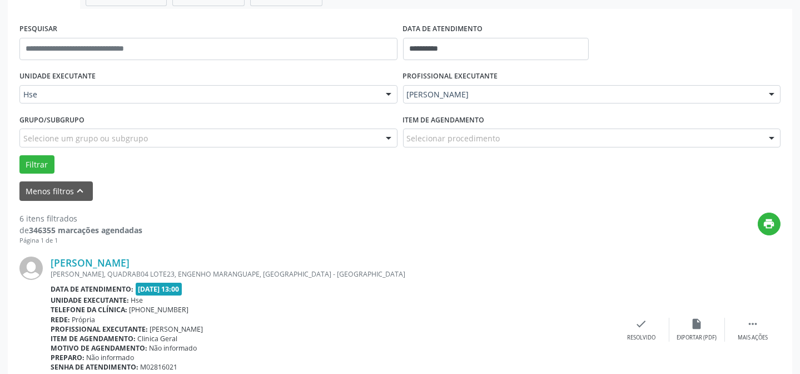
scroll to position [200, 0]
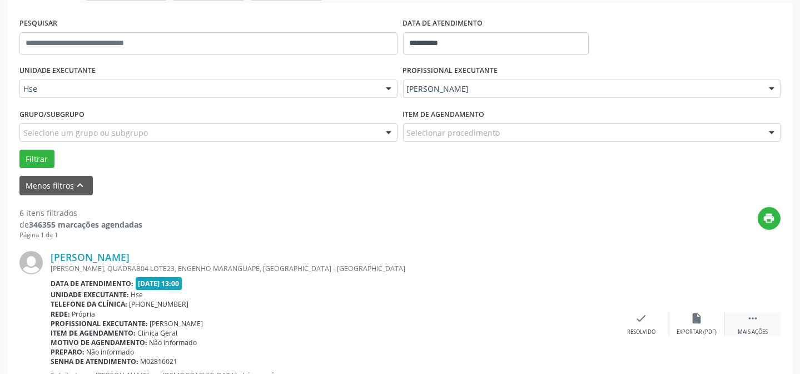
click at [765, 319] on div " Mais ações" at bounding box center [753, 324] width 56 height 24
click at [709, 320] on div "alarm_off Não compareceu" at bounding box center [698, 324] width 56 height 24
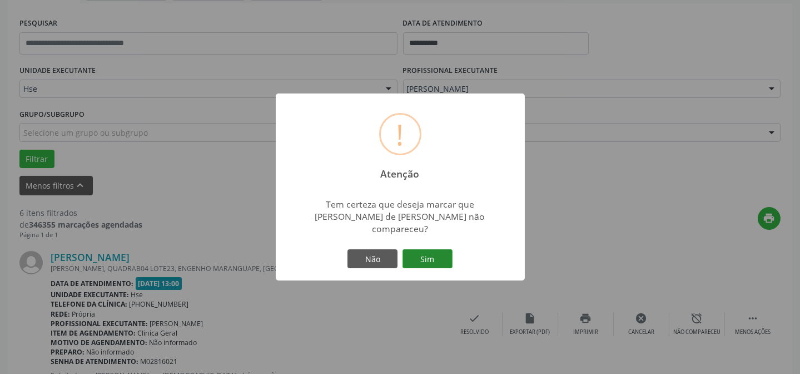
click at [436, 249] on button "Sim" at bounding box center [428, 258] width 50 height 19
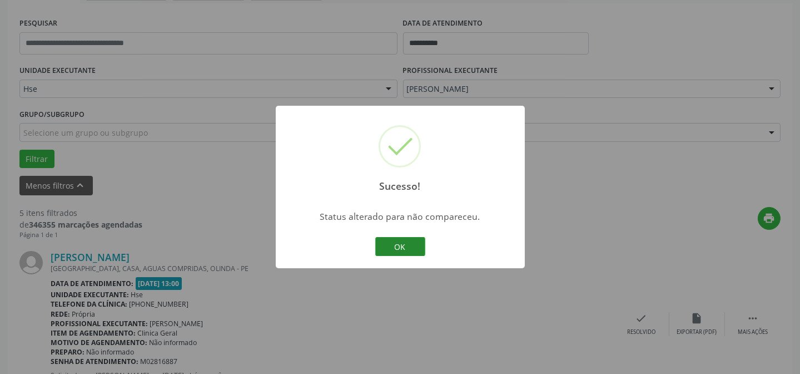
click at [398, 243] on button "OK" at bounding box center [400, 246] width 50 height 19
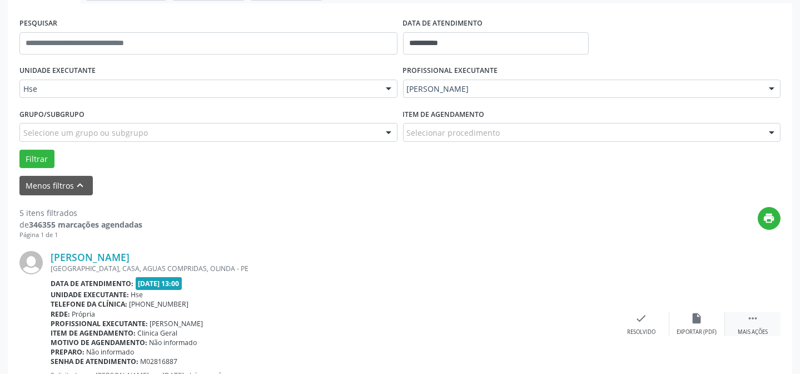
click at [759, 331] on div "Mais ações" at bounding box center [753, 332] width 30 height 8
click at [684, 324] on div "alarm_off Não compareceu" at bounding box center [698, 324] width 56 height 24
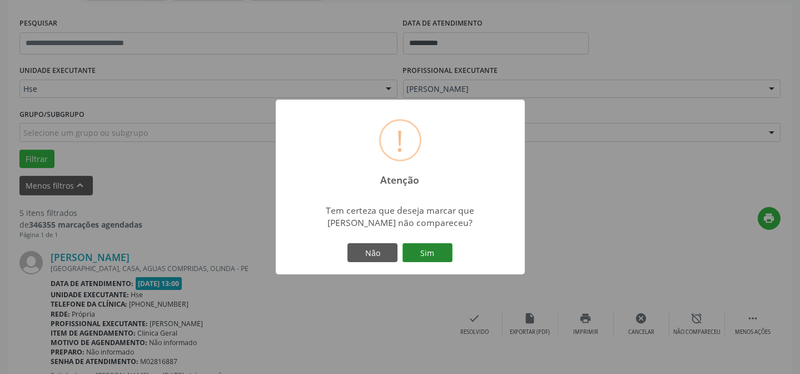
click at [430, 250] on button "Sim" at bounding box center [428, 252] width 50 height 19
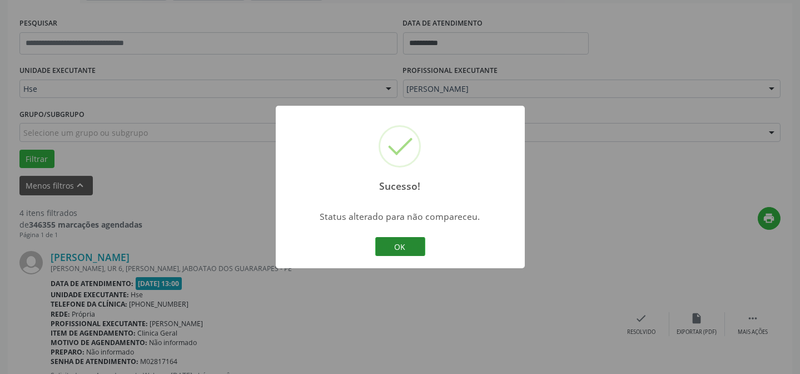
click at [402, 245] on button "OK" at bounding box center [400, 246] width 50 height 19
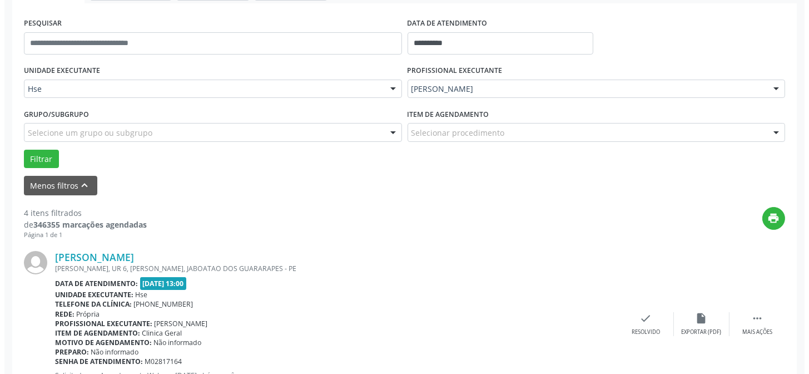
scroll to position [251, 0]
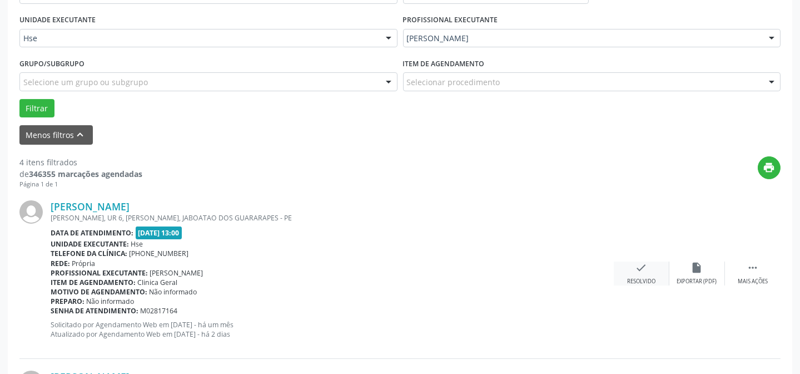
click at [636, 273] on div "check Resolvido" at bounding box center [642, 273] width 56 height 24
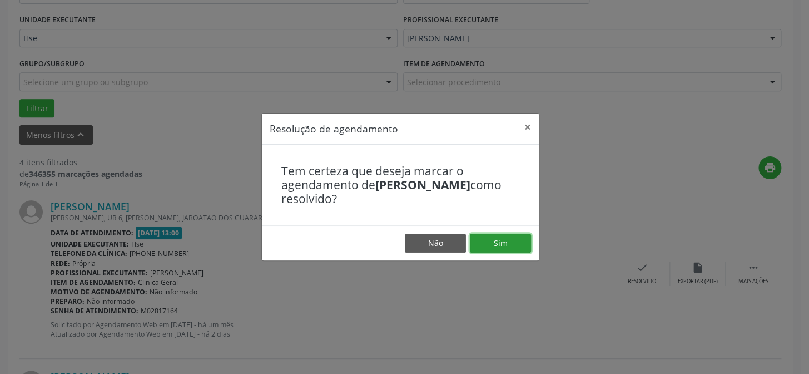
click at [509, 247] on button "Sim" at bounding box center [500, 243] width 61 height 19
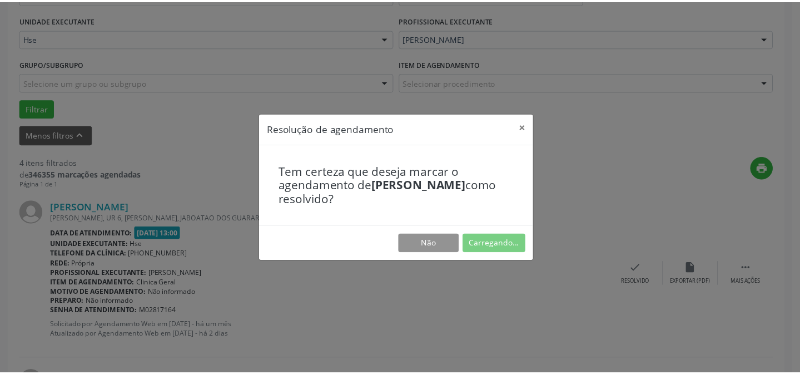
scroll to position [100, 0]
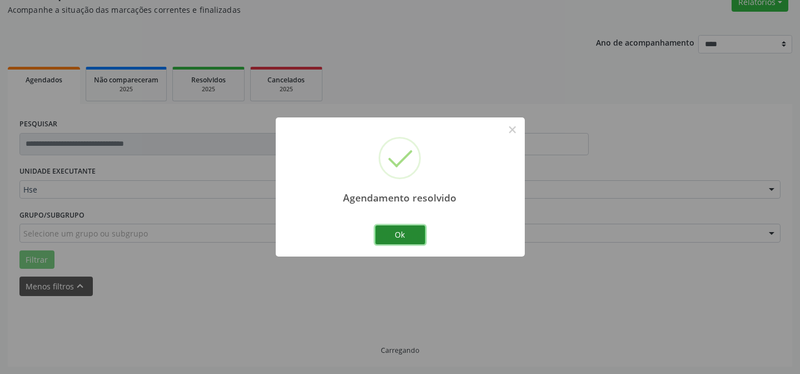
click at [400, 237] on button "Ok" at bounding box center [400, 234] width 50 height 19
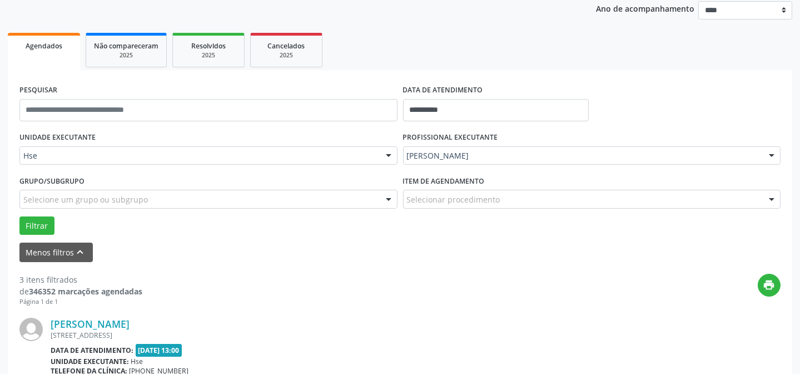
scroll to position [200, 0]
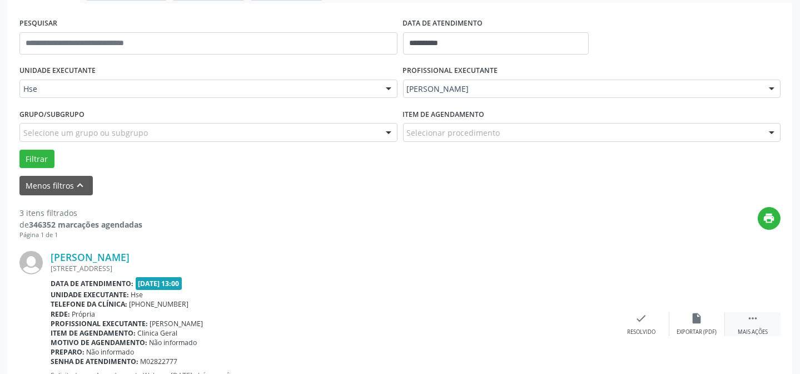
click at [755, 321] on icon "" at bounding box center [753, 318] width 12 height 12
click at [698, 316] on icon "alarm_off" at bounding box center [697, 318] width 12 height 12
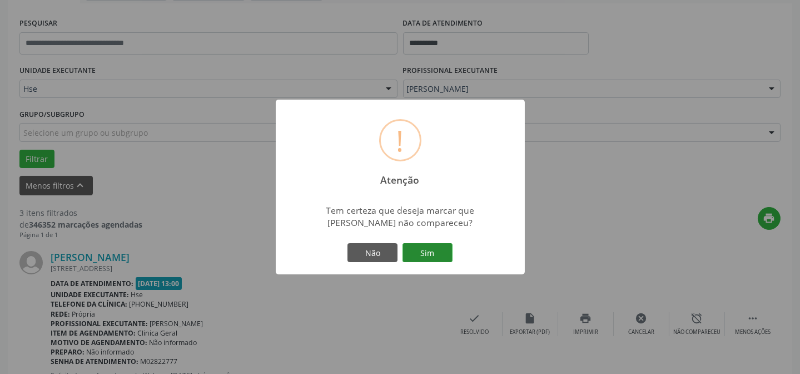
click at [415, 245] on button "Sim" at bounding box center [428, 252] width 50 height 19
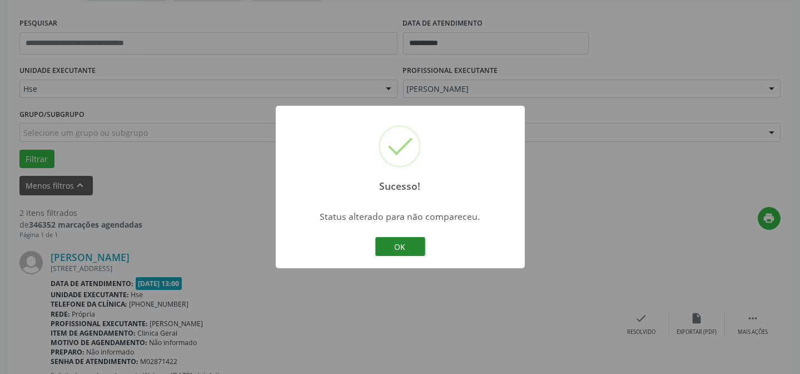
click at [411, 250] on button "OK" at bounding box center [400, 246] width 50 height 19
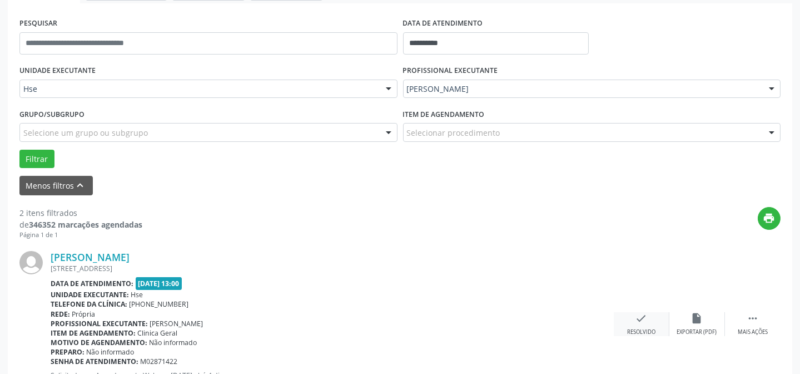
click at [651, 321] on div "check Resolvido" at bounding box center [642, 324] width 56 height 24
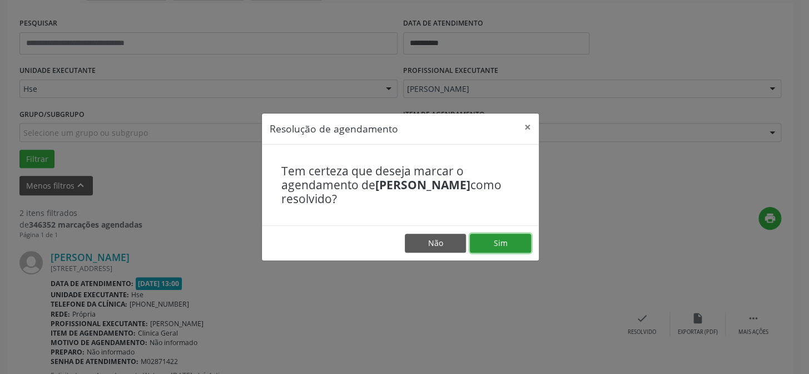
click at [512, 243] on button "Sim" at bounding box center [500, 243] width 61 height 19
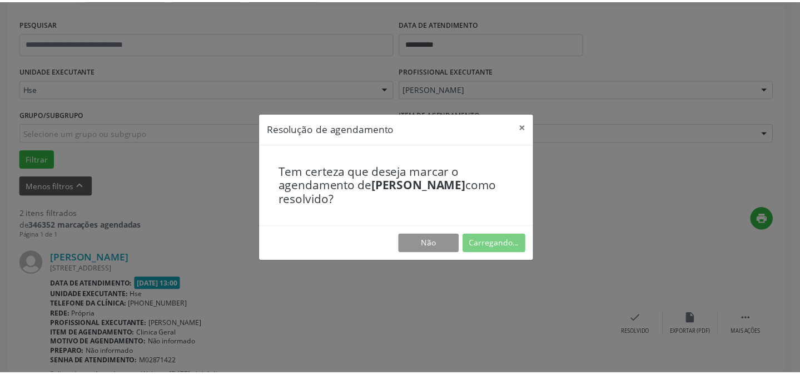
scroll to position [100, 0]
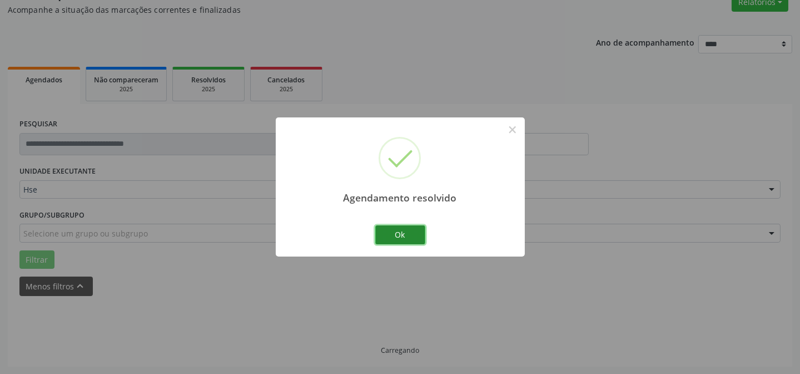
click at [417, 236] on button "Ok" at bounding box center [400, 234] width 50 height 19
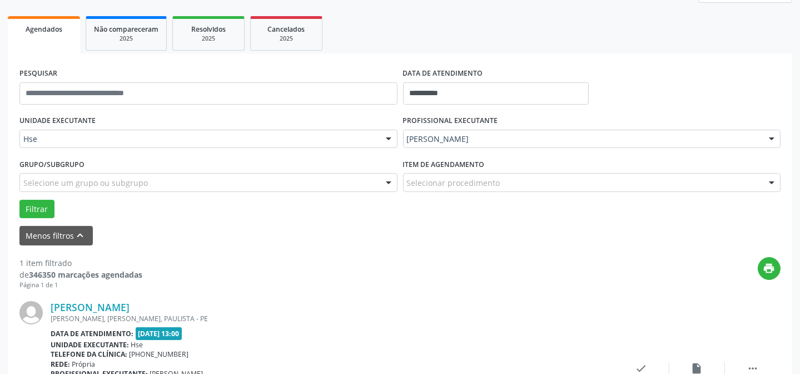
scroll to position [200, 0]
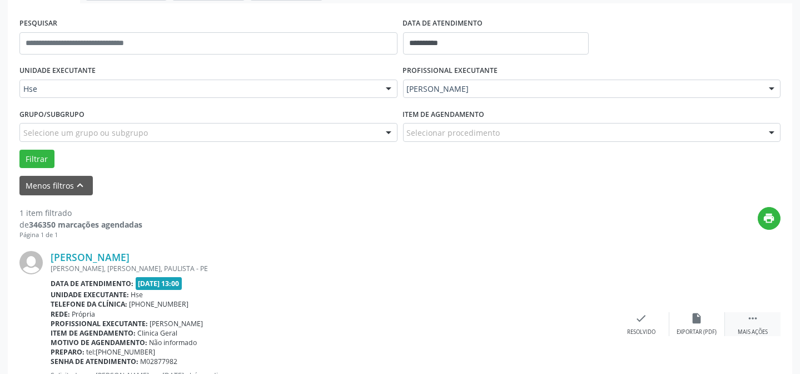
click at [761, 320] on div " Mais ações" at bounding box center [753, 324] width 56 height 24
click at [680, 310] on div "[PERSON_NAME] [PERSON_NAME], [PERSON_NAME], PAULISTA - PE Data de atendimento: …" at bounding box center [399, 323] width 761 height 169
click at [691, 319] on icon "alarm_off" at bounding box center [697, 318] width 12 height 12
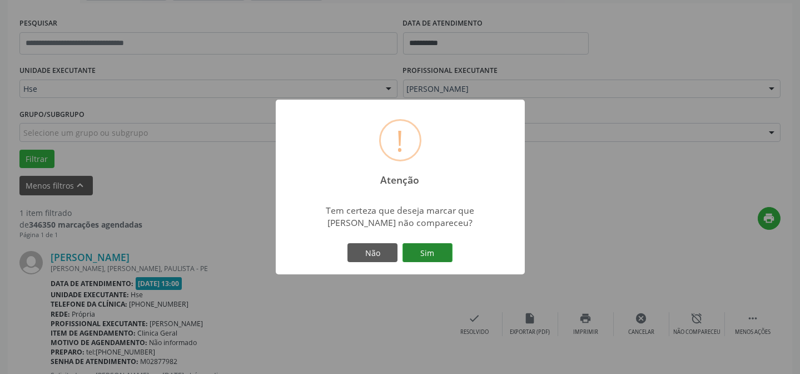
click at [406, 250] on button "Sim" at bounding box center [428, 252] width 50 height 19
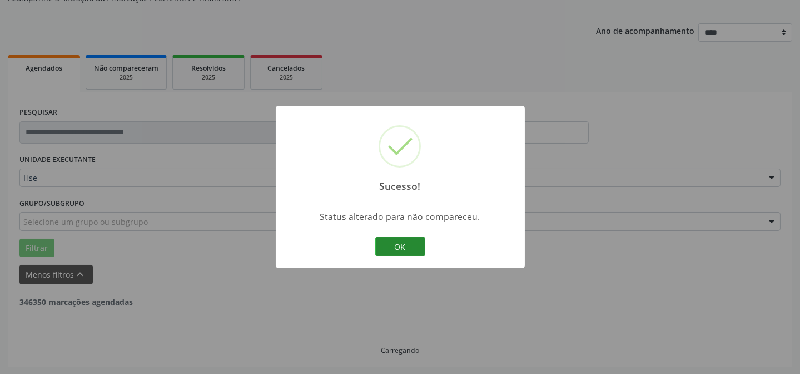
click at [383, 240] on button "OK" at bounding box center [400, 246] width 50 height 19
